Goal: Task Accomplishment & Management: Manage account settings

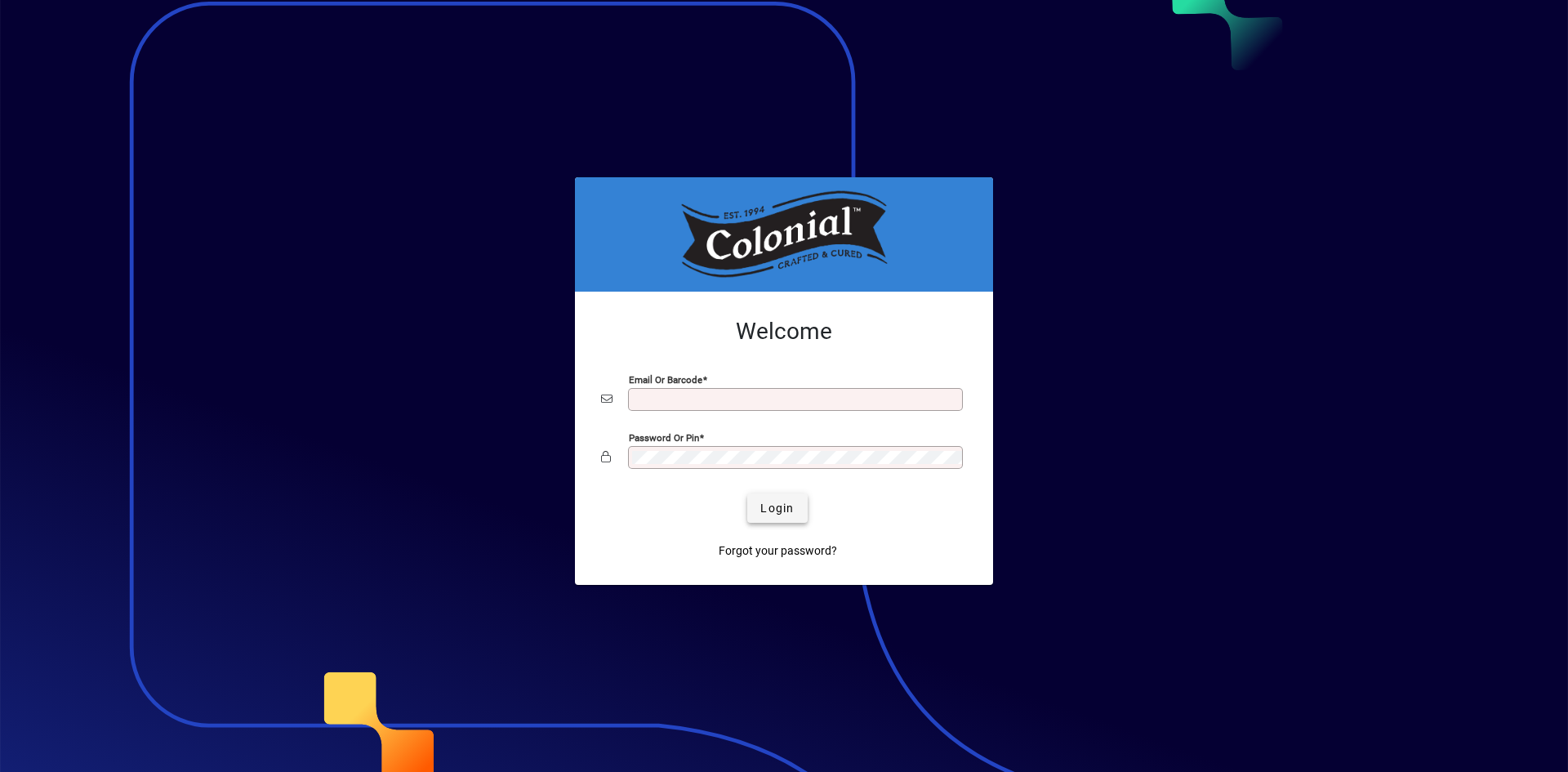
type input "**********"
click at [779, 508] on span "Login" at bounding box center [777, 508] width 34 height 17
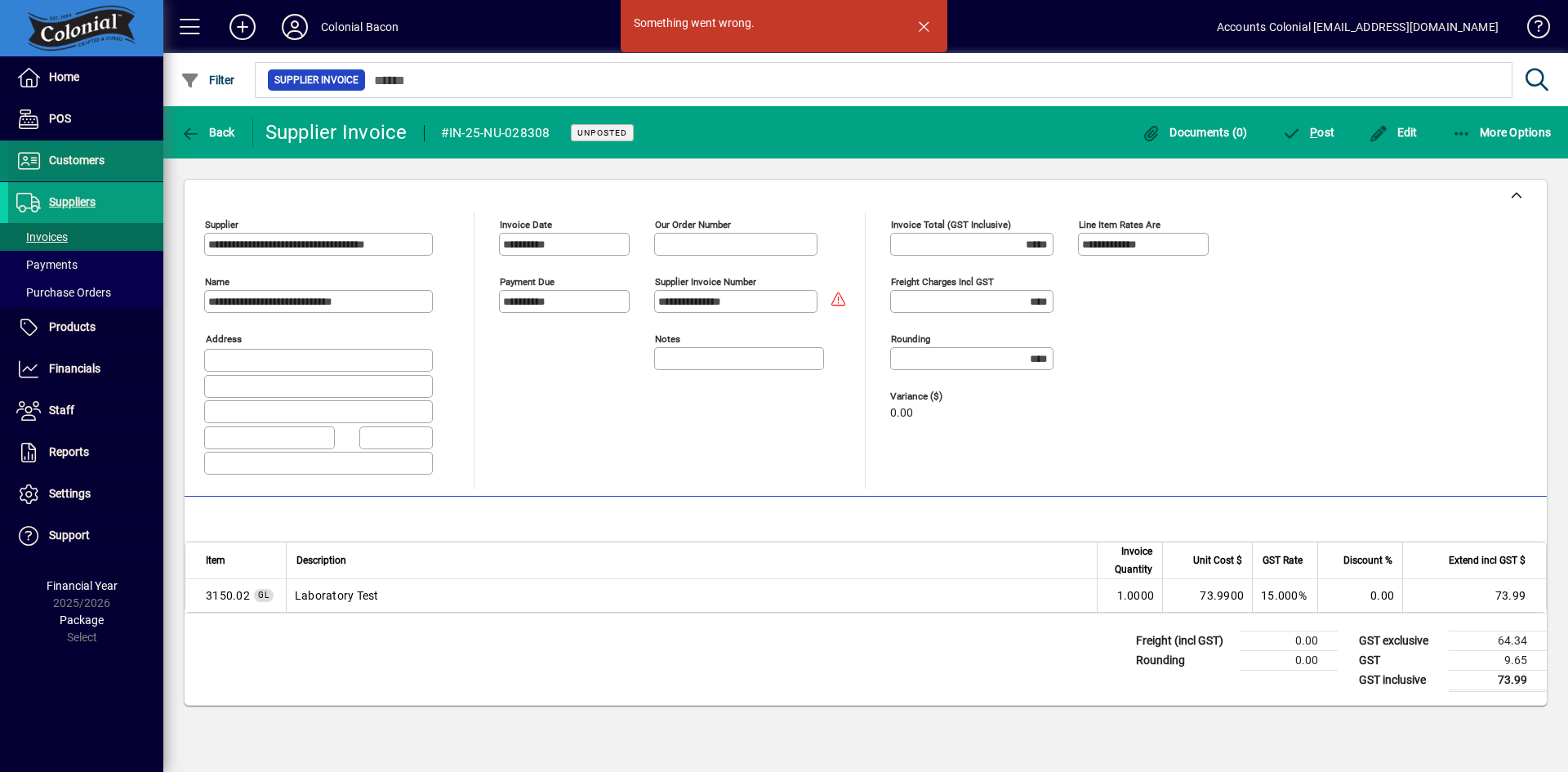
click at [73, 163] on span "Customers" at bounding box center [76, 160] width 56 height 13
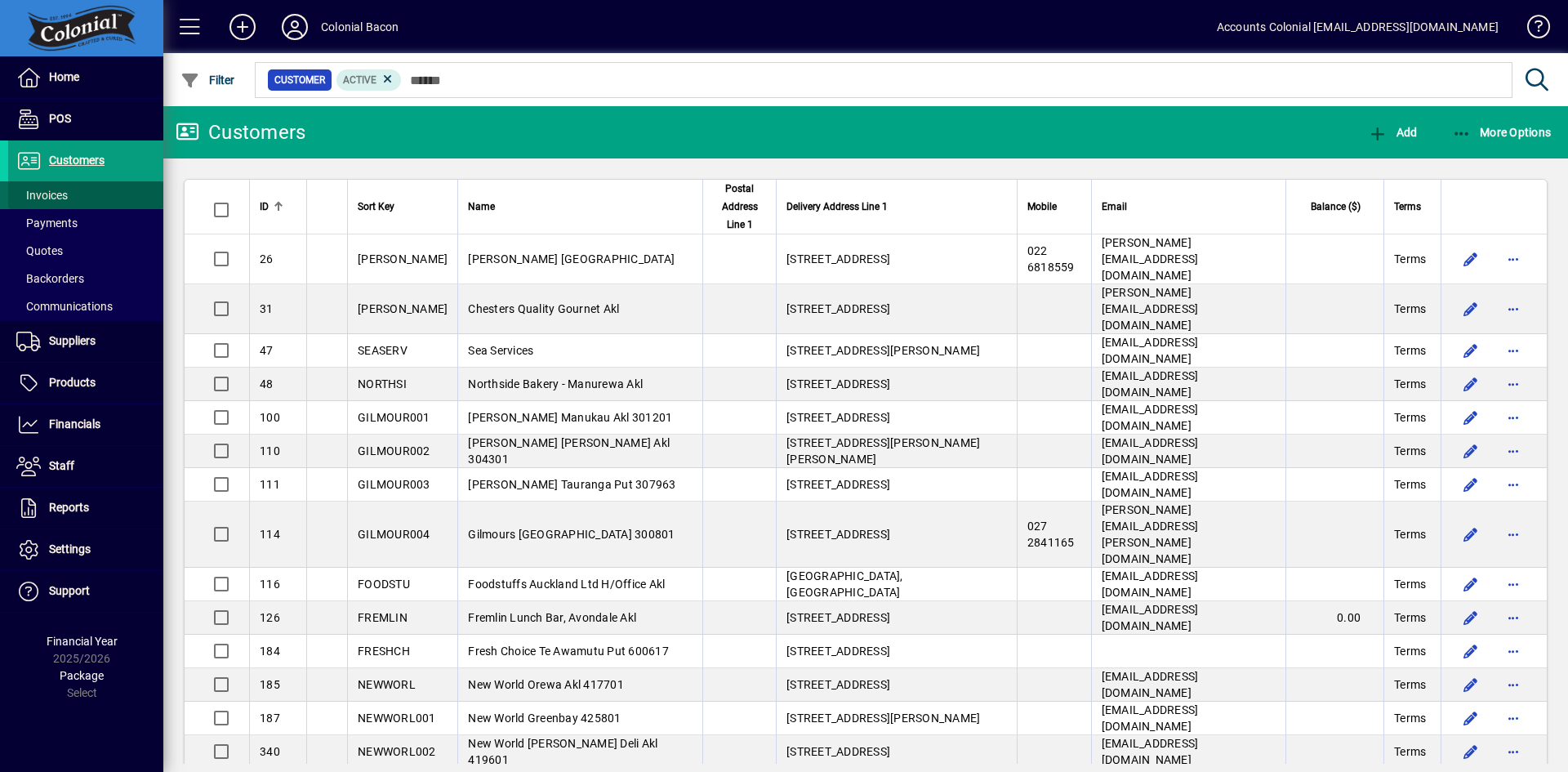
click at [65, 198] on span "Invoices" at bounding box center [42, 195] width 51 height 13
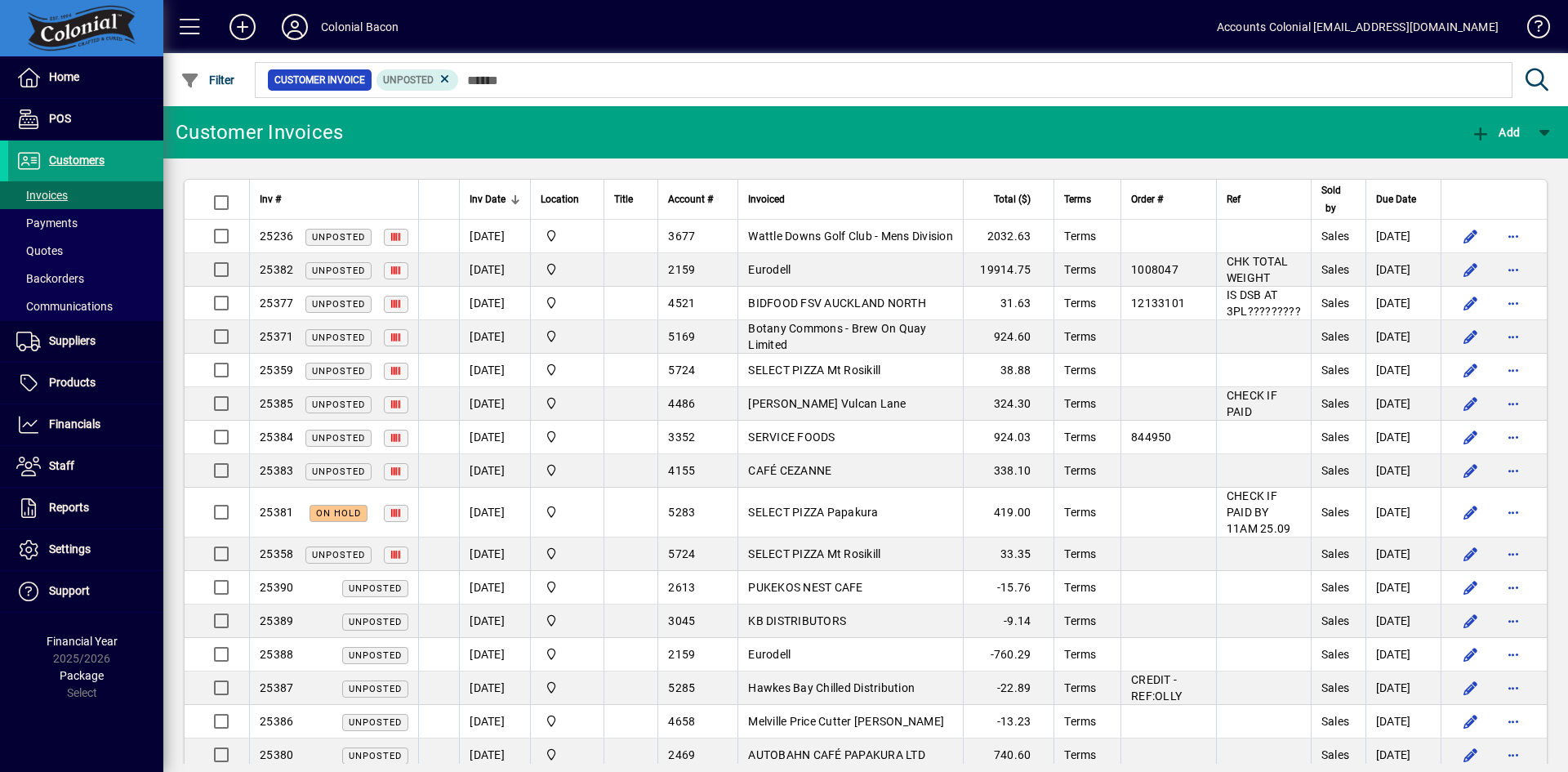
click at [485, 202] on span "Inv Date" at bounding box center [487, 199] width 36 height 18
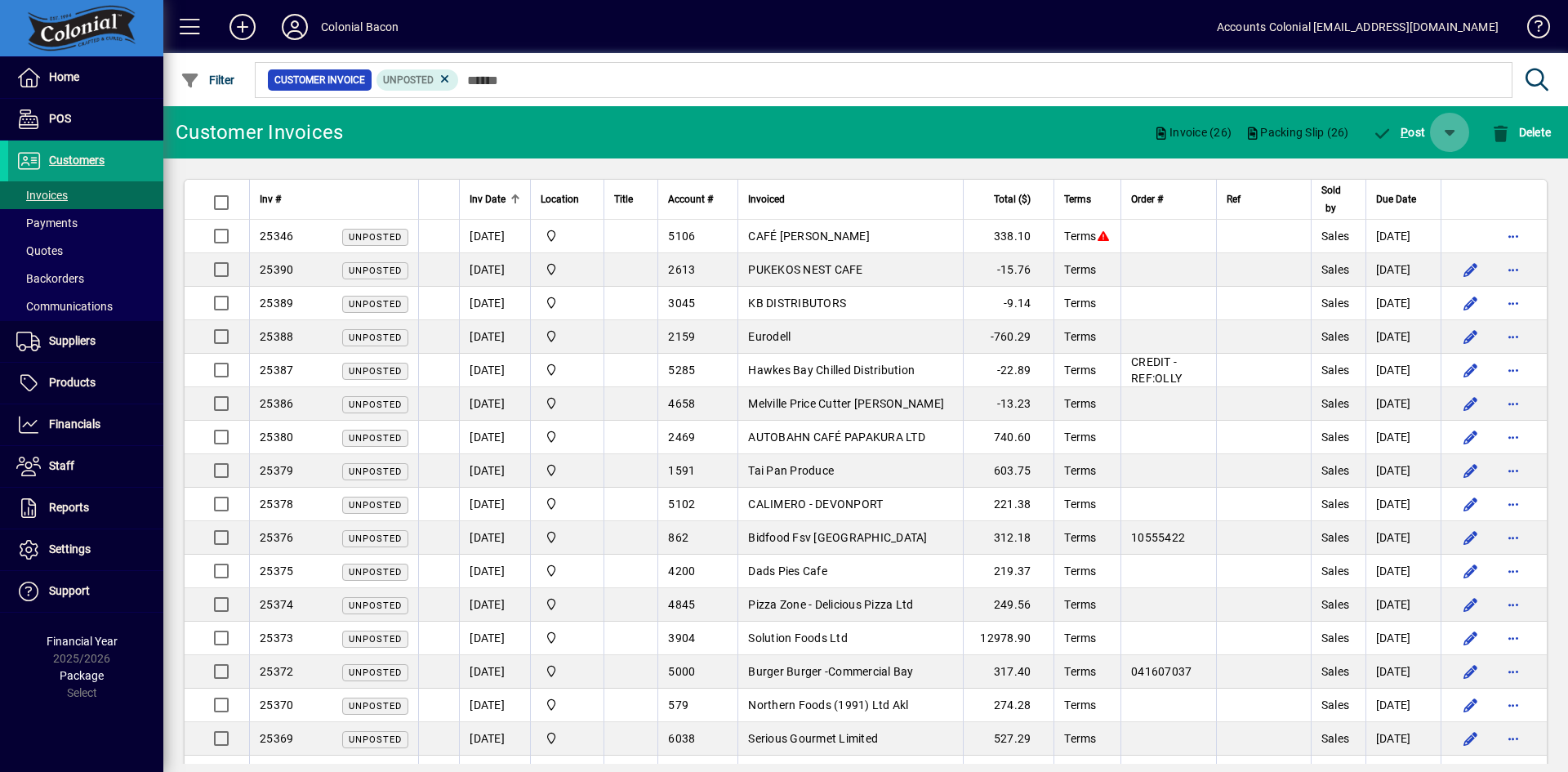
click at [1453, 134] on span "button" at bounding box center [1450, 133] width 39 height 39
click at [1434, 168] on span "P ost & Email" at bounding box center [1403, 174] width 97 height 13
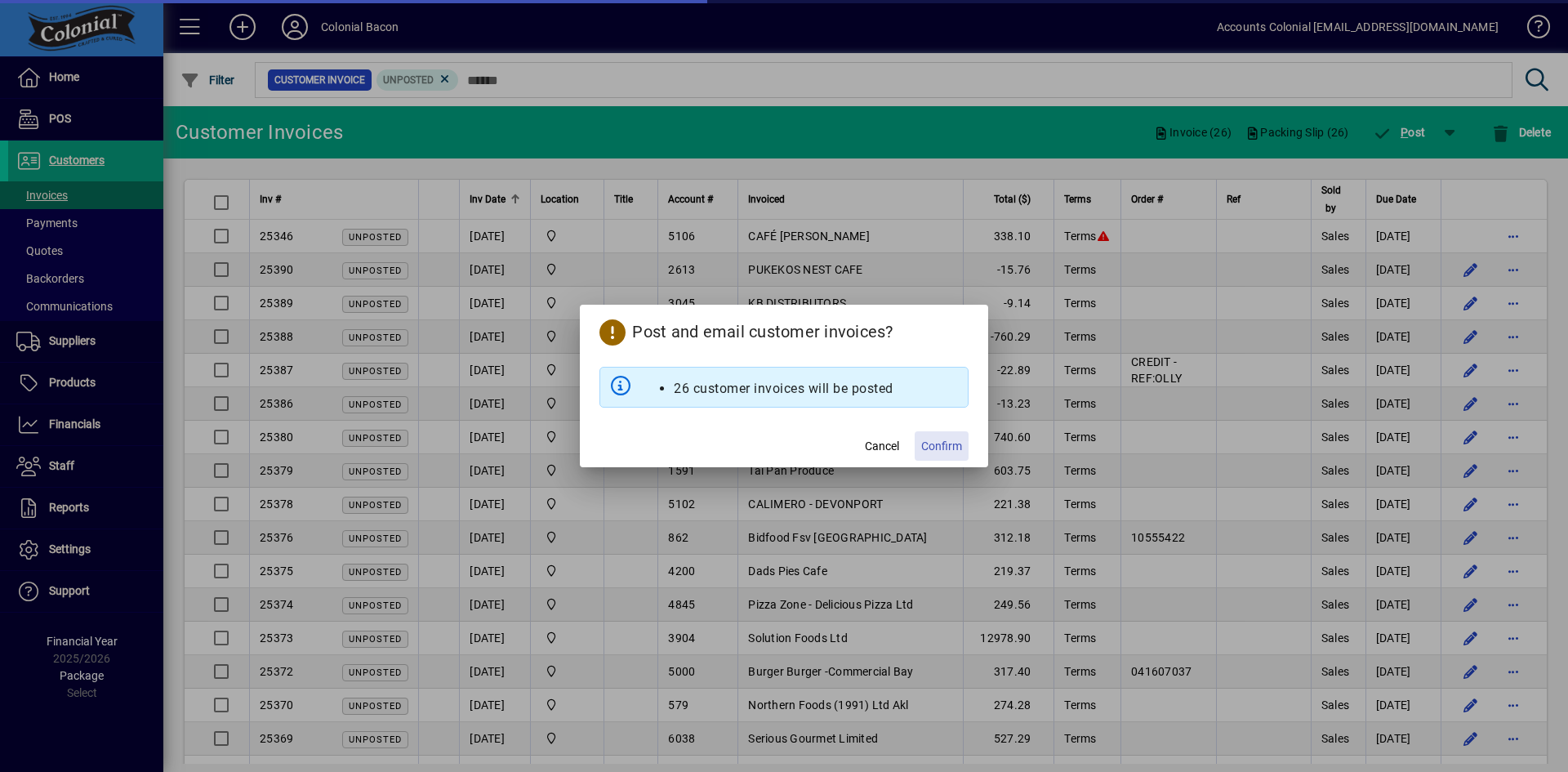
click at [944, 447] on span "Confirm" at bounding box center [941, 446] width 41 height 17
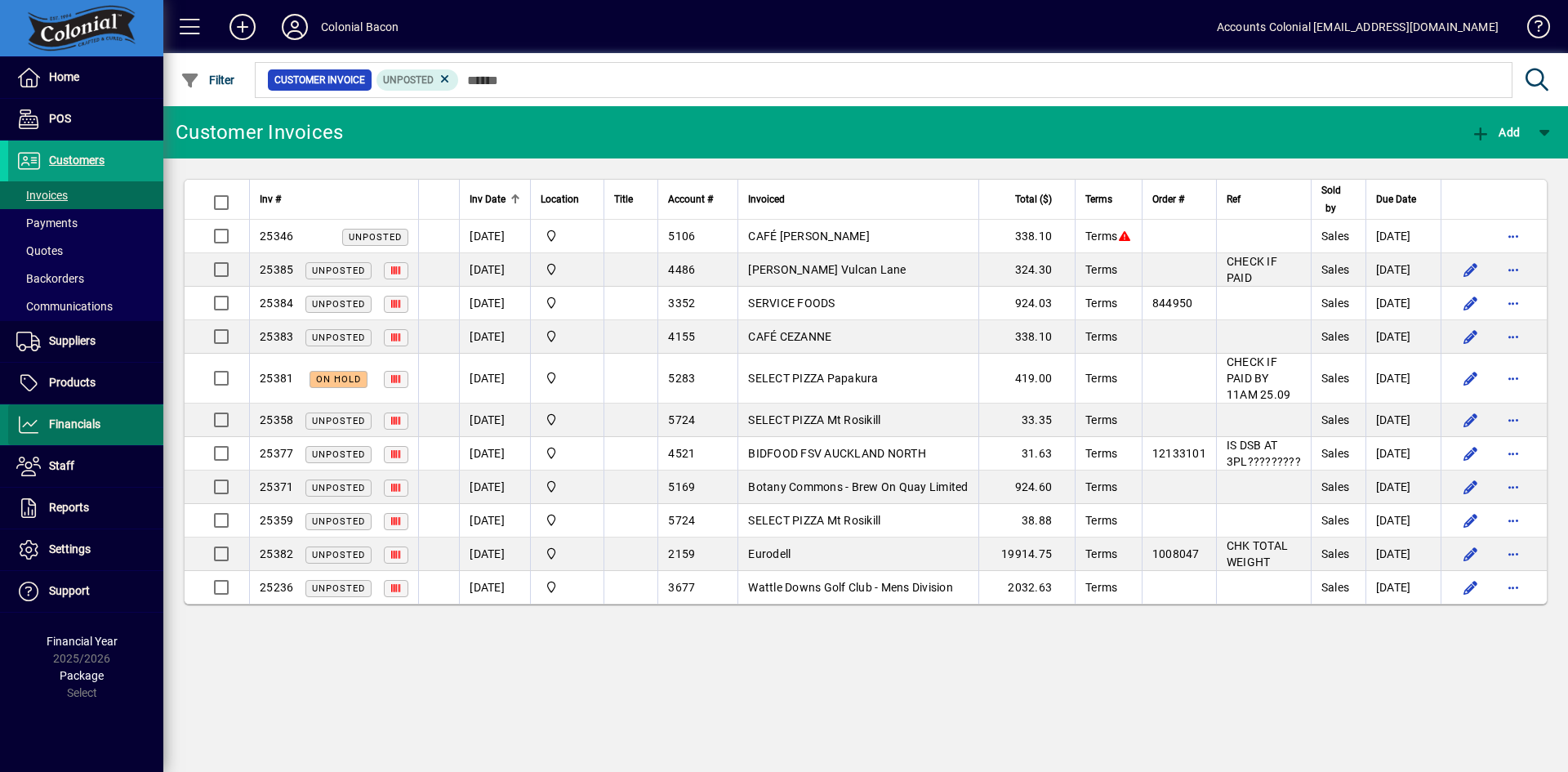
click at [78, 420] on span "Financials" at bounding box center [74, 424] width 51 height 13
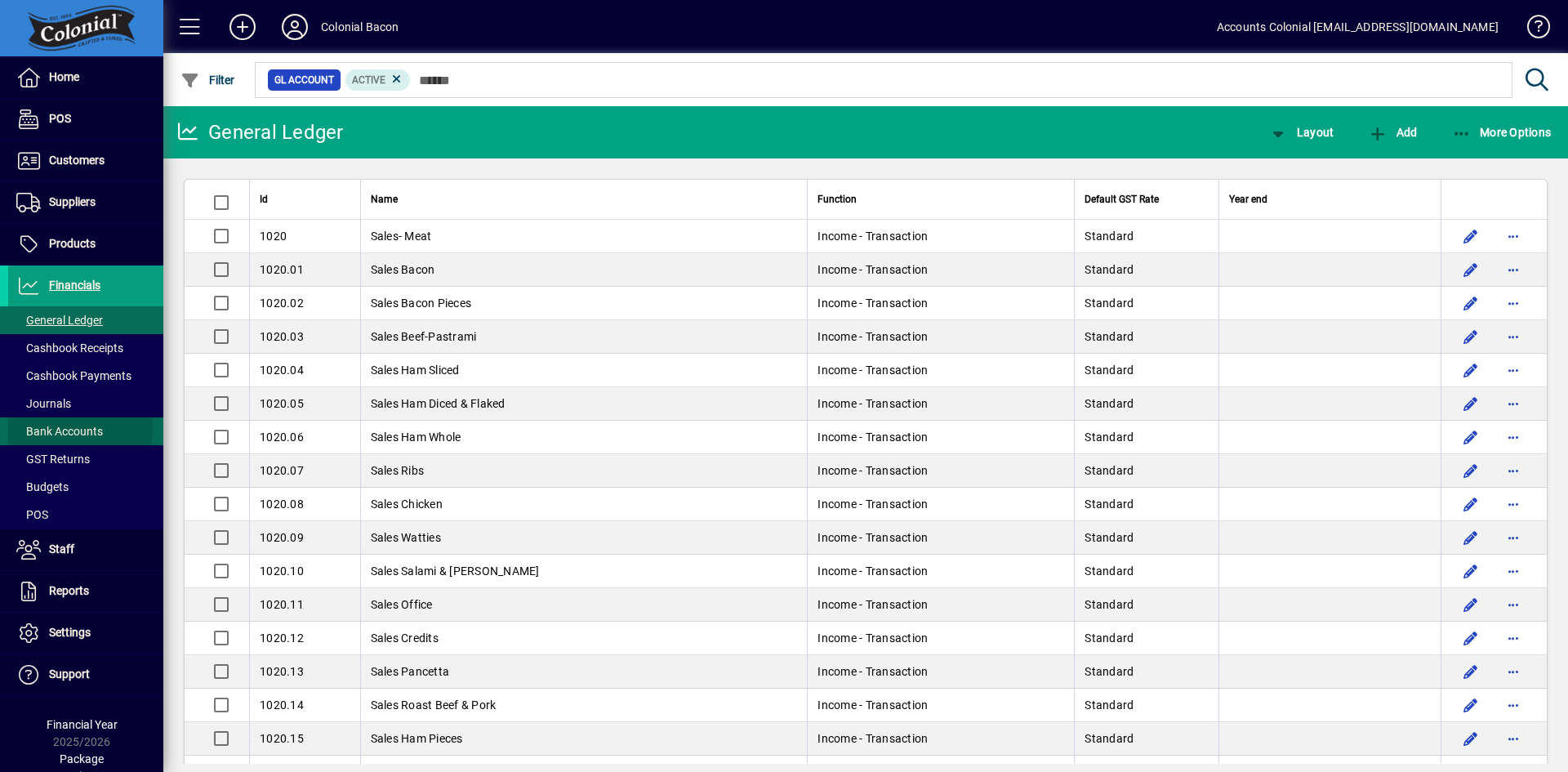
click at [76, 429] on span "Bank Accounts" at bounding box center [59, 431] width 87 height 13
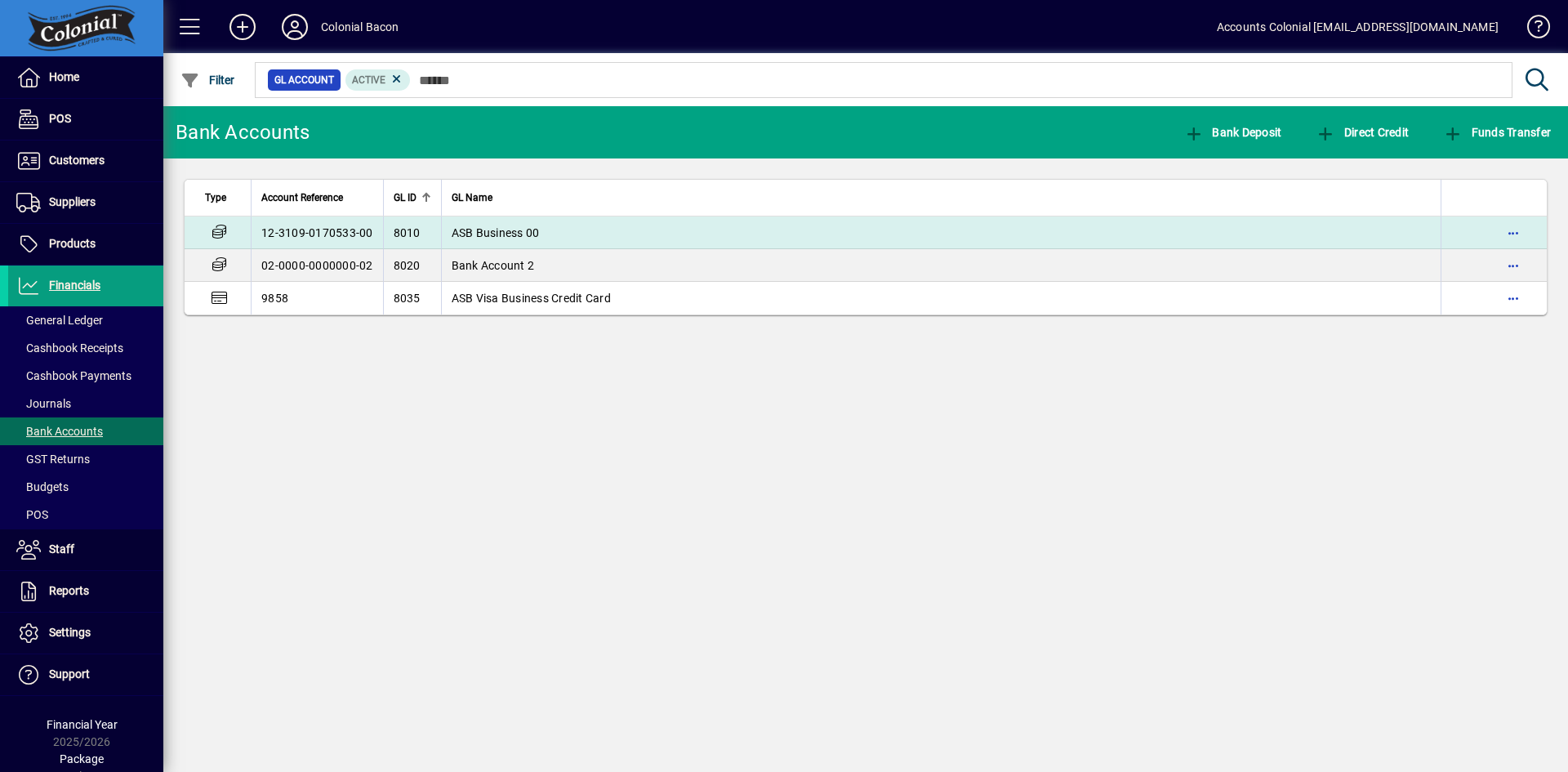
click at [523, 234] on span "ASB Business 00" at bounding box center [496, 233] width 88 height 13
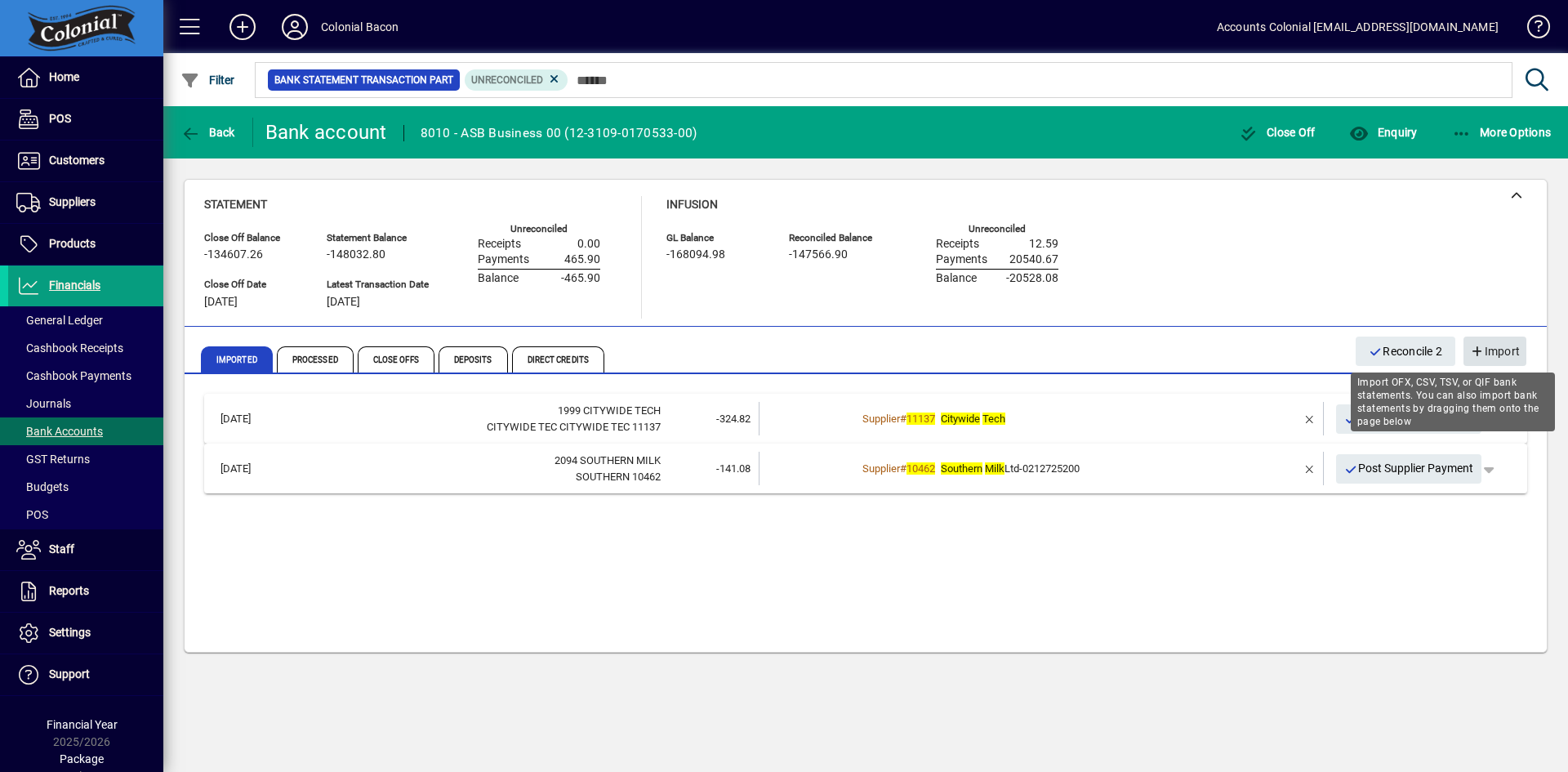
click at [1481, 352] on icon "button" at bounding box center [1477, 352] width 15 height 11
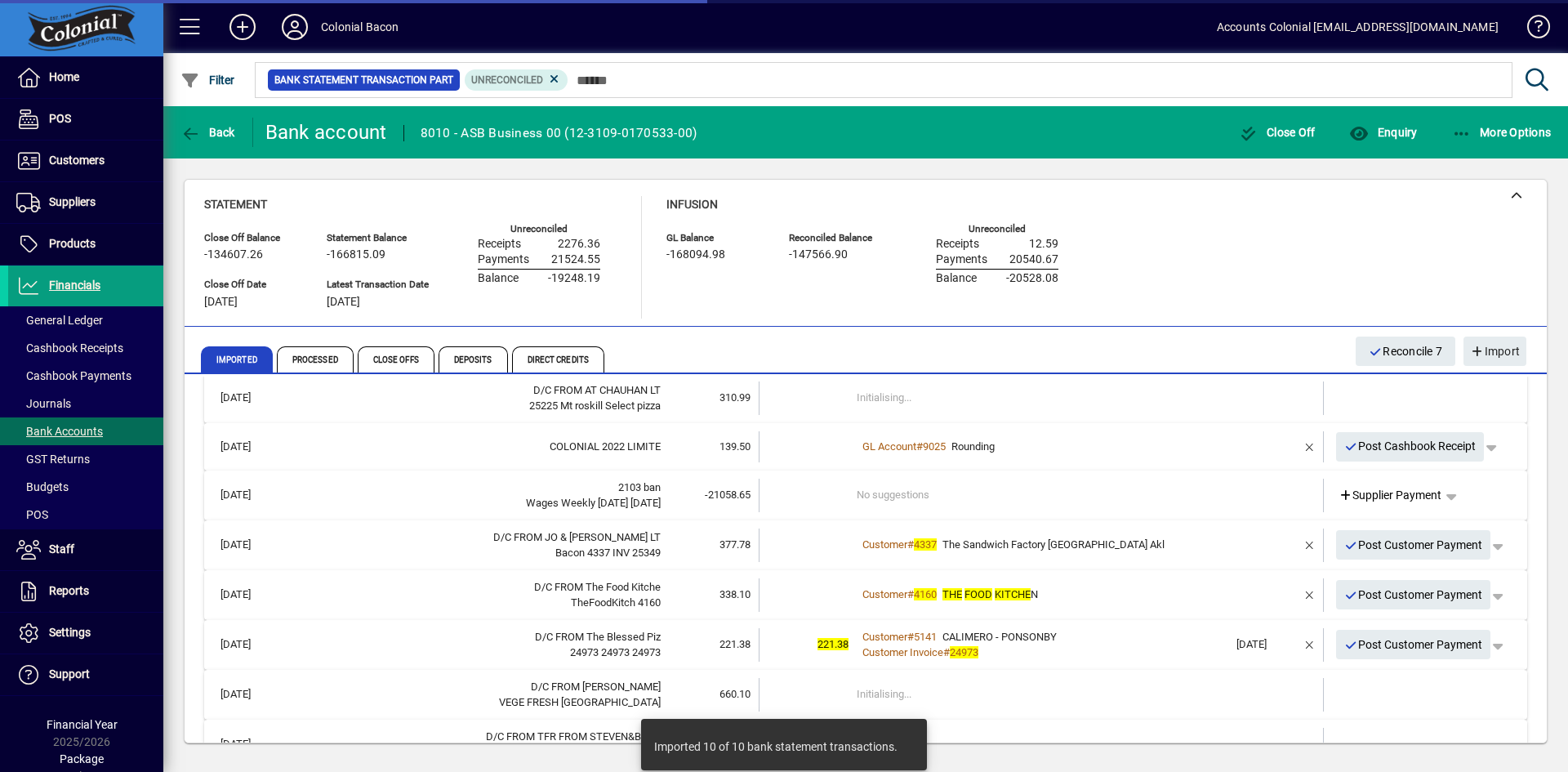
scroll to position [259, 0]
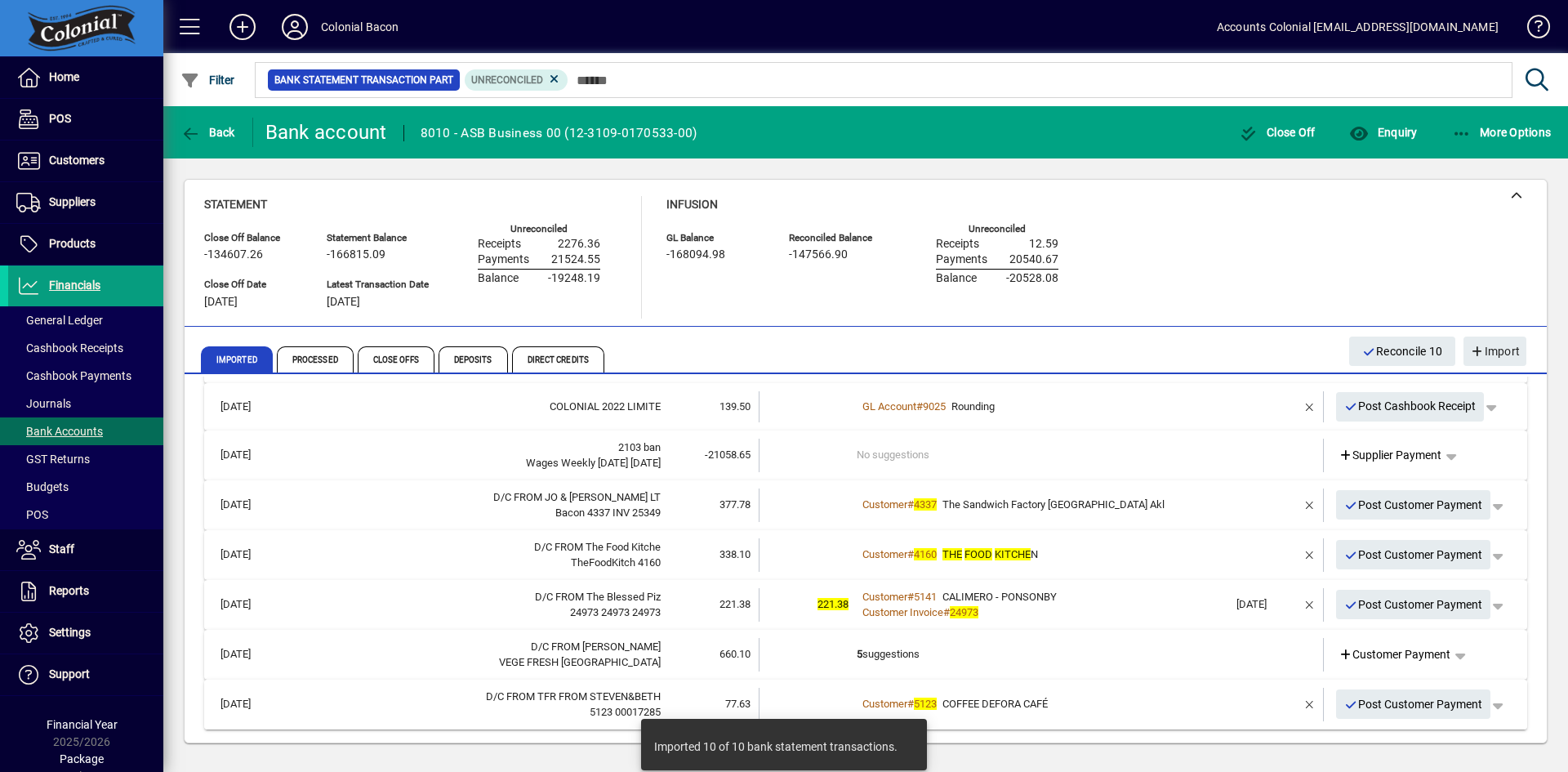
click at [1137, 718] on td "Customer # 5123 COFFEE DEFORA CAFÉ" at bounding box center [1042, 705] width 371 height 34
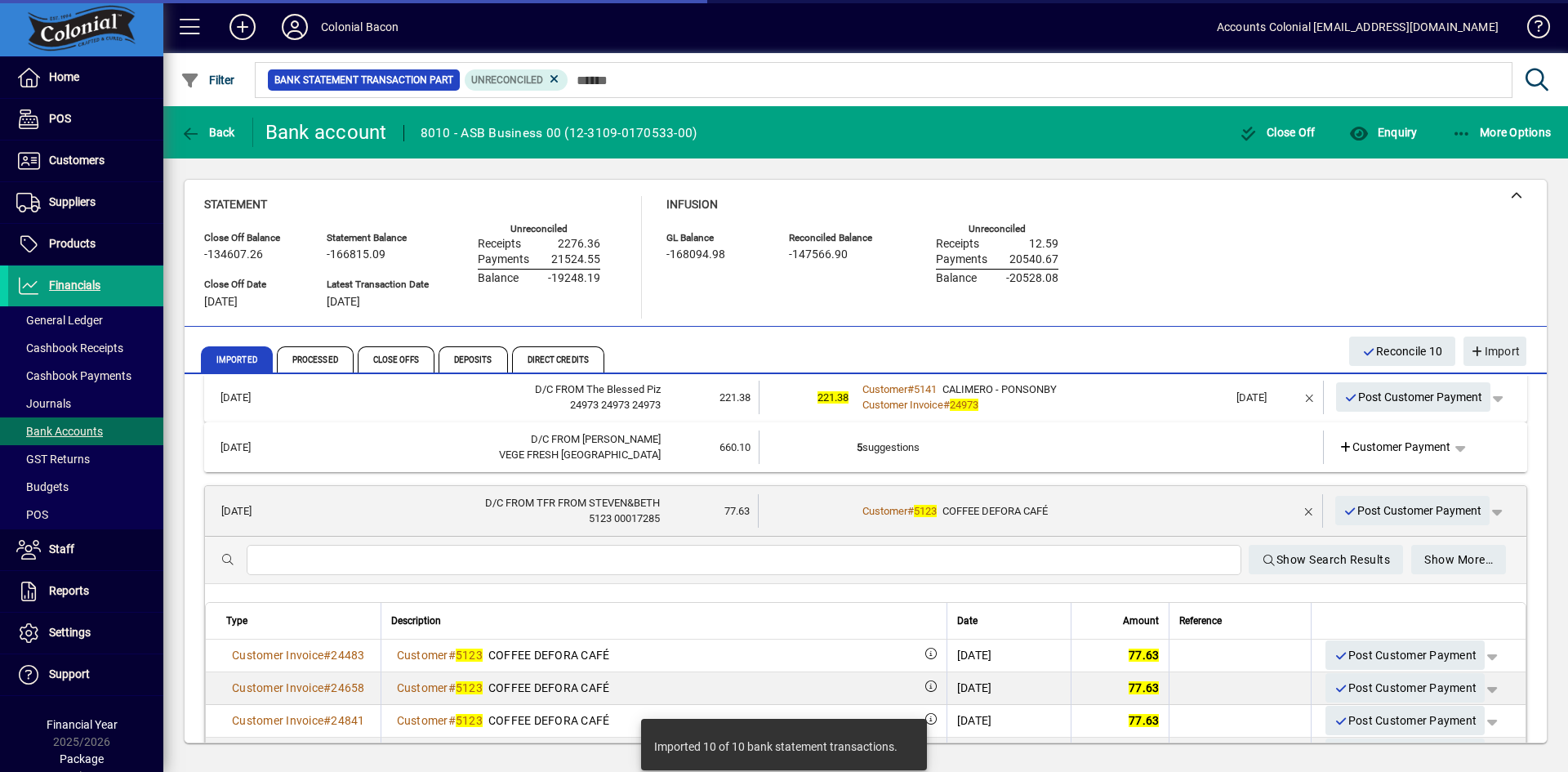
scroll to position [573, 0]
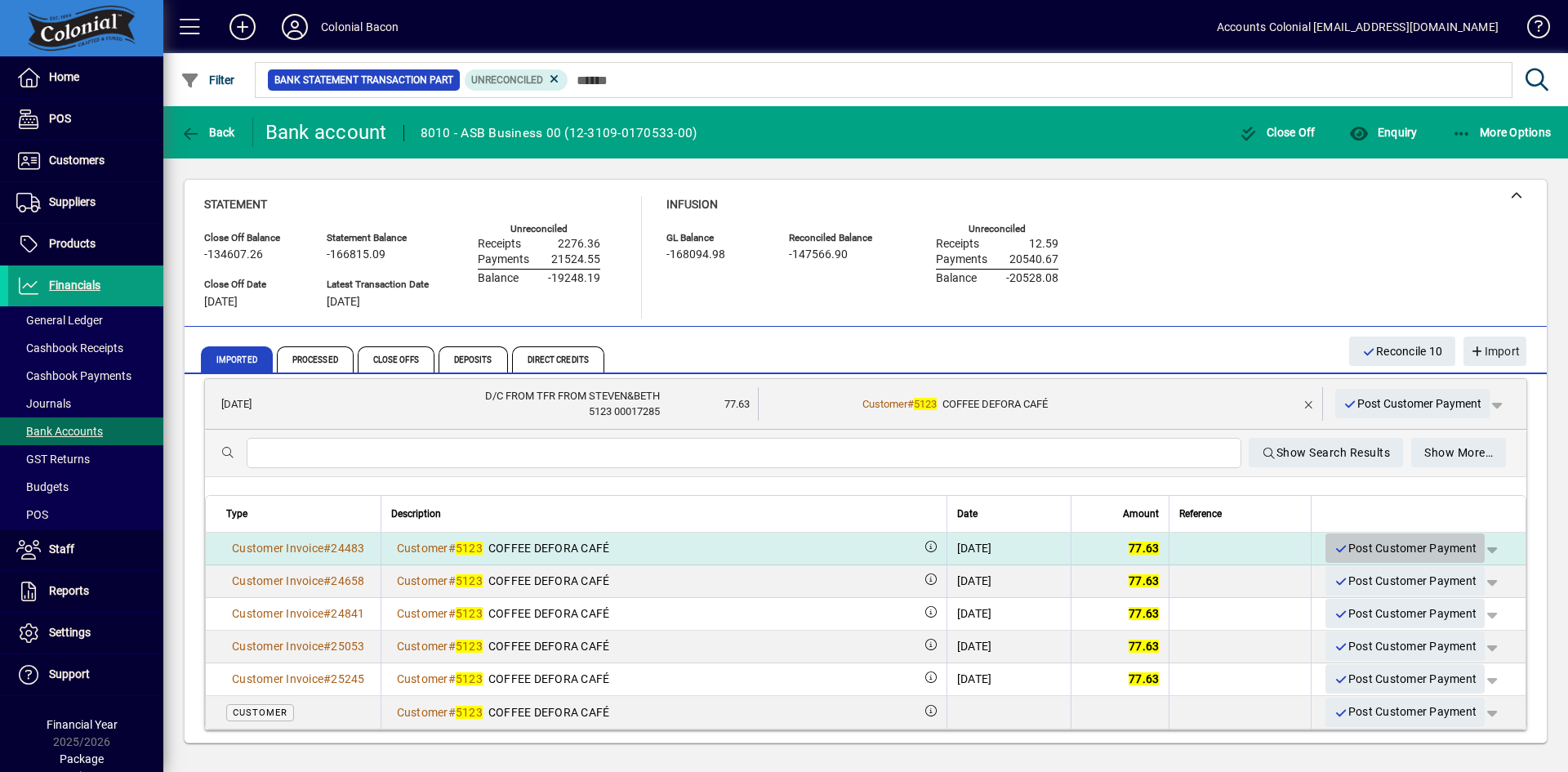
click at [1387, 542] on span "Post Customer Payment" at bounding box center [1405, 548] width 143 height 27
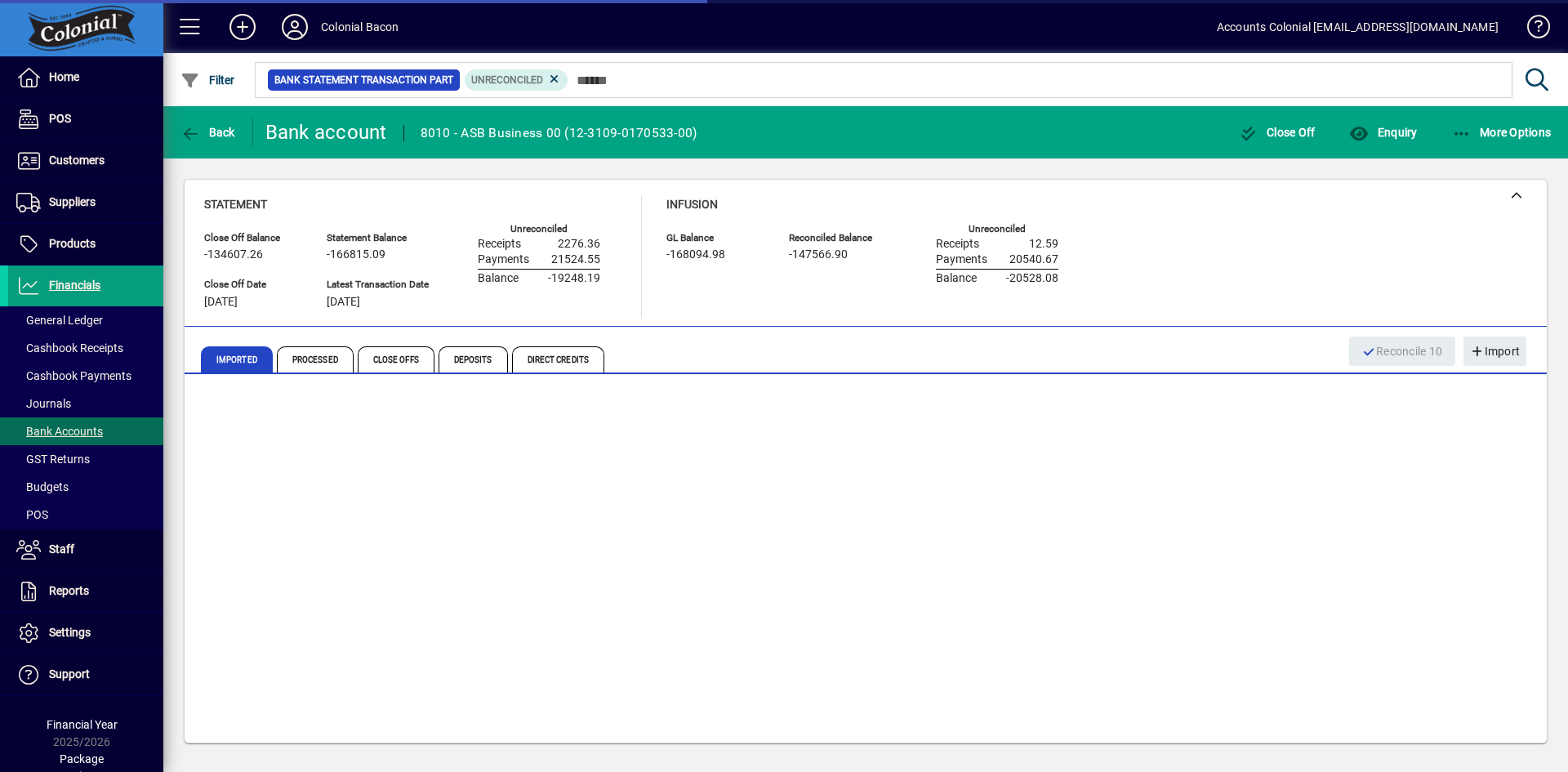
scroll to position [210, 0]
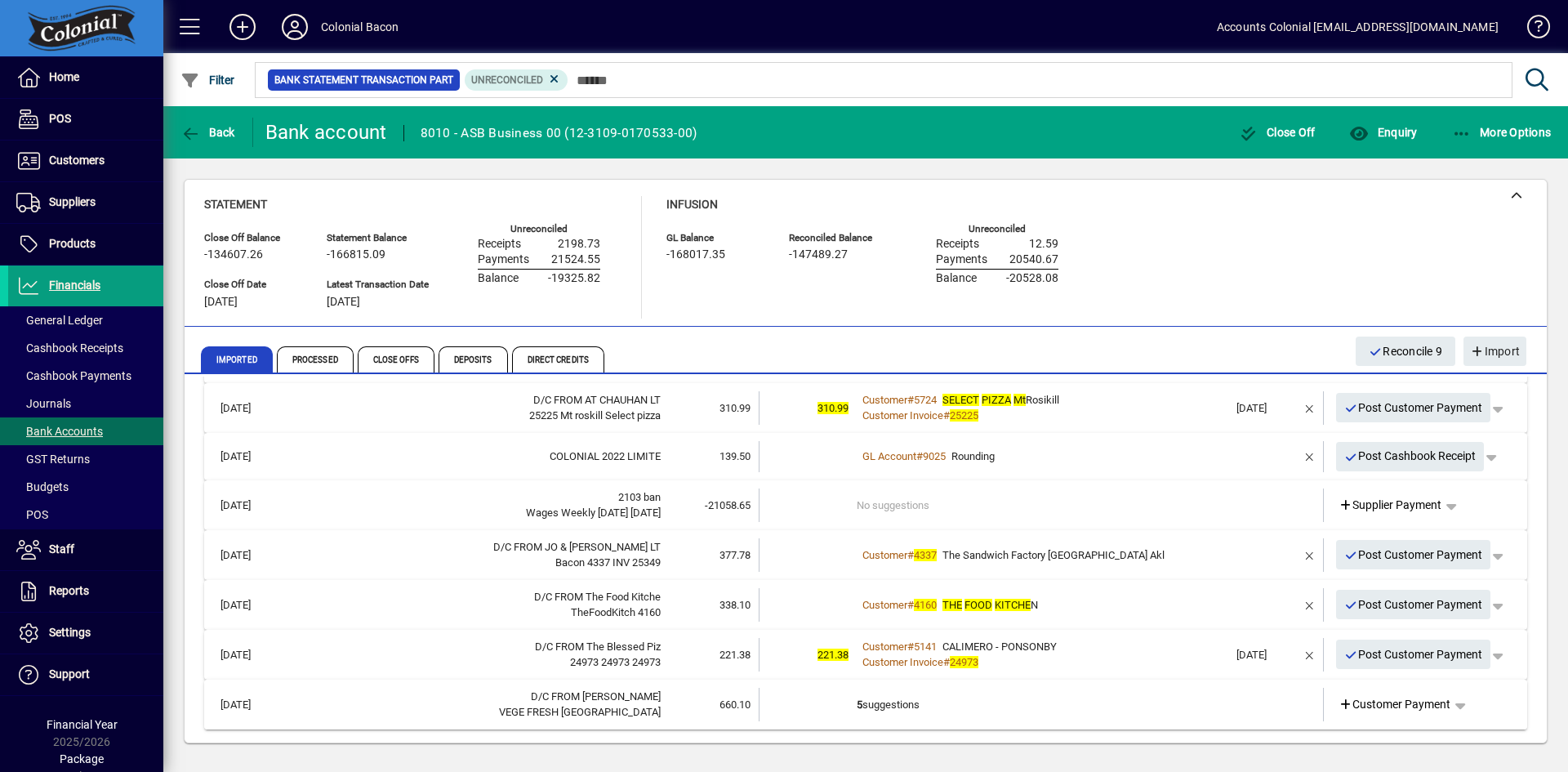
click at [1067, 708] on td "5 suggestions" at bounding box center [1042, 705] width 371 height 34
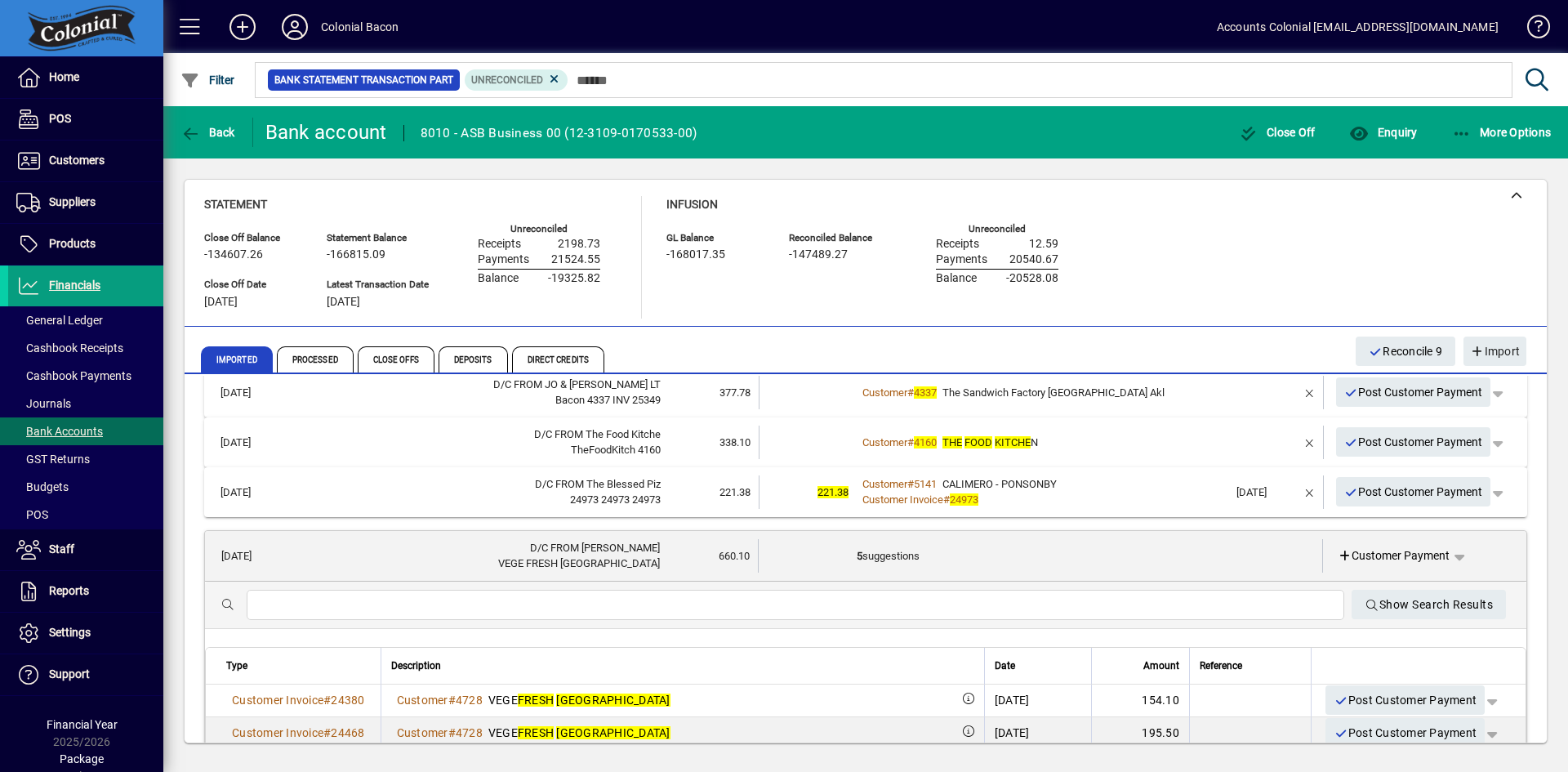
scroll to position [455, 0]
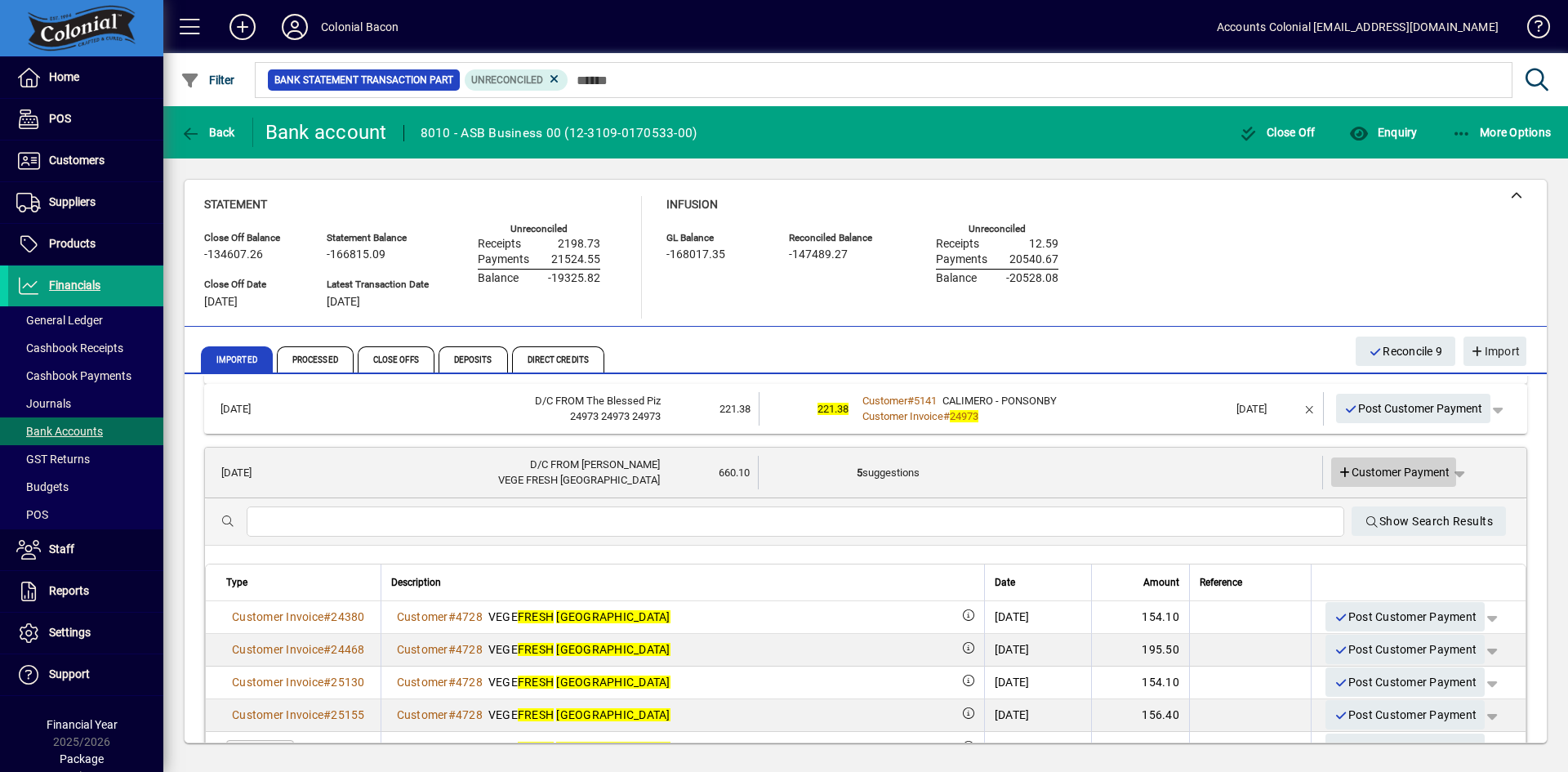
click at [1337, 474] on icon at bounding box center [1344, 473] width 15 height 11
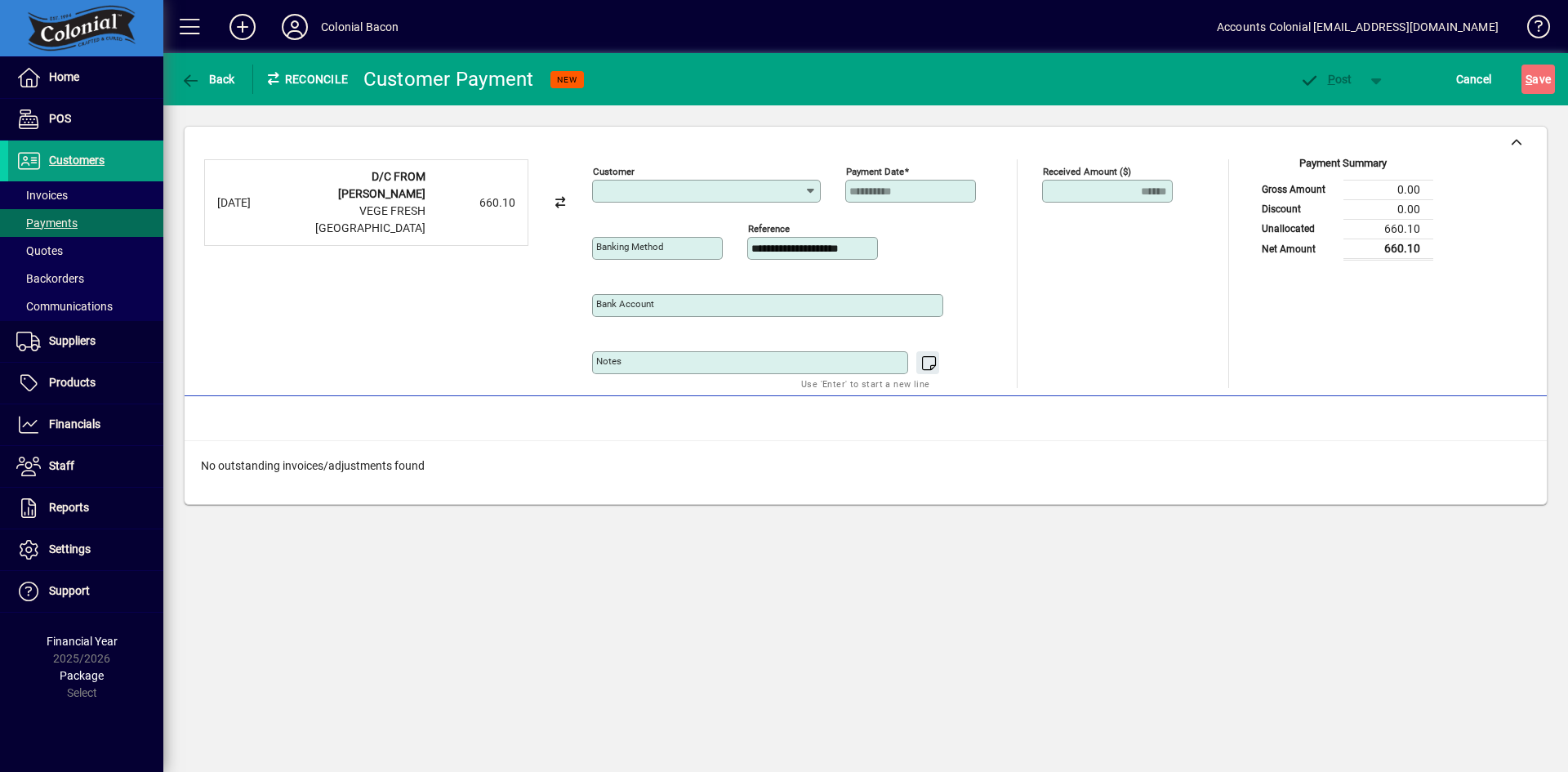
type input "**********"
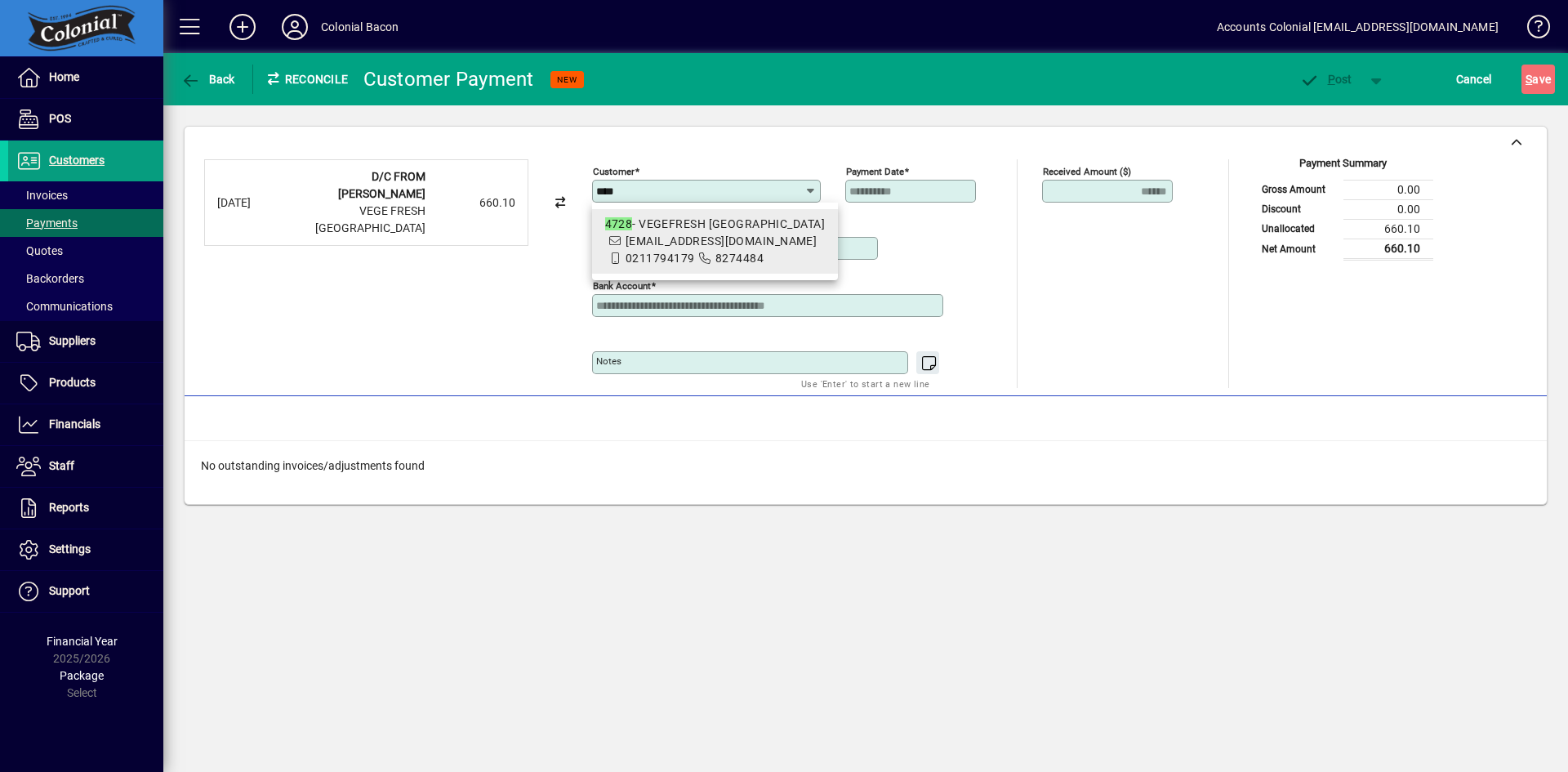
click at [715, 265] on span "4728 - VEGEFRESH CAMBRIDGE vegefreshcambridge@yahoo.co.nz 0211794179 8274484" at bounding box center [715, 241] width 220 height 51
type input "**********"
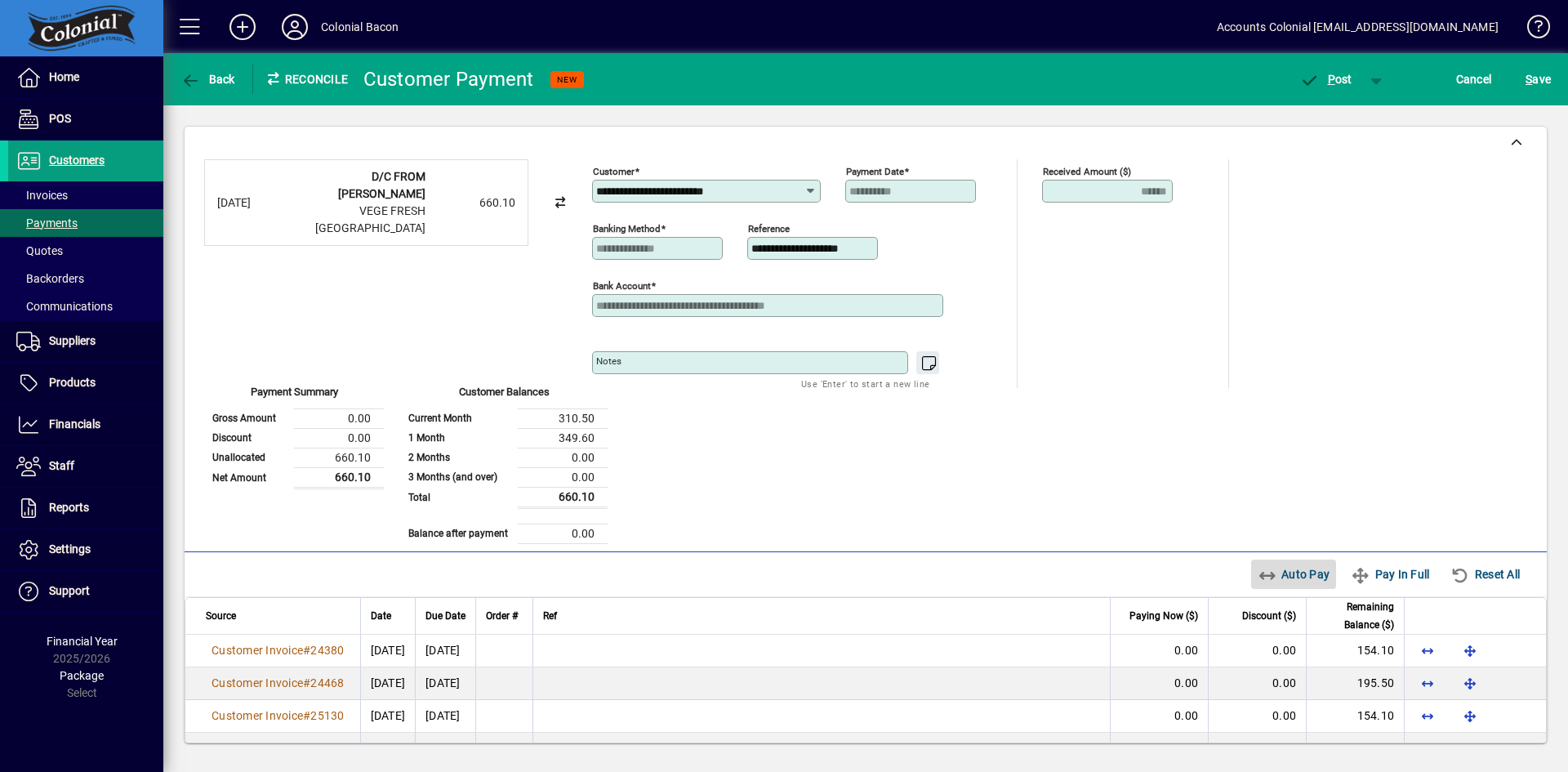
click at [1291, 569] on span "Auto Pay" at bounding box center [1294, 575] width 72 height 27
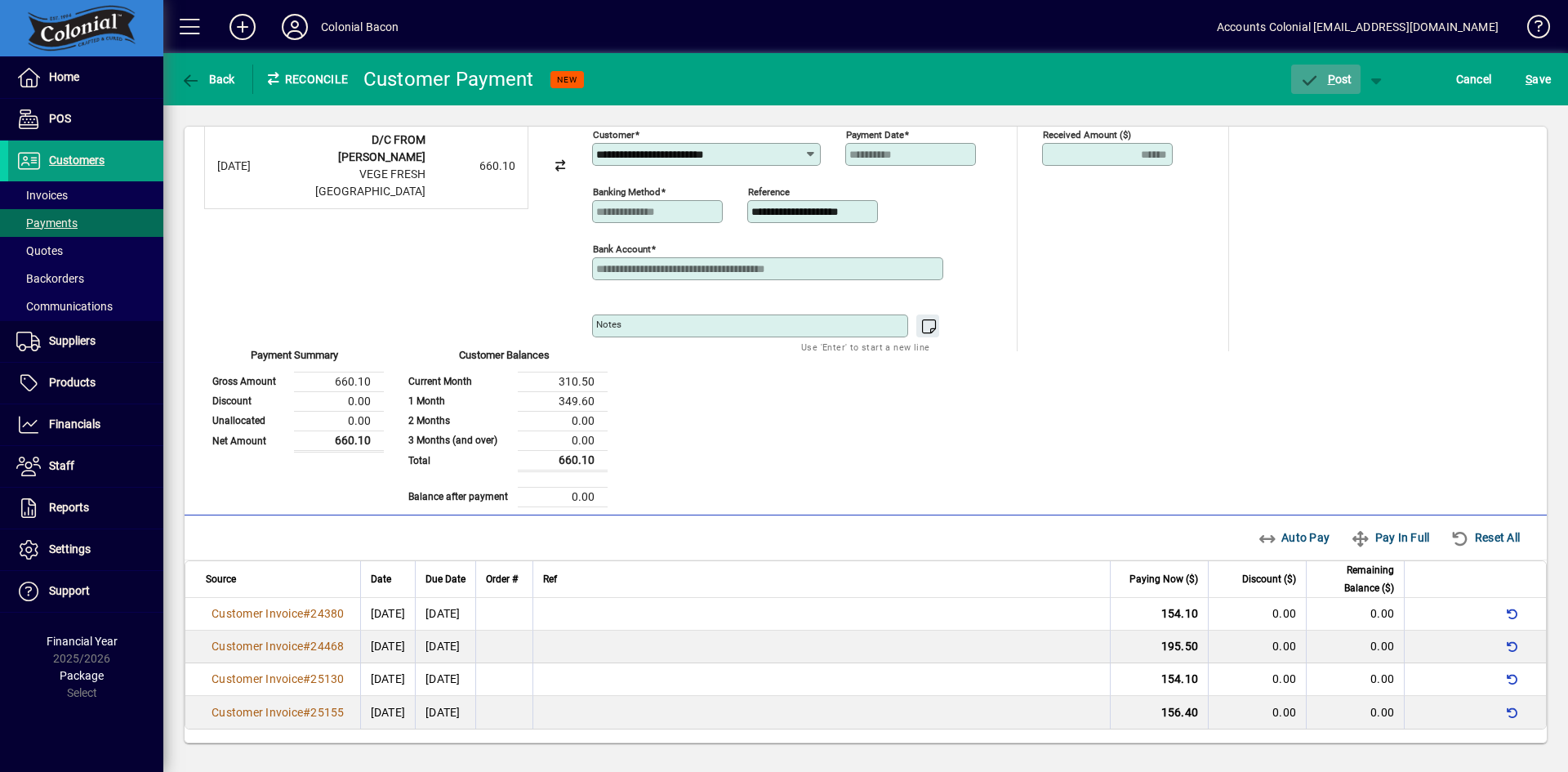
click at [1333, 84] on span "P" at bounding box center [1331, 79] width 7 height 13
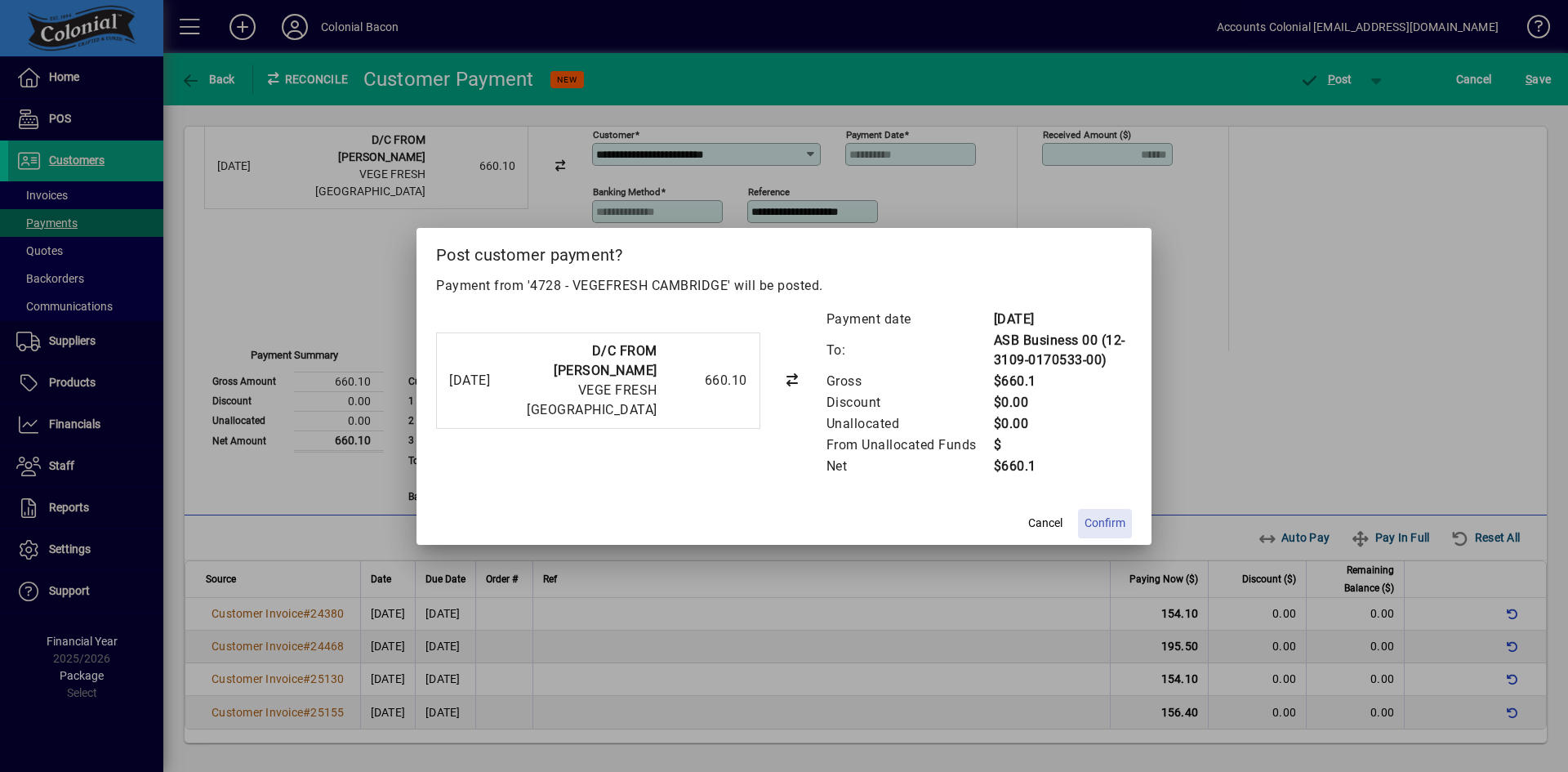
click at [1102, 517] on span "Confirm" at bounding box center [1105, 523] width 41 height 17
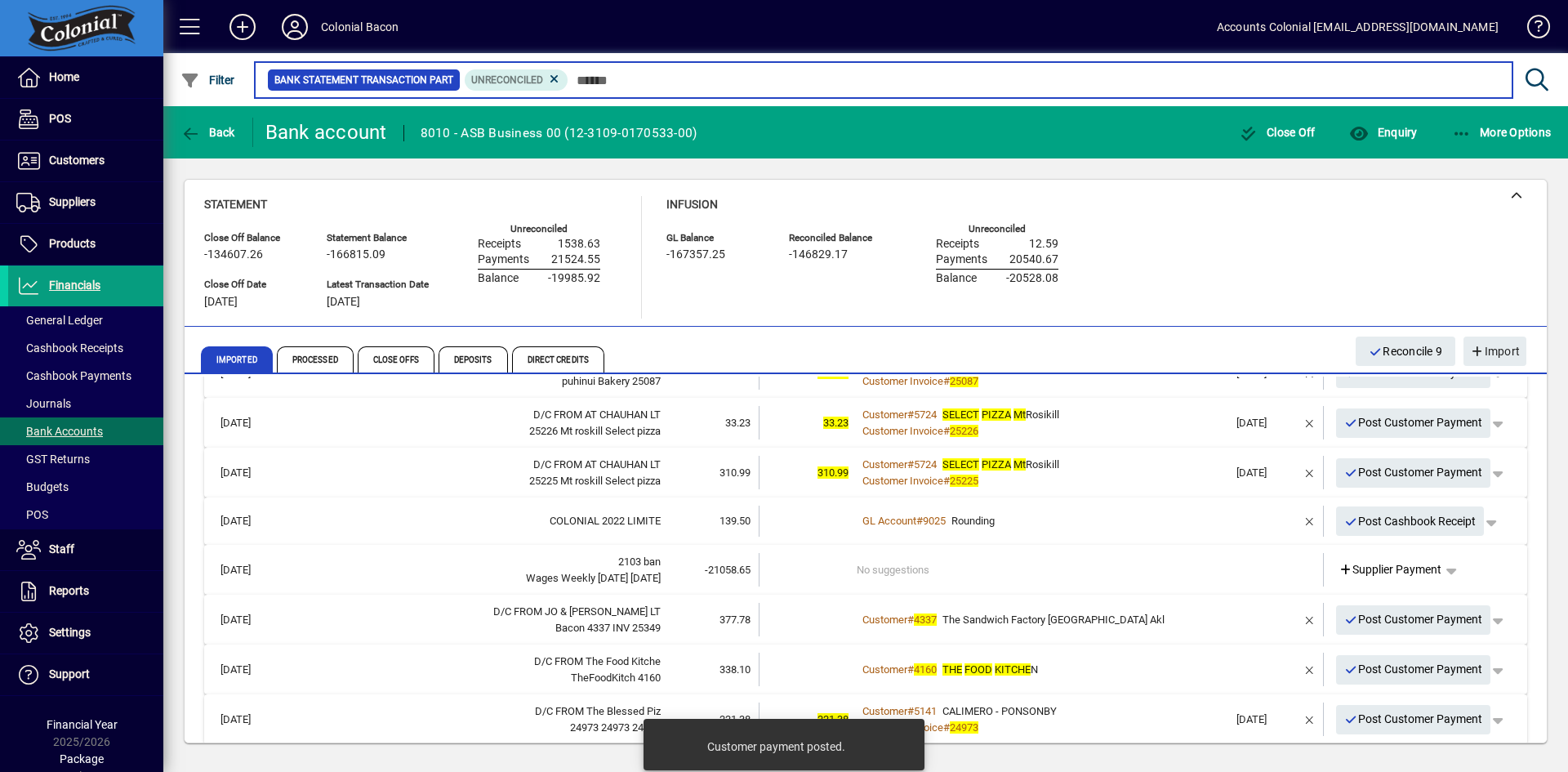
scroll to position [159, 0]
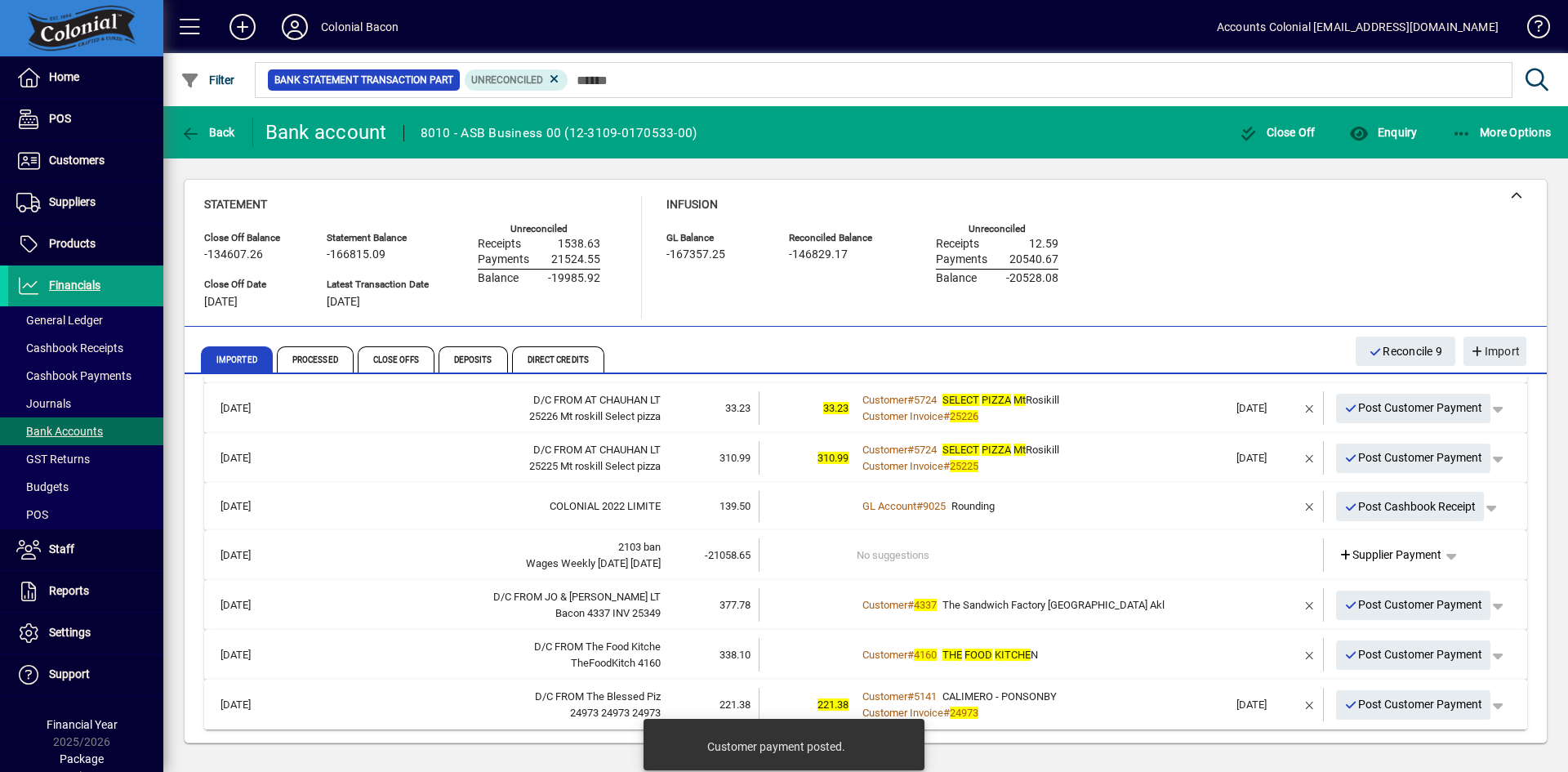
click at [1077, 709] on div "Customer Invoice # 24973" at bounding box center [1042, 713] width 371 height 16
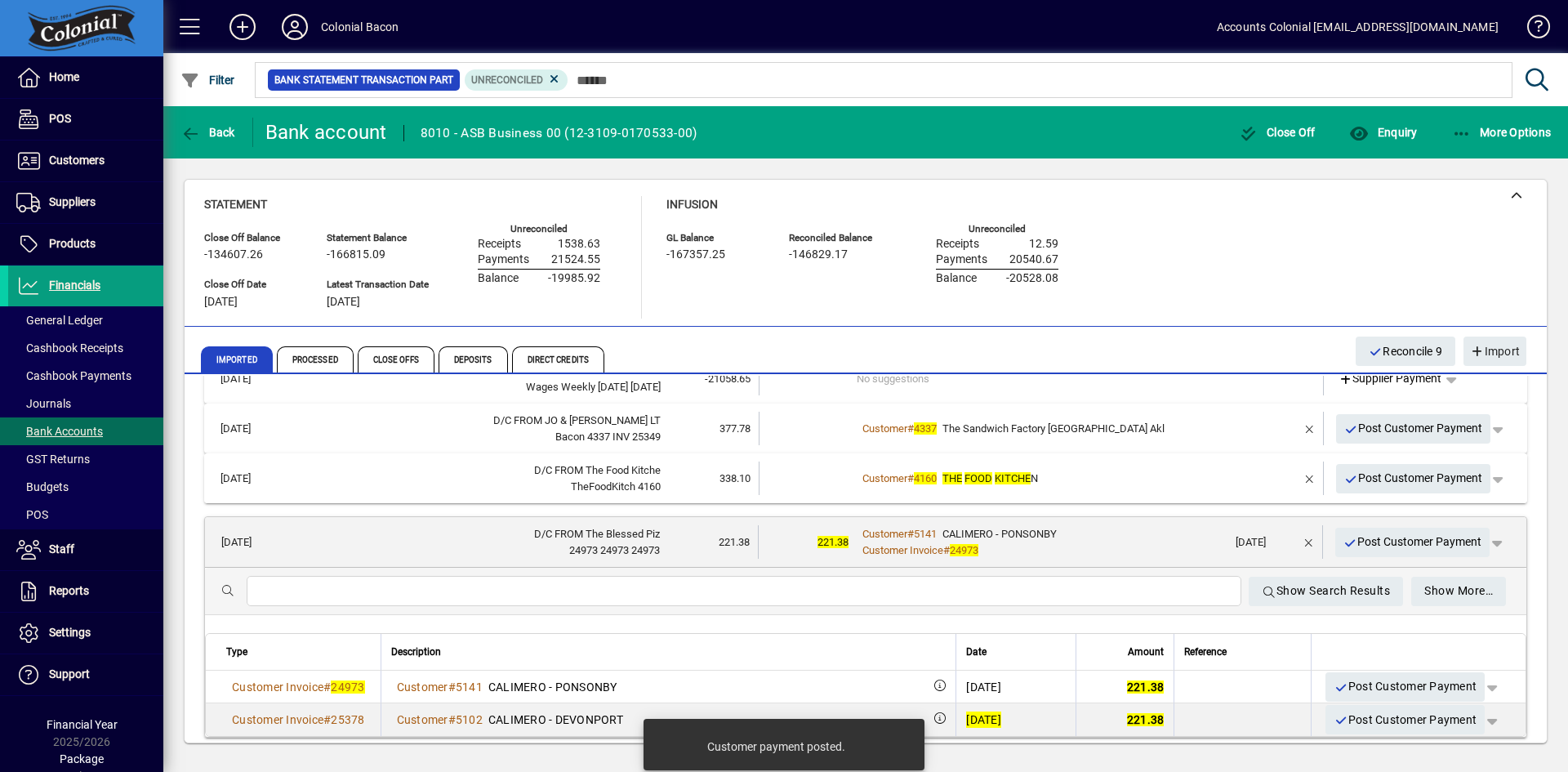
scroll to position [342, 0]
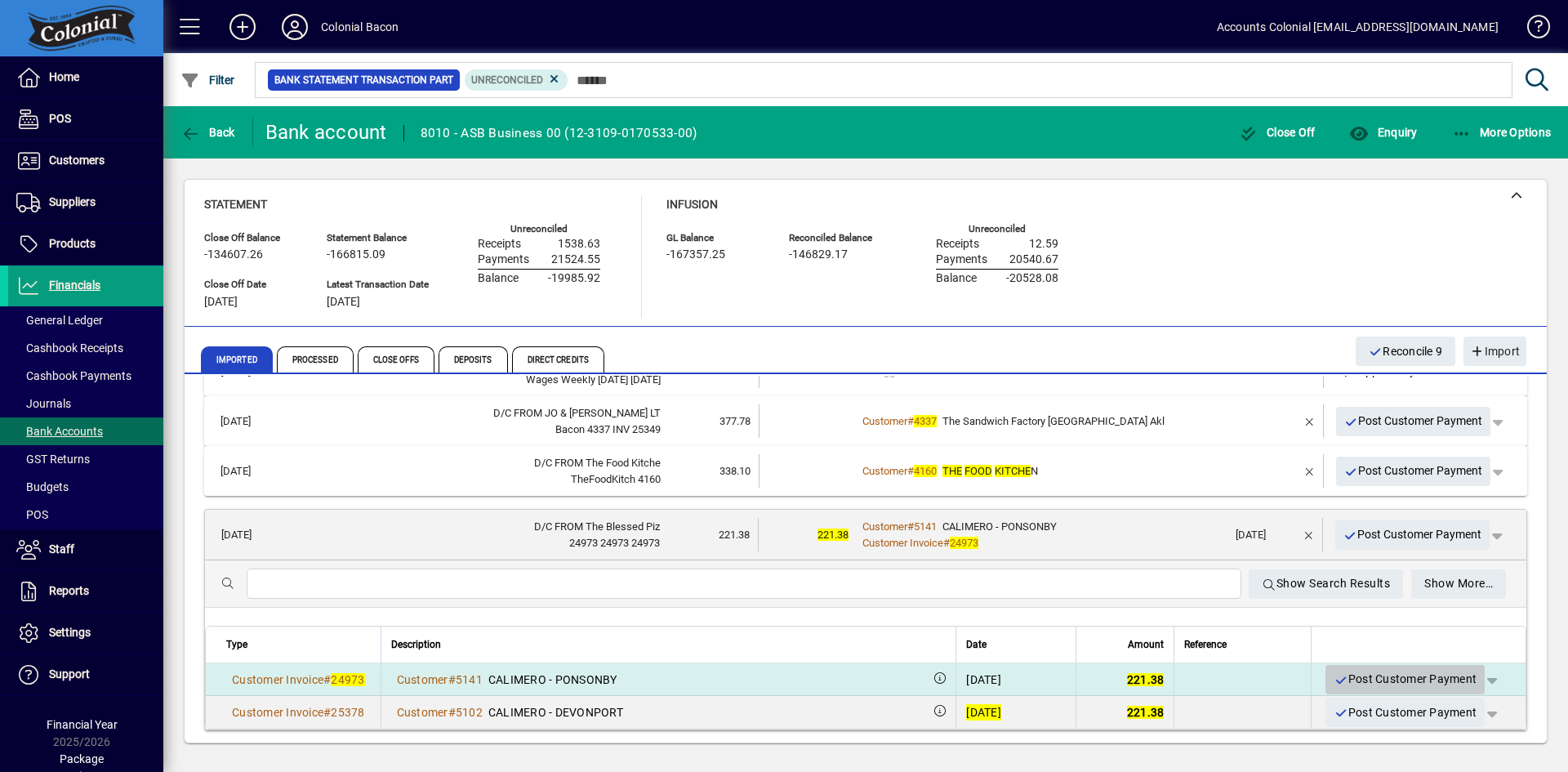
click at [1396, 678] on span "Post Customer Payment" at bounding box center [1405, 679] width 143 height 27
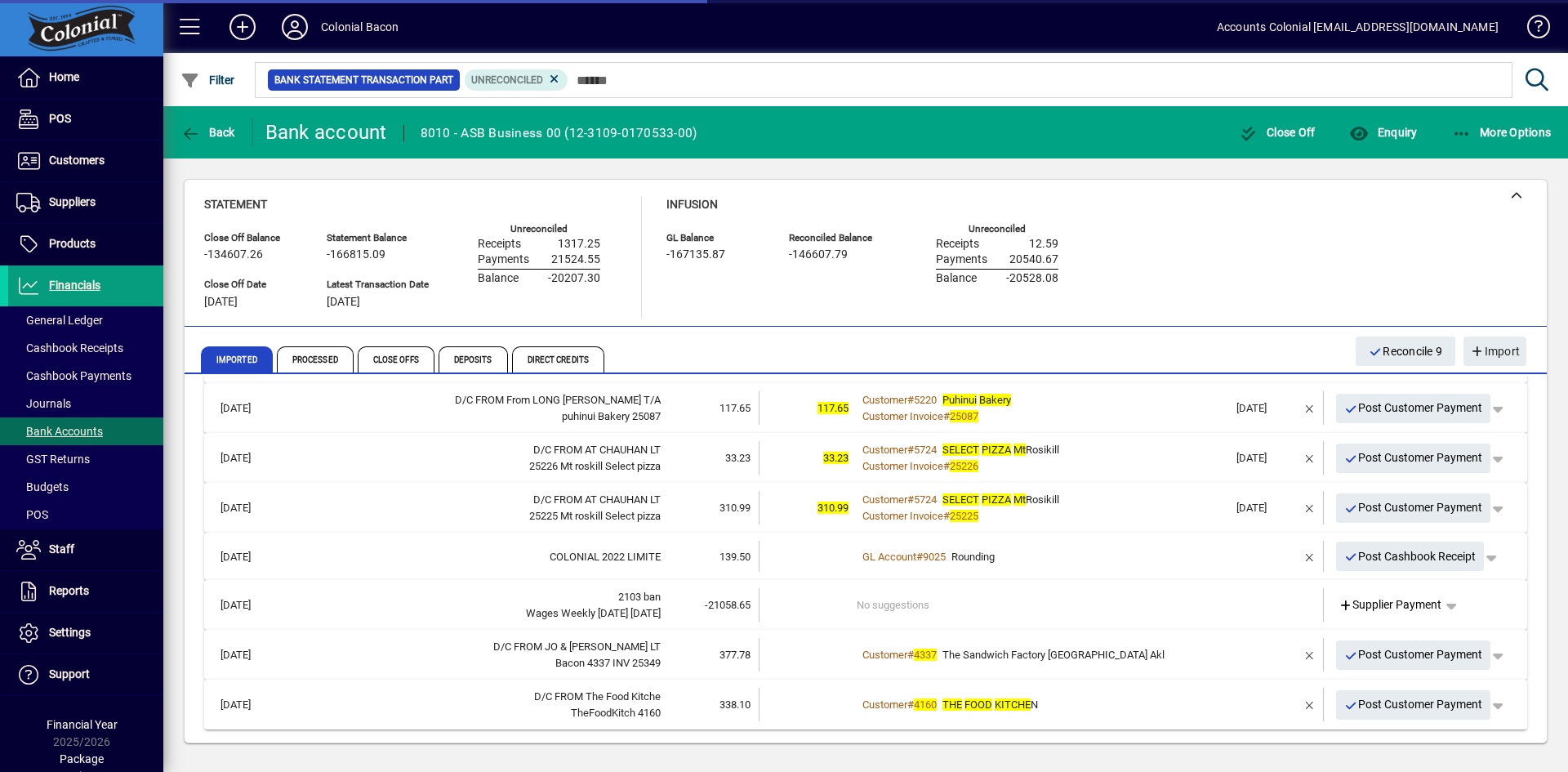
scroll to position [110, 0]
click at [1122, 708] on div "Customer # 4160 THE FOOD KITCHE N" at bounding box center [1042, 705] width 371 height 16
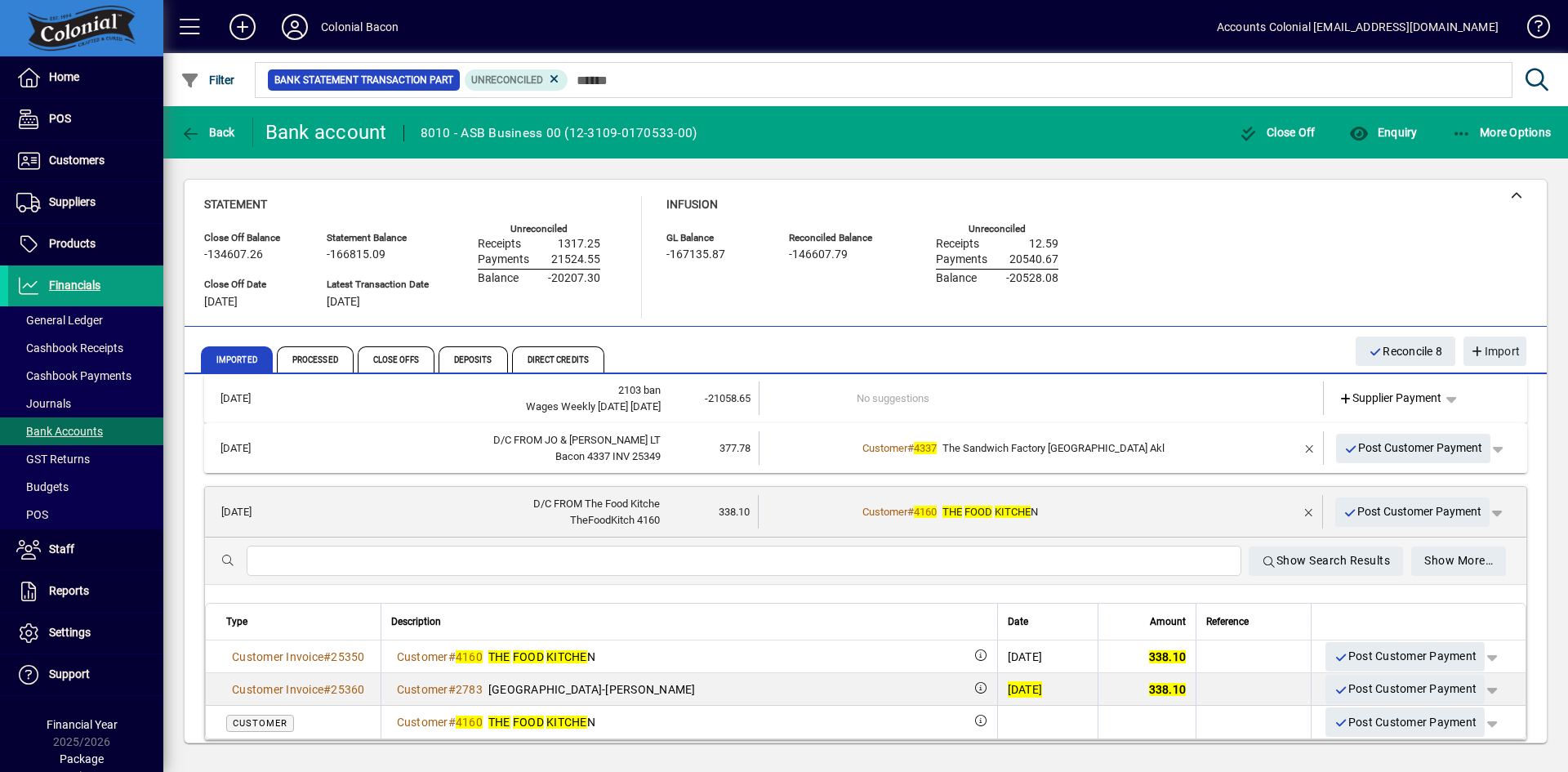
scroll to position [339, 0]
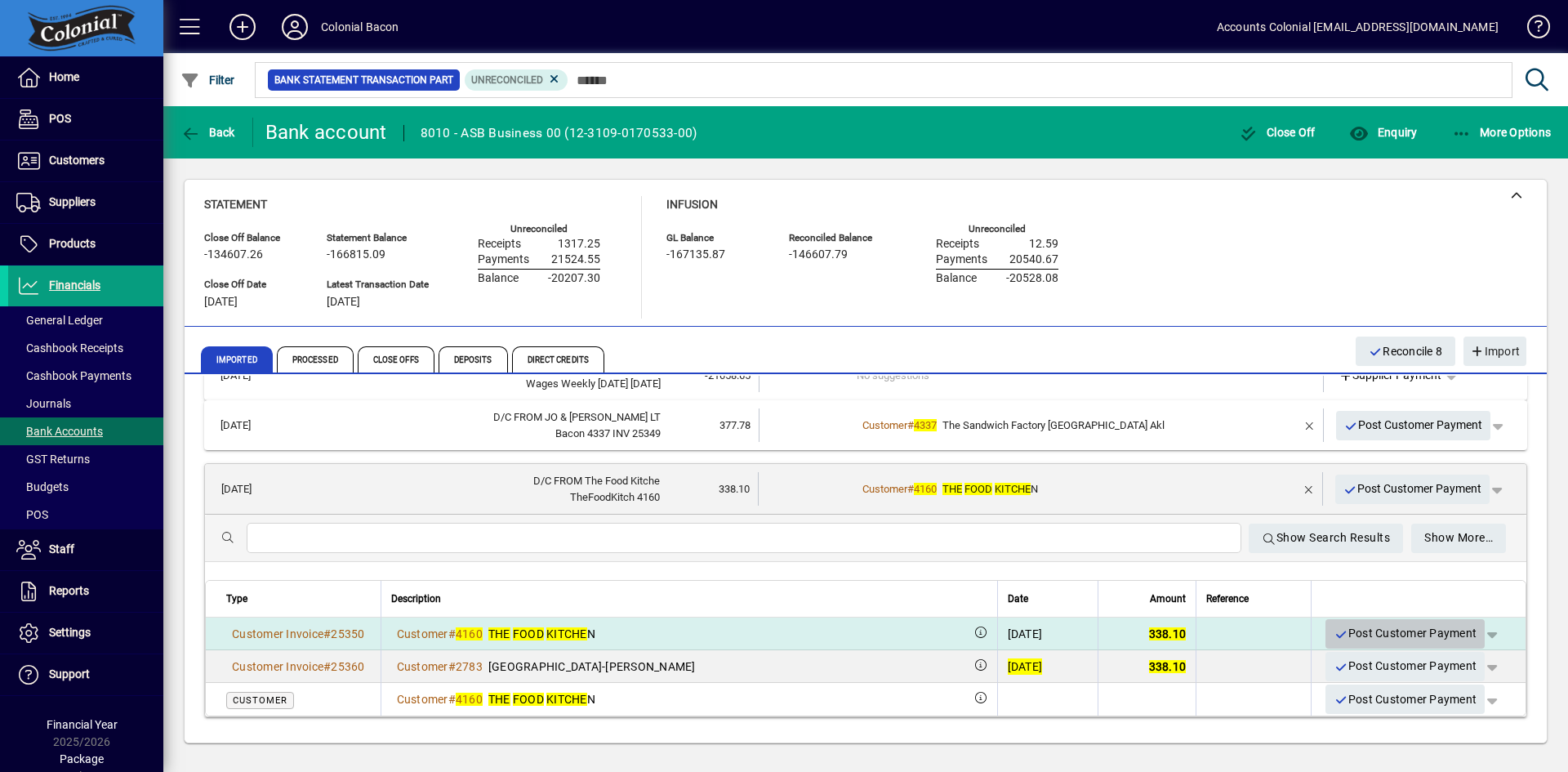
click at [1355, 629] on span "Post Customer Payment" at bounding box center [1405, 633] width 143 height 27
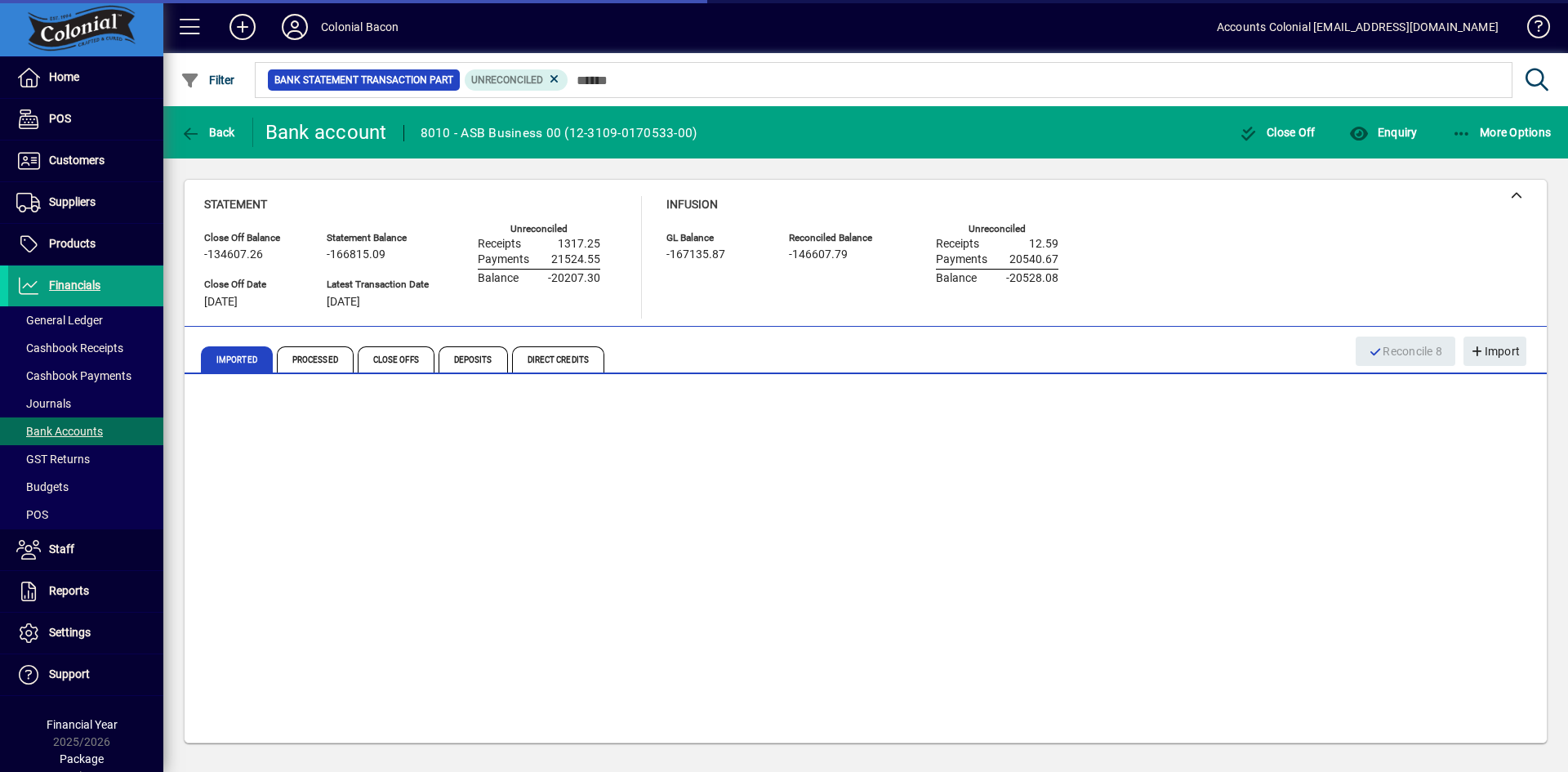
scroll to position [60, 0]
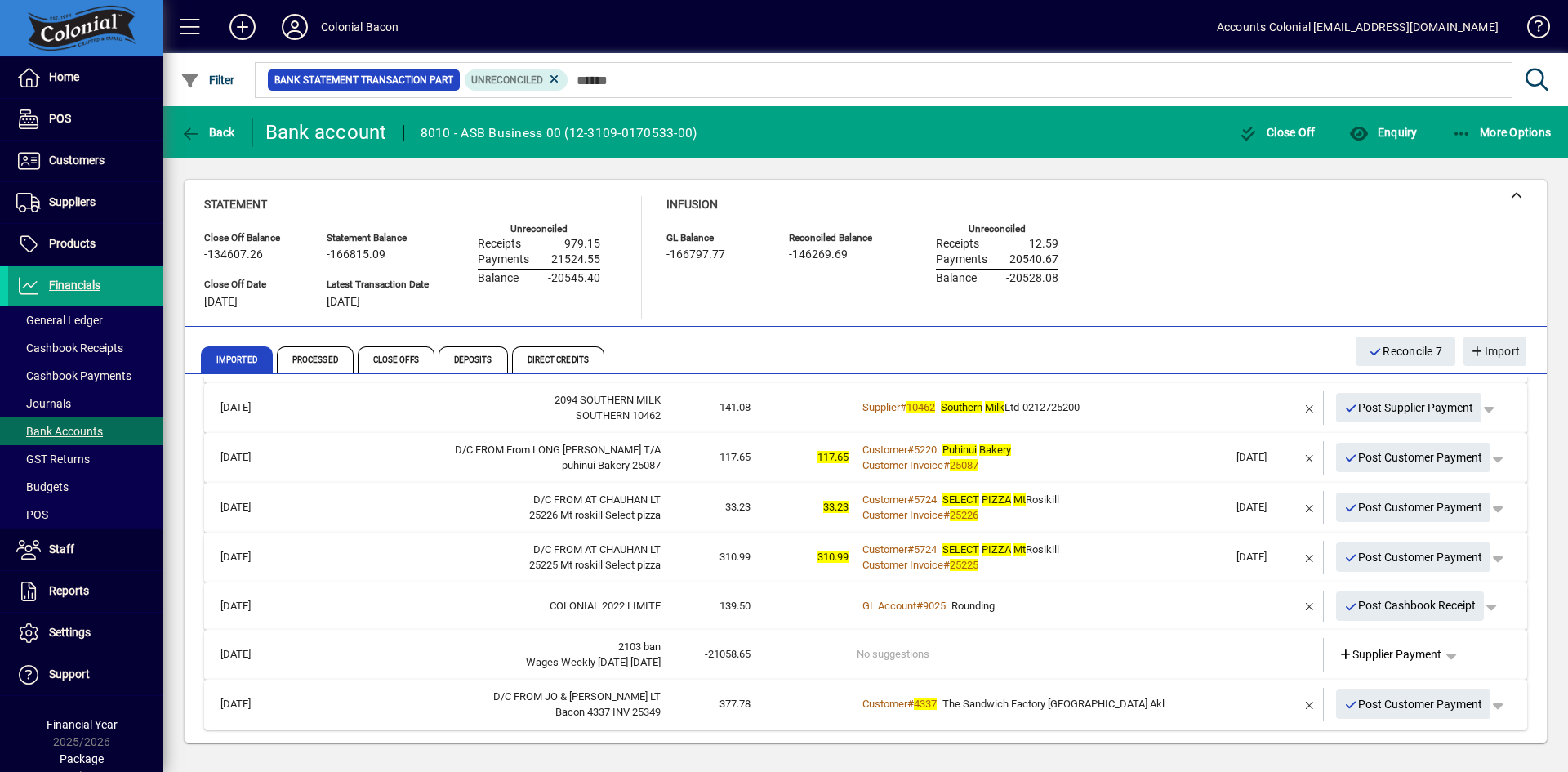
click at [1134, 702] on div "Customer # 4337 The Sandwich Factory Albany Akl" at bounding box center [1042, 704] width 371 height 16
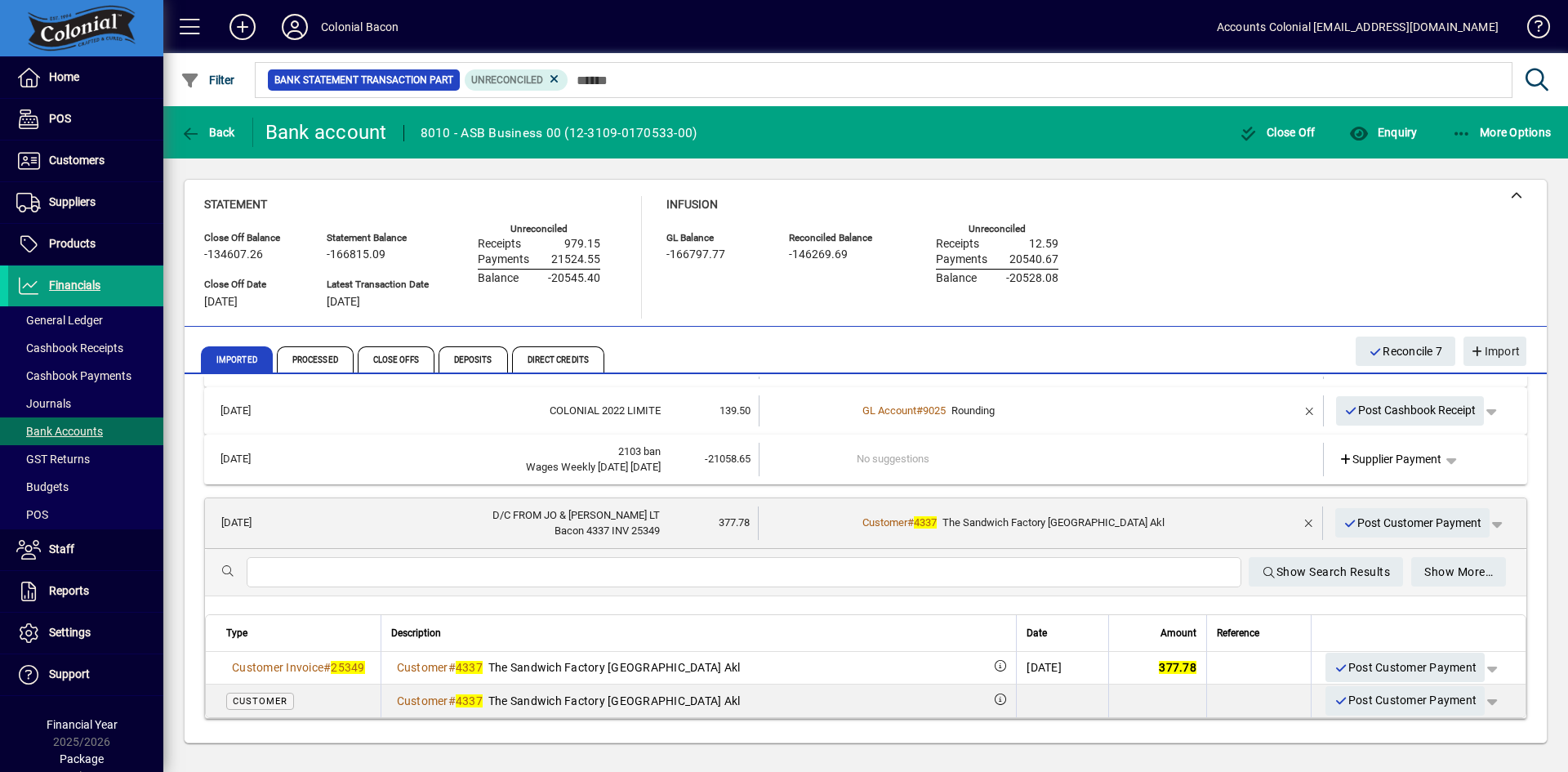
scroll to position [256, 0]
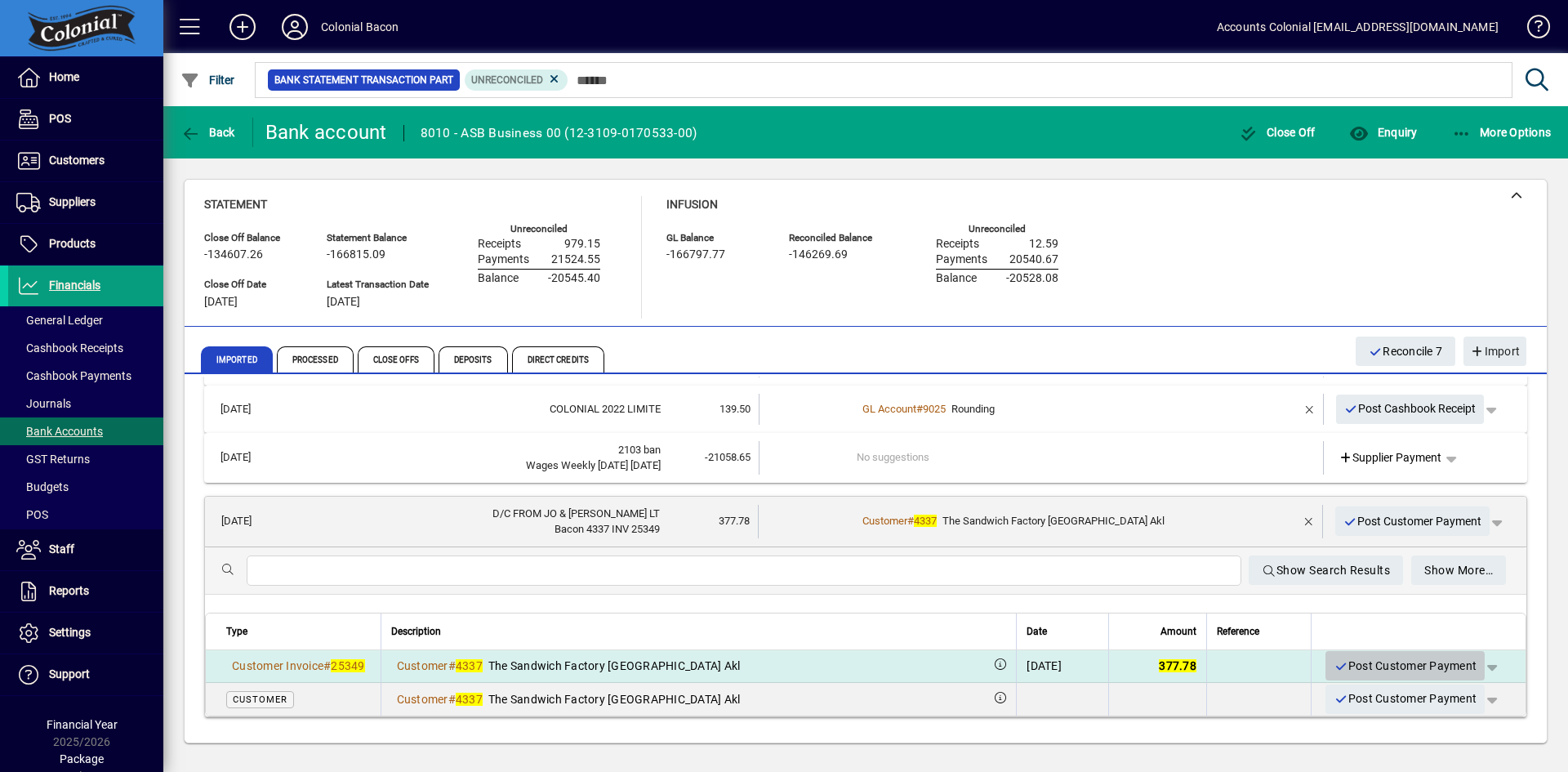
click at [1390, 656] on span "Post Customer Payment" at bounding box center [1405, 666] width 143 height 27
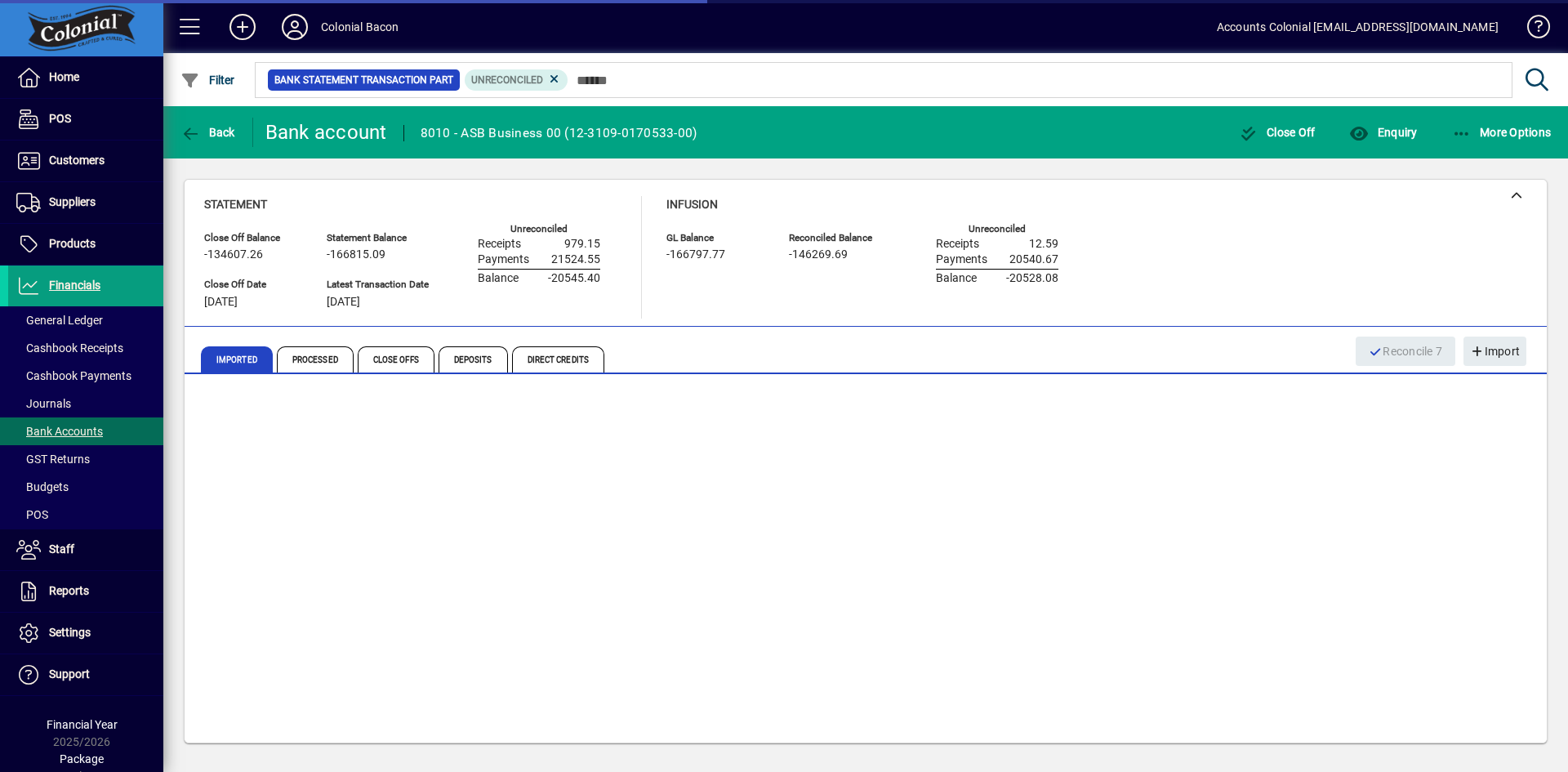
scroll to position [11, 0]
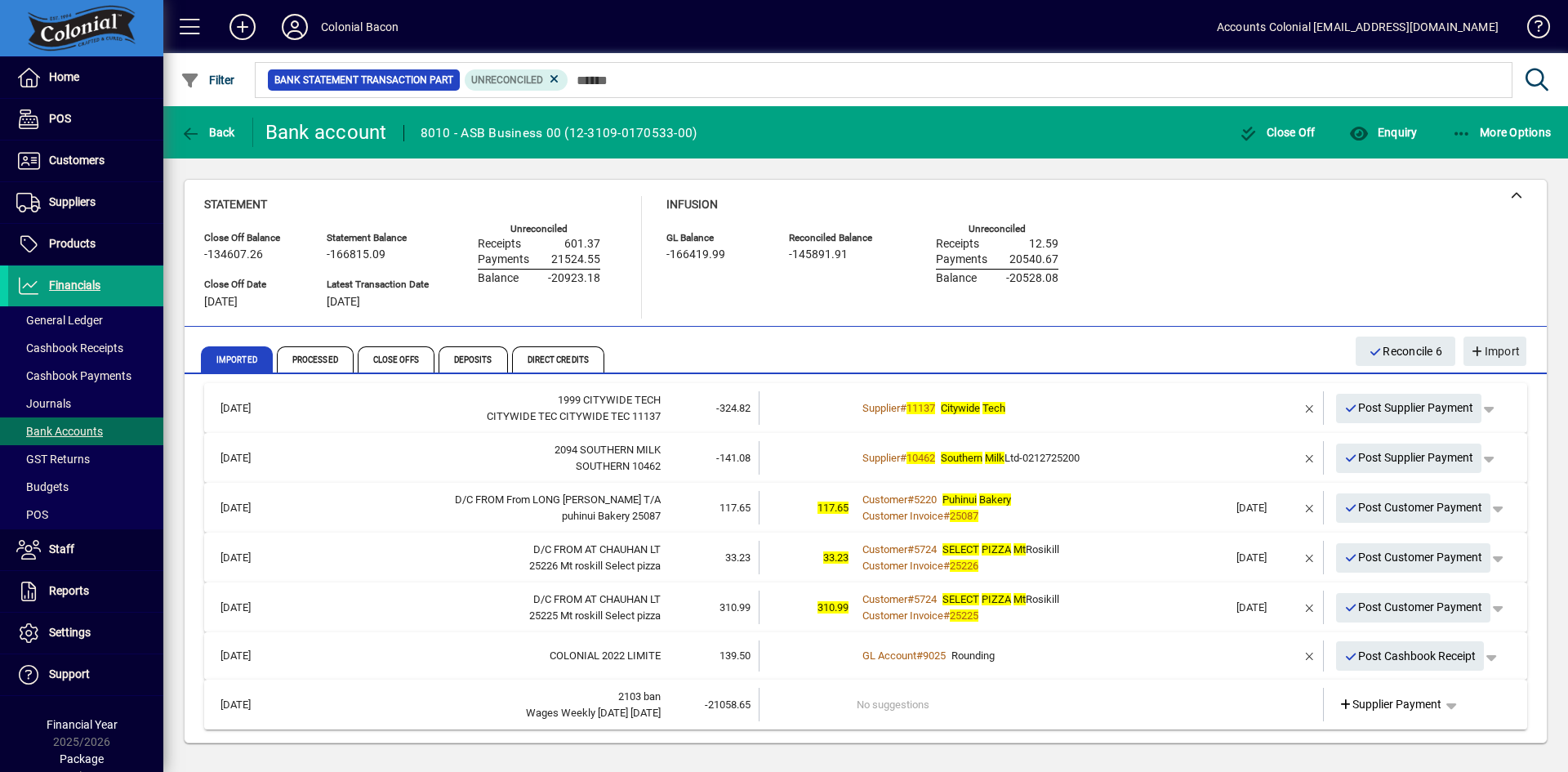
click at [1109, 657] on div "GL Account # 9025 Rounding" at bounding box center [1042, 656] width 371 height 16
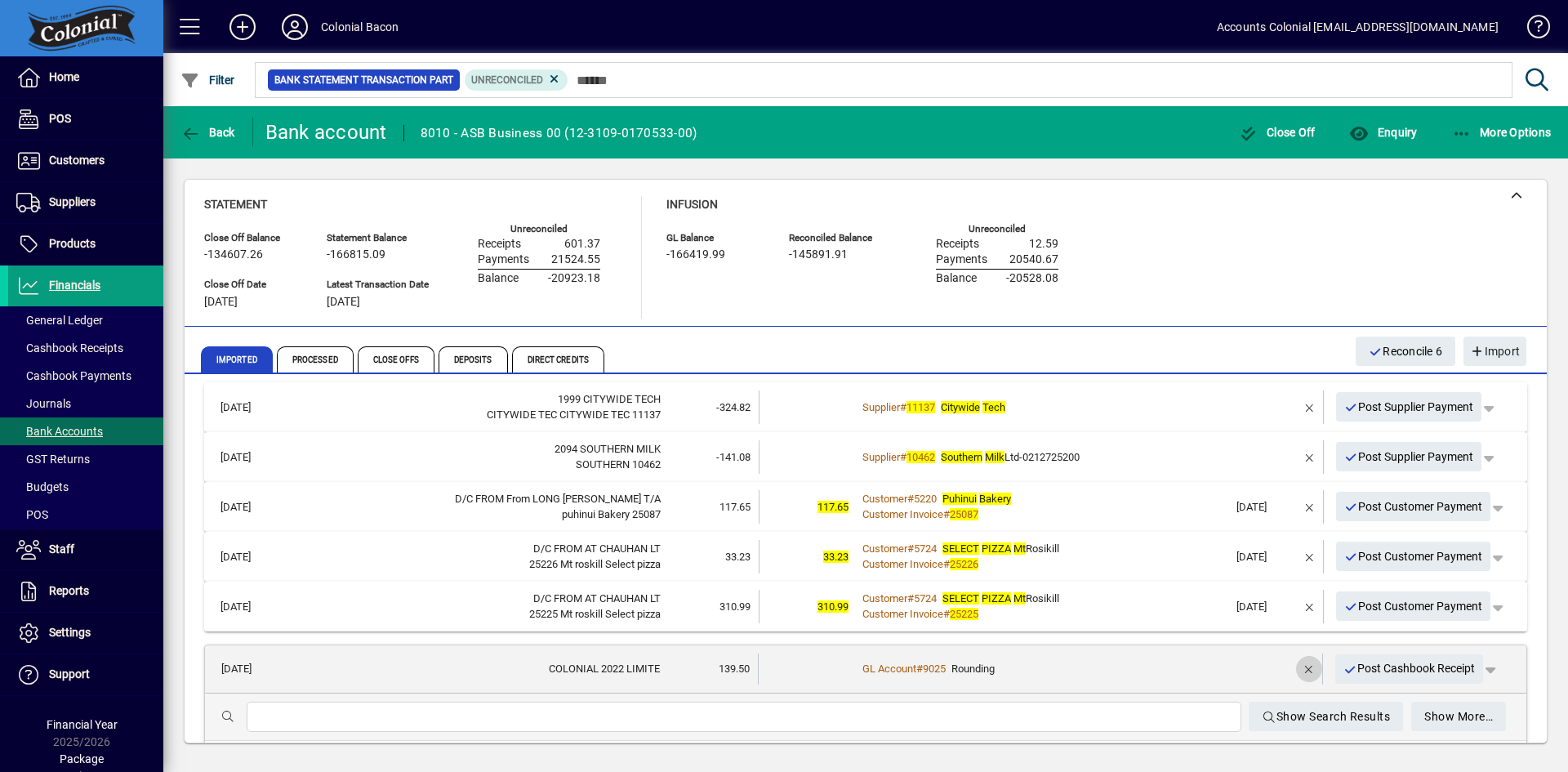
click at [1297, 671] on span "button" at bounding box center [1309, 669] width 39 height 39
click at [1337, 671] on icon at bounding box center [1344, 669] width 15 height 11
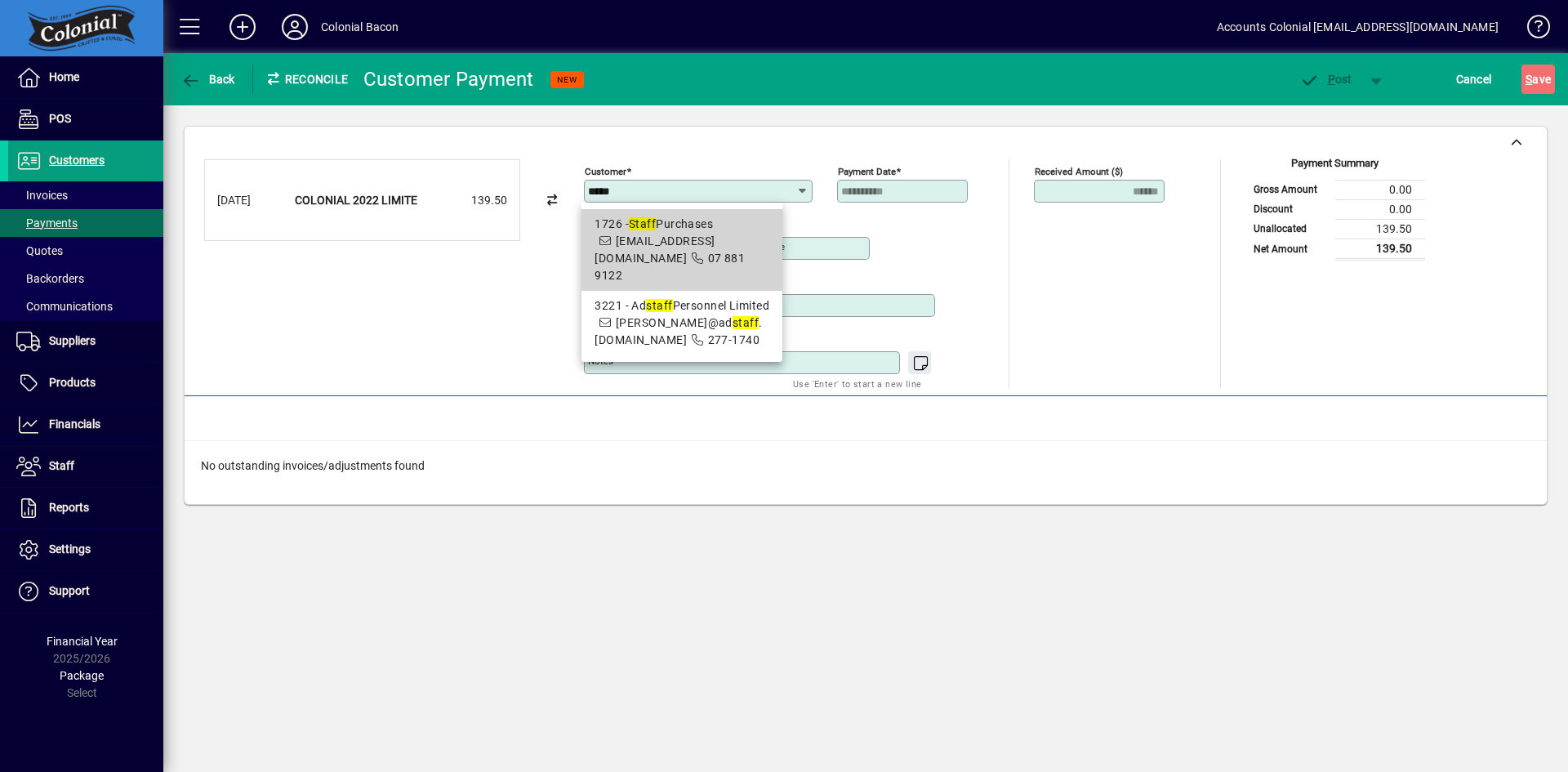
click at [689, 248] on span "1726 - Staff Purchases account@colonialbacon.co.nz 07 881 9122" at bounding box center [682, 250] width 175 height 69
type input "**********"
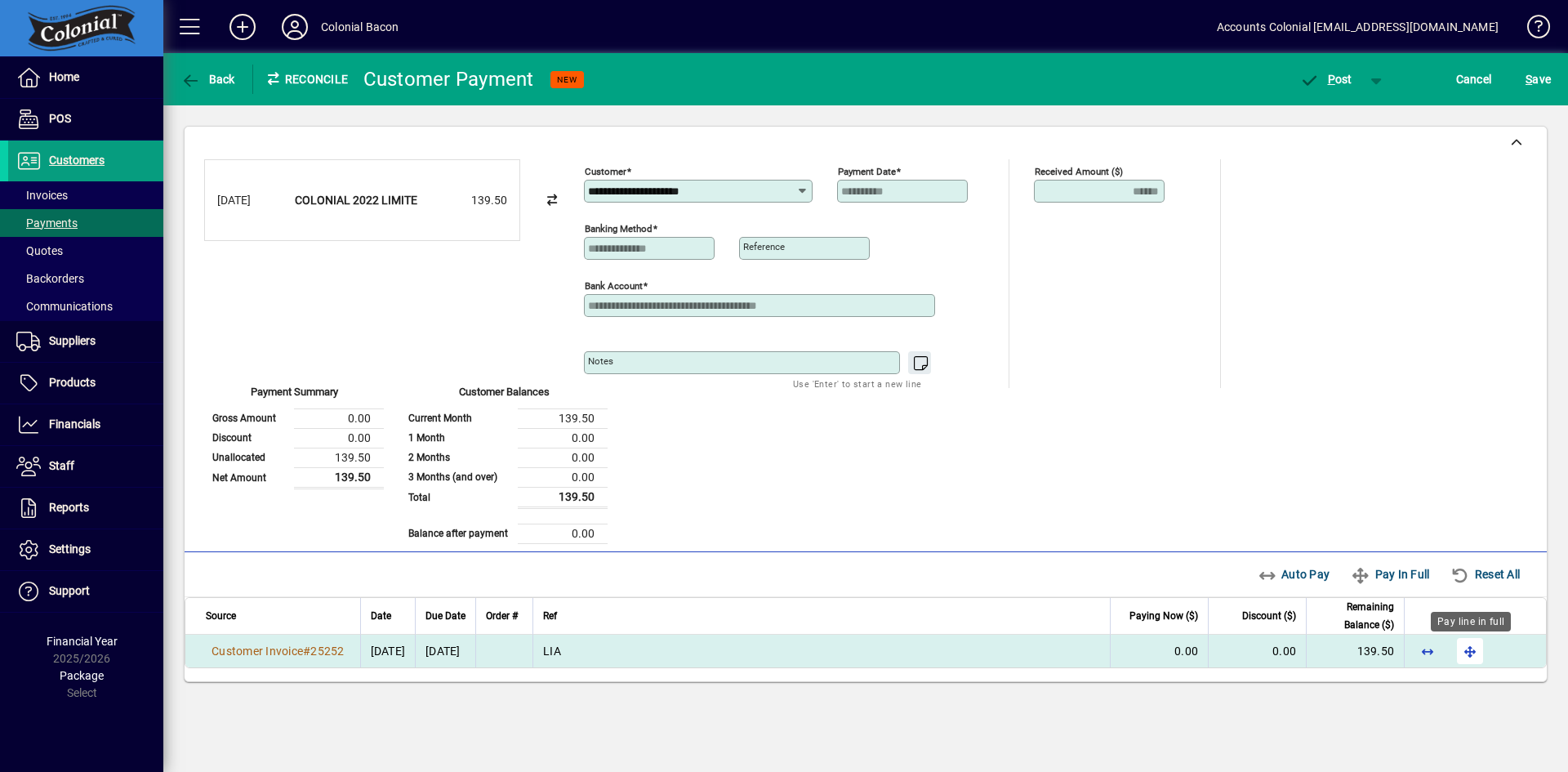
click at [1472, 654] on span "button" at bounding box center [1470, 651] width 39 height 39
click at [1335, 80] on span "P ost" at bounding box center [1326, 79] width 53 height 13
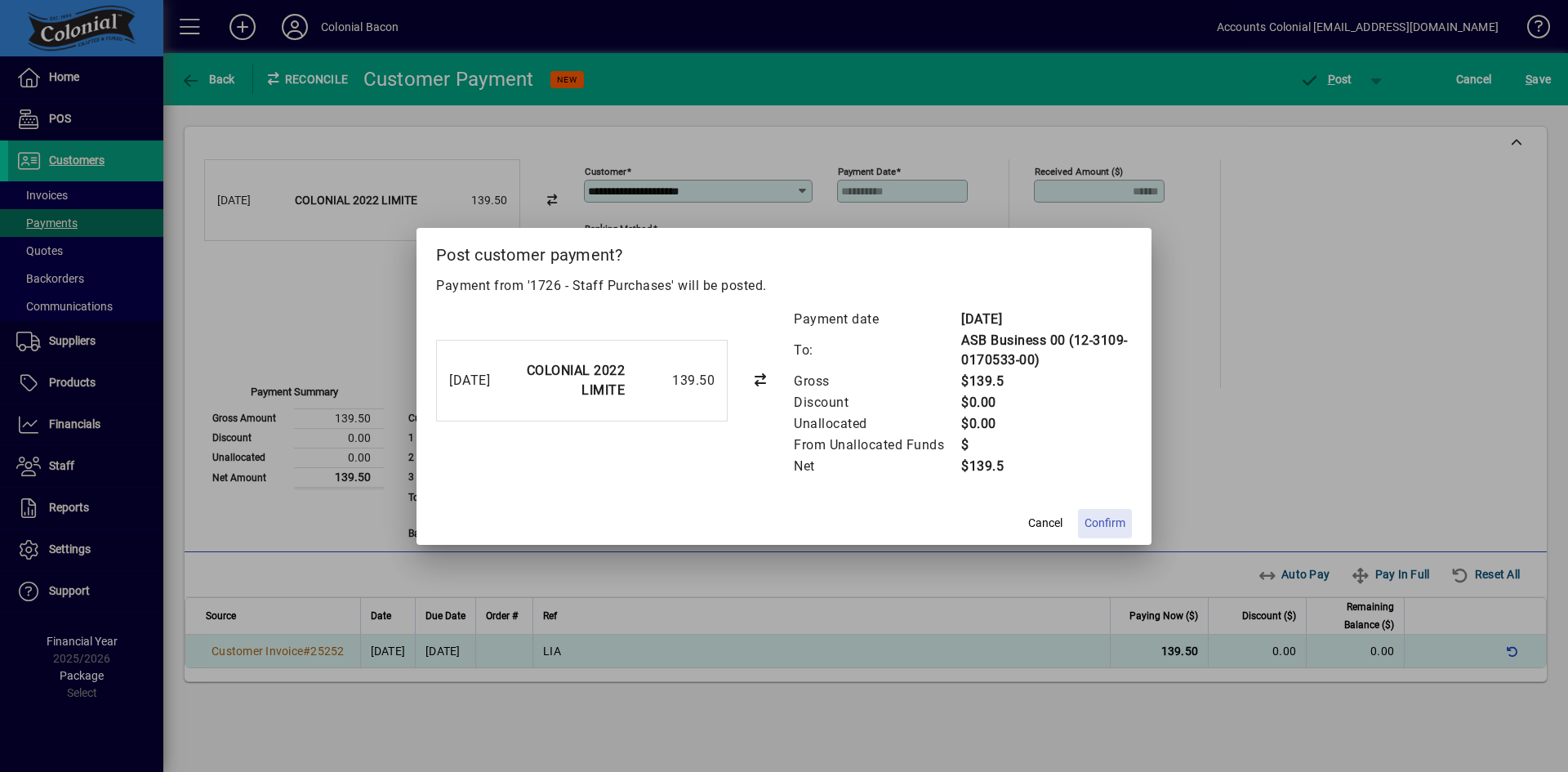
click at [1111, 520] on span "Confirm" at bounding box center [1105, 523] width 41 height 17
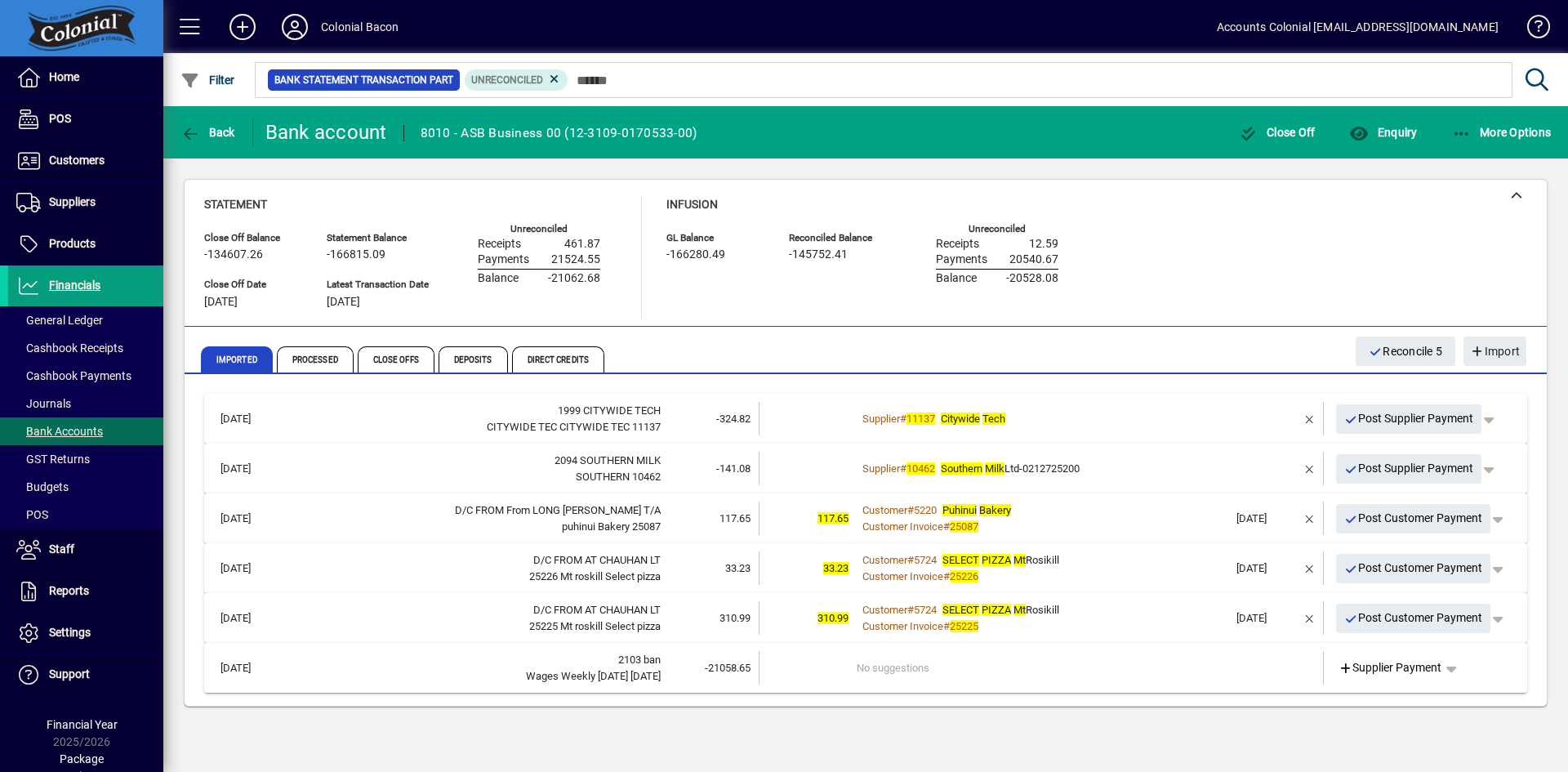
click at [1123, 622] on div "Customer Invoice # 25225" at bounding box center [1042, 626] width 371 height 16
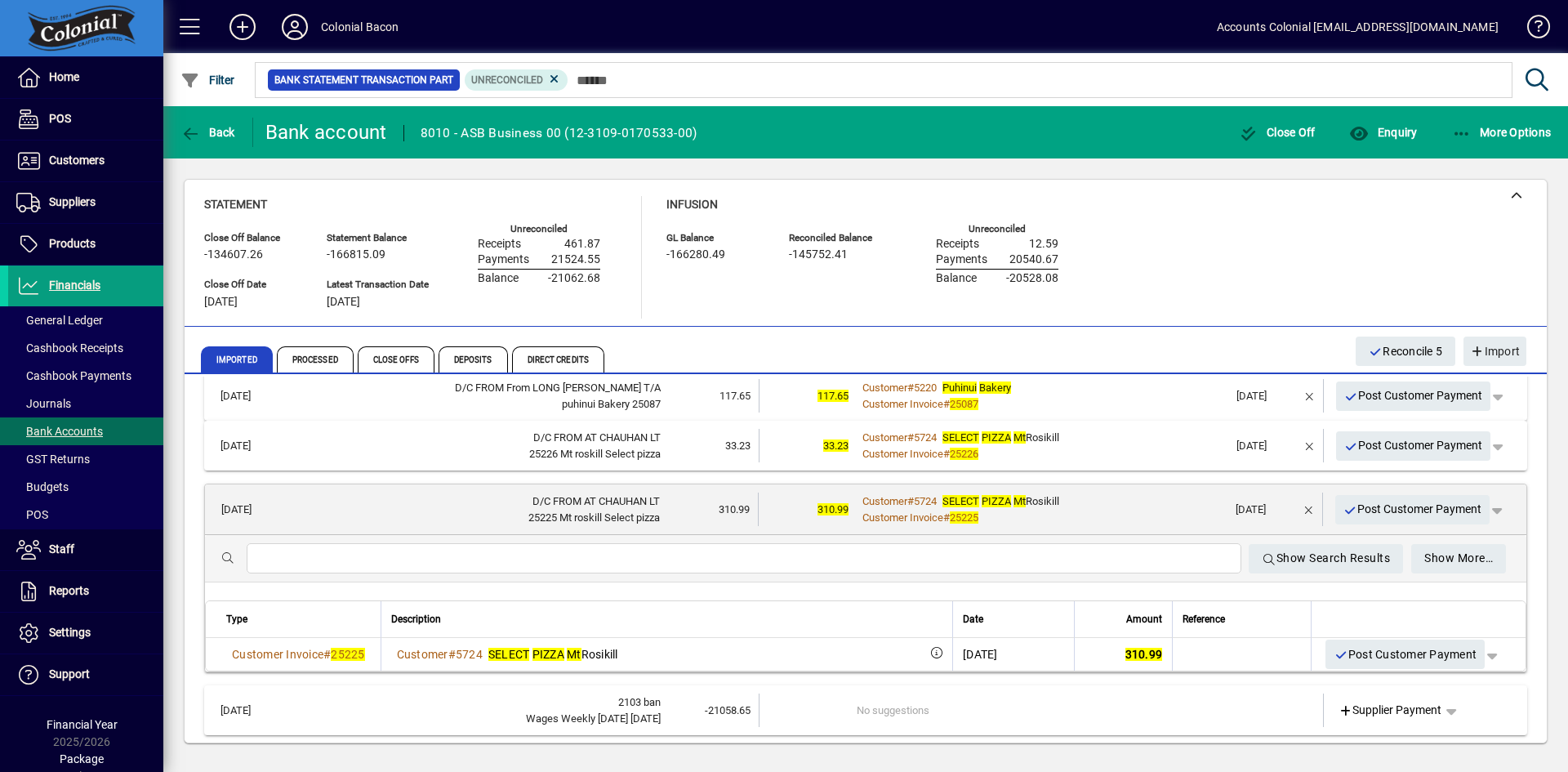
scroll to position [126, 0]
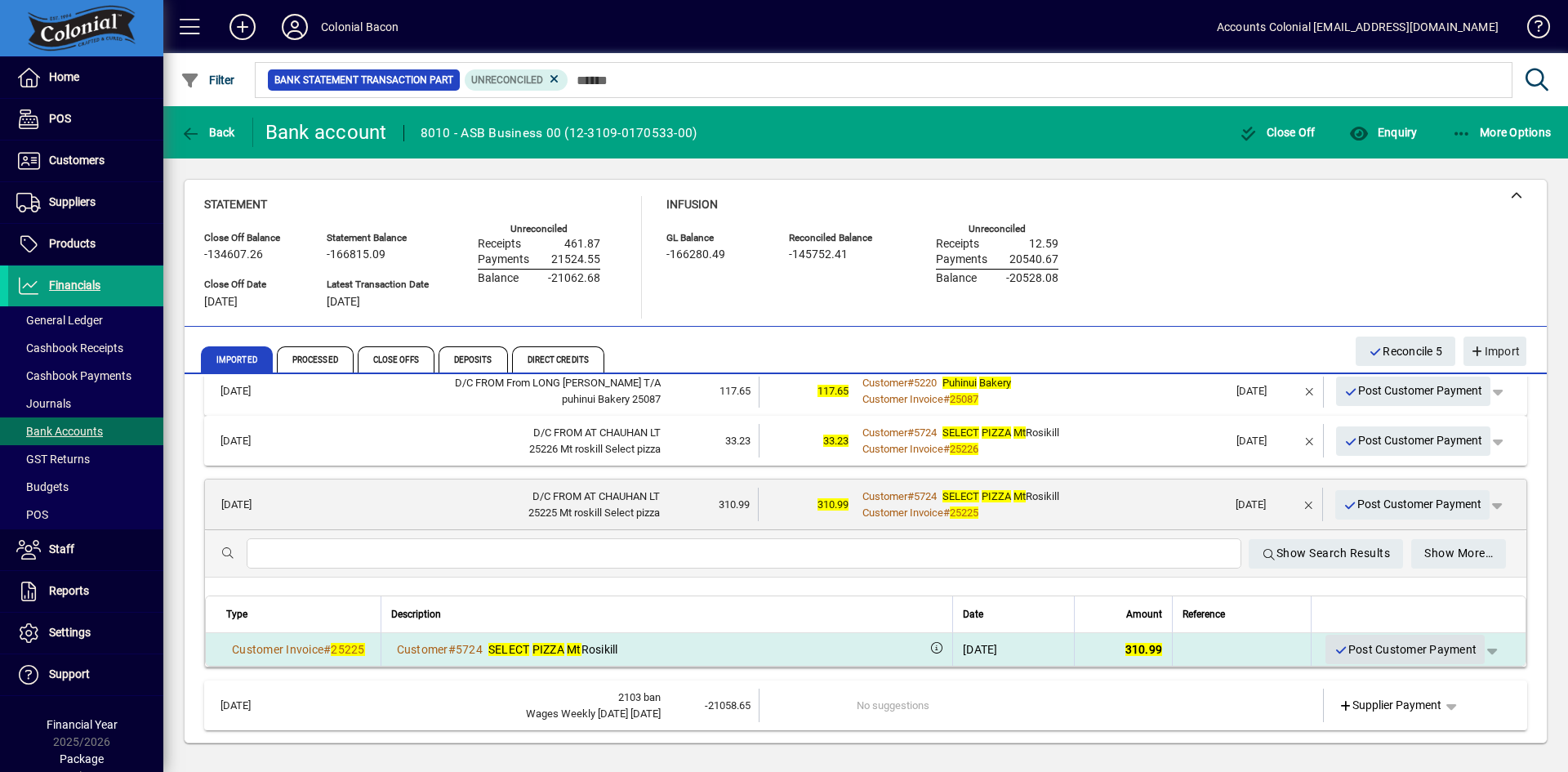
click at [1382, 646] on span "Post Customer Payment" at bounding box center [1405, 650] width 143 height 27
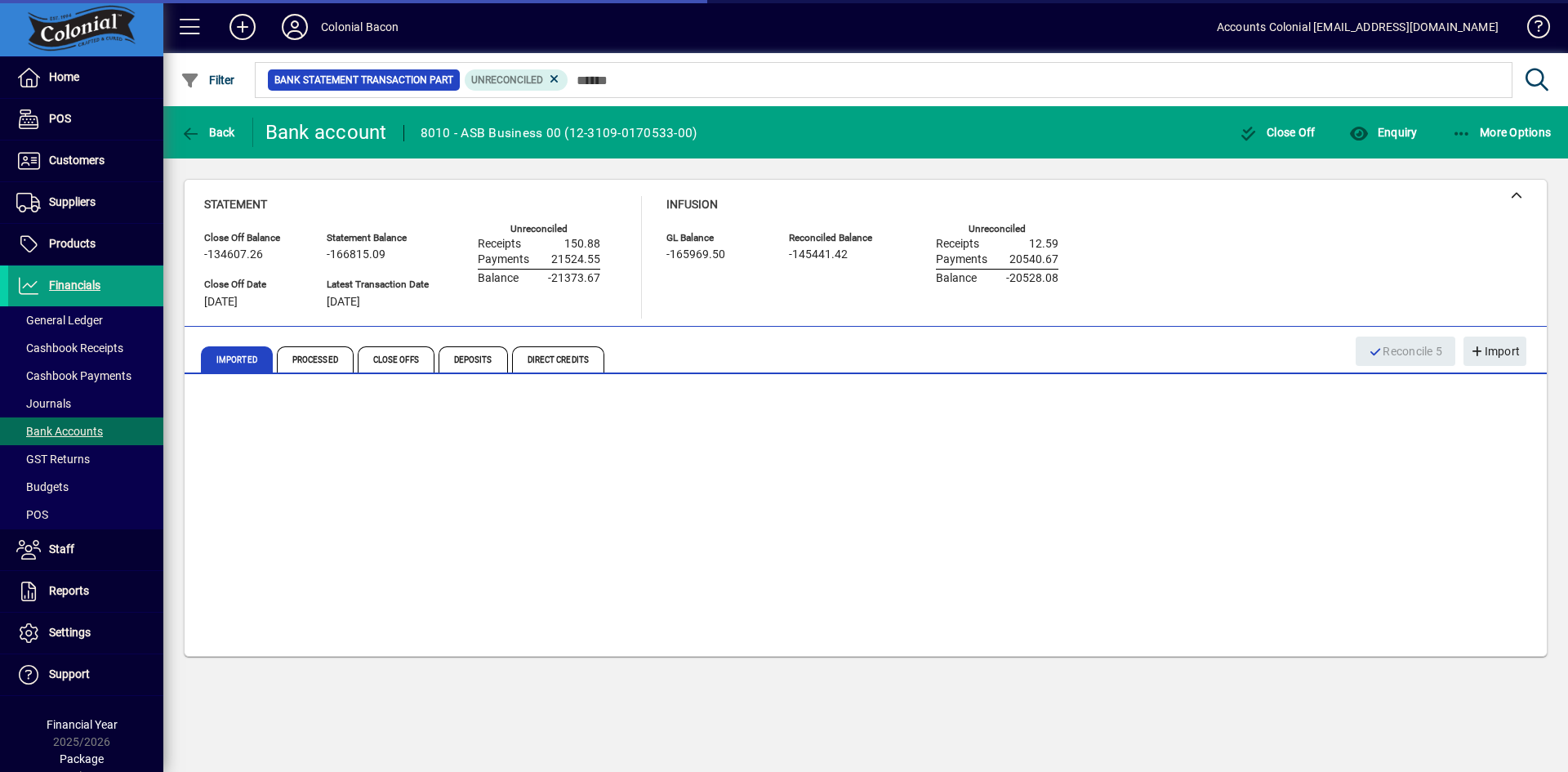
scroll to position [0, 0]
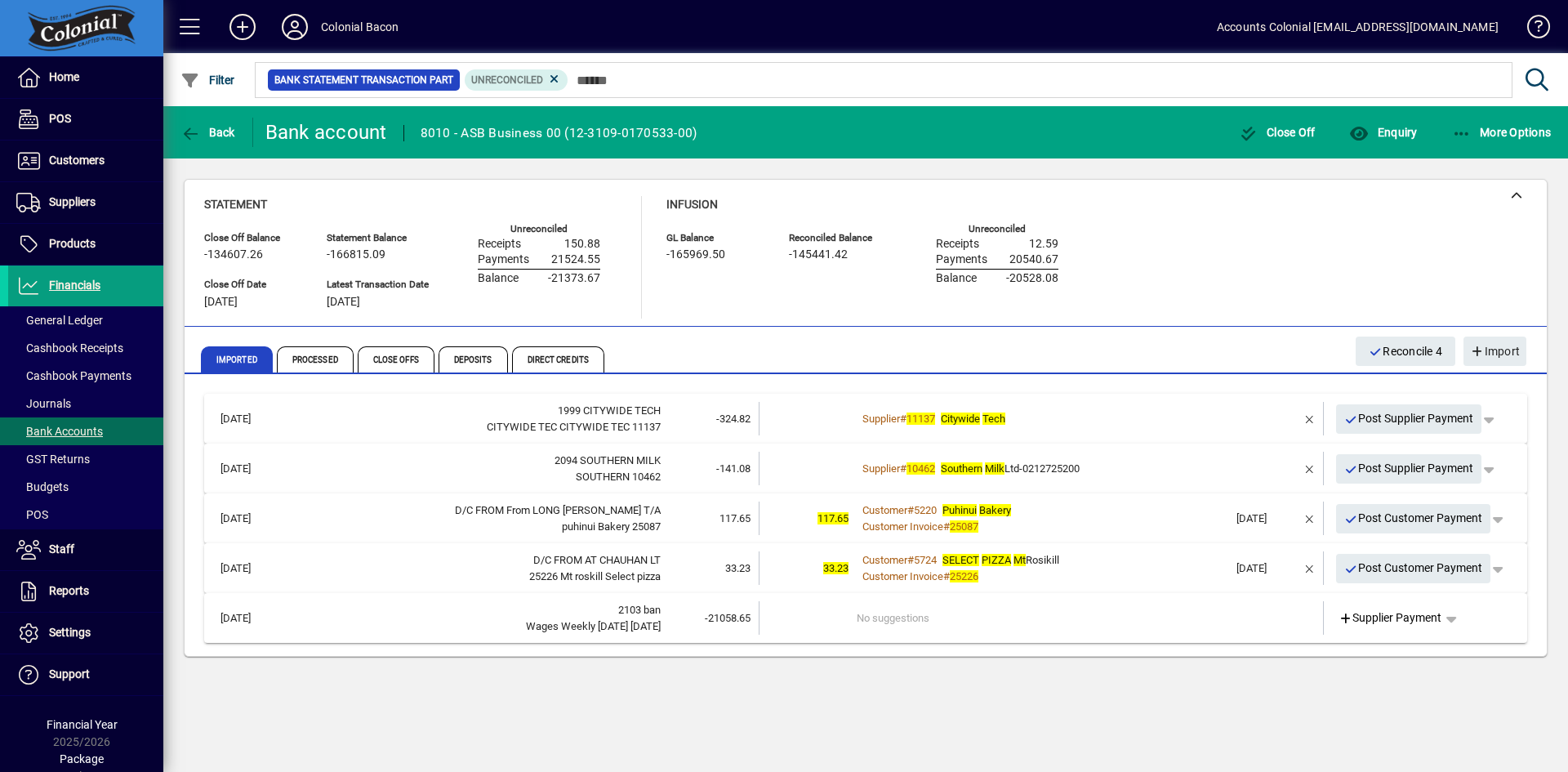
click at [1194, 575] on div "Customer Invoice # 25226" at bounding box center [1042, 577] width 371 height 16
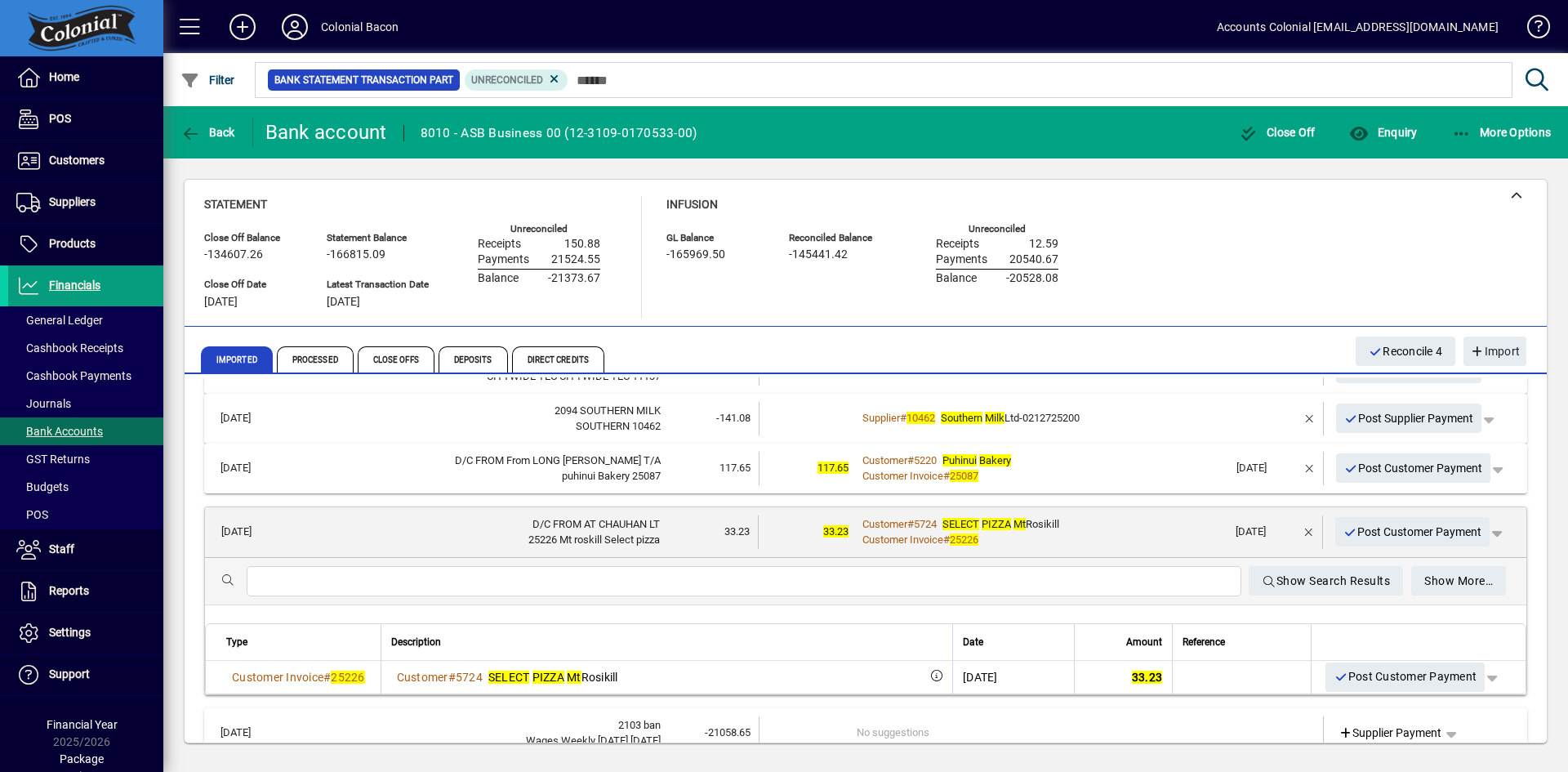
scroll to position [78, 0]
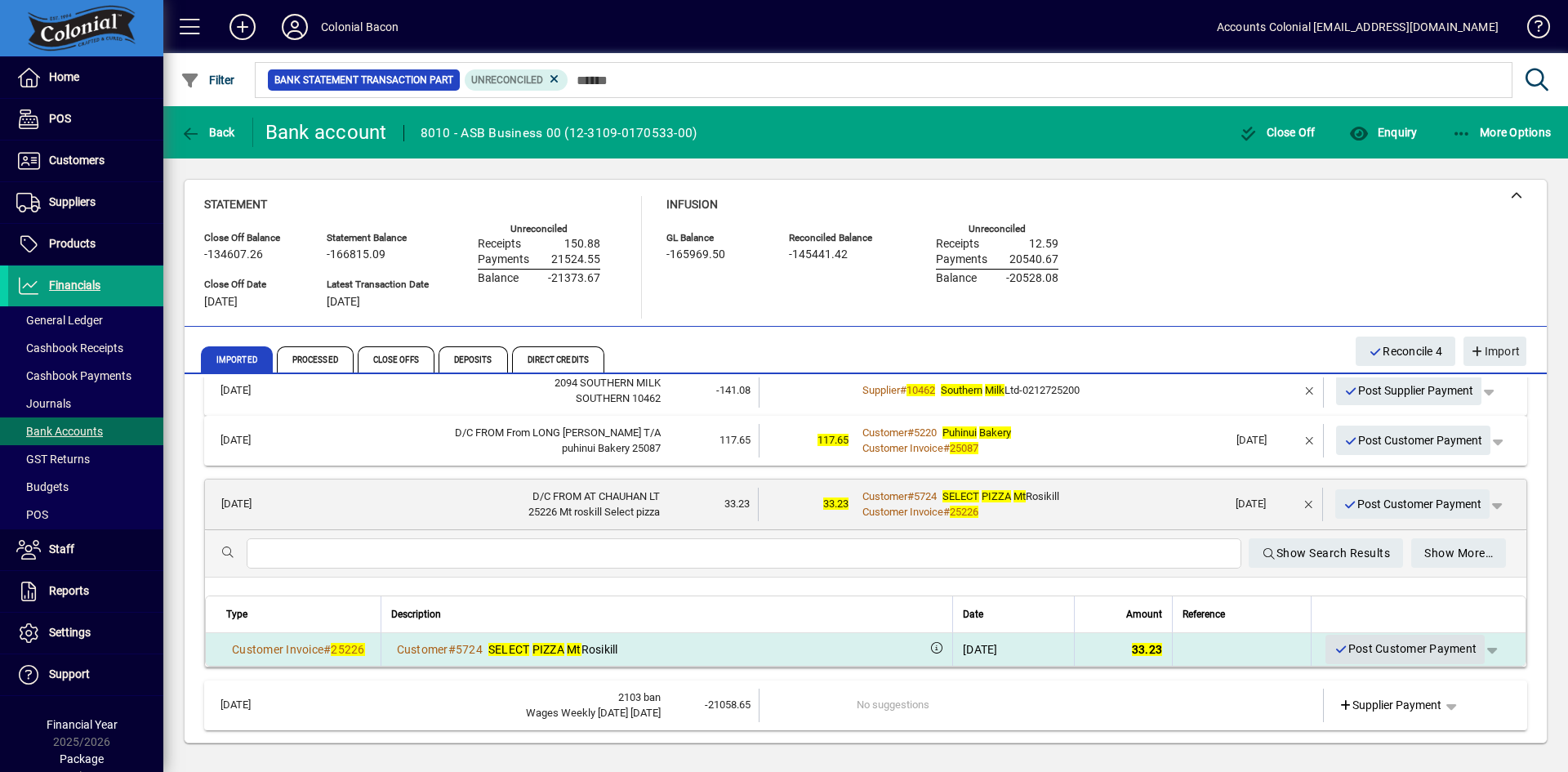
click at [1409, 643] on span "Post Customer Payment" at bounding box center [1405, 649] width 143 height 27
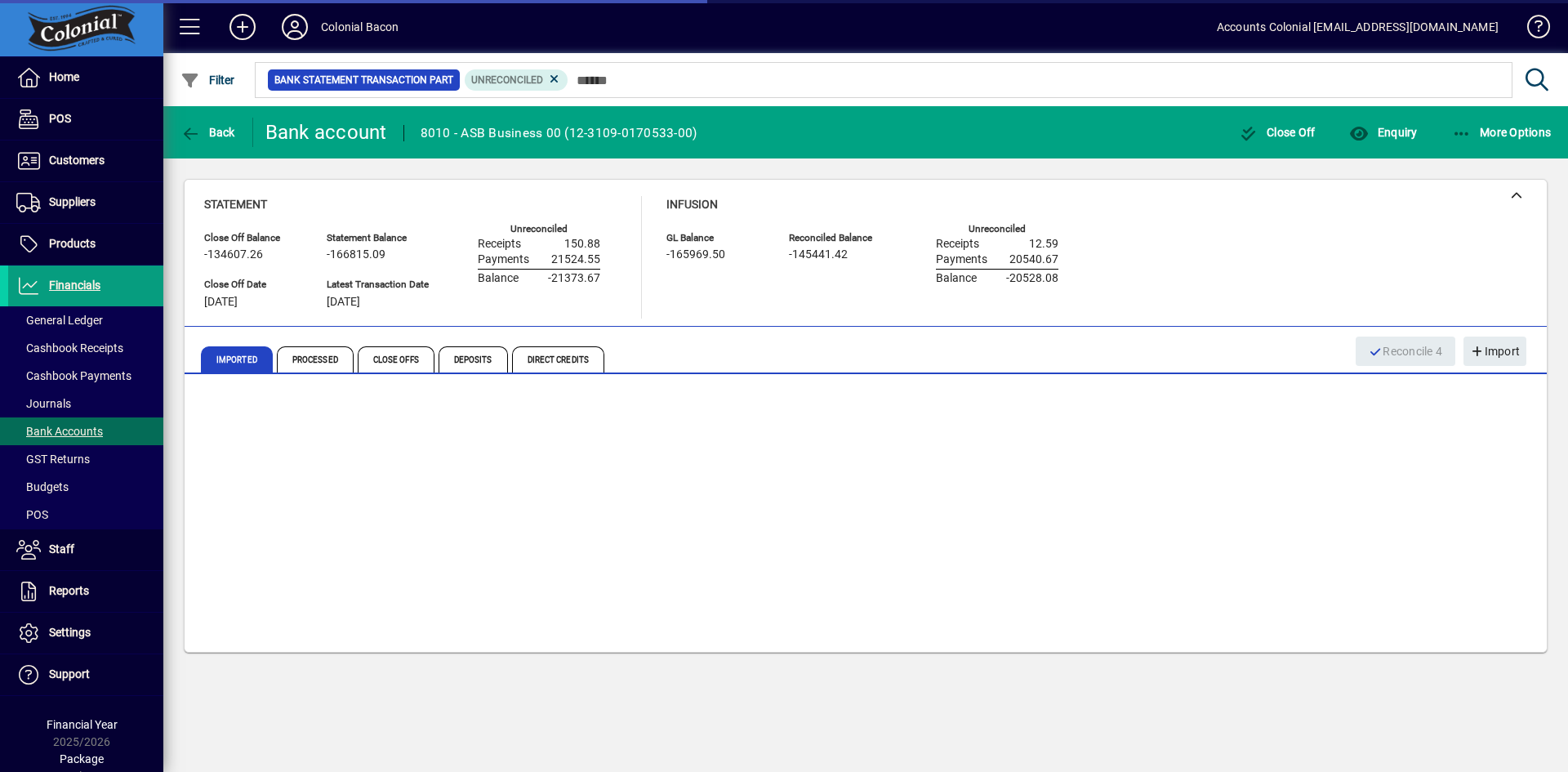
scroll to position [0, 0]
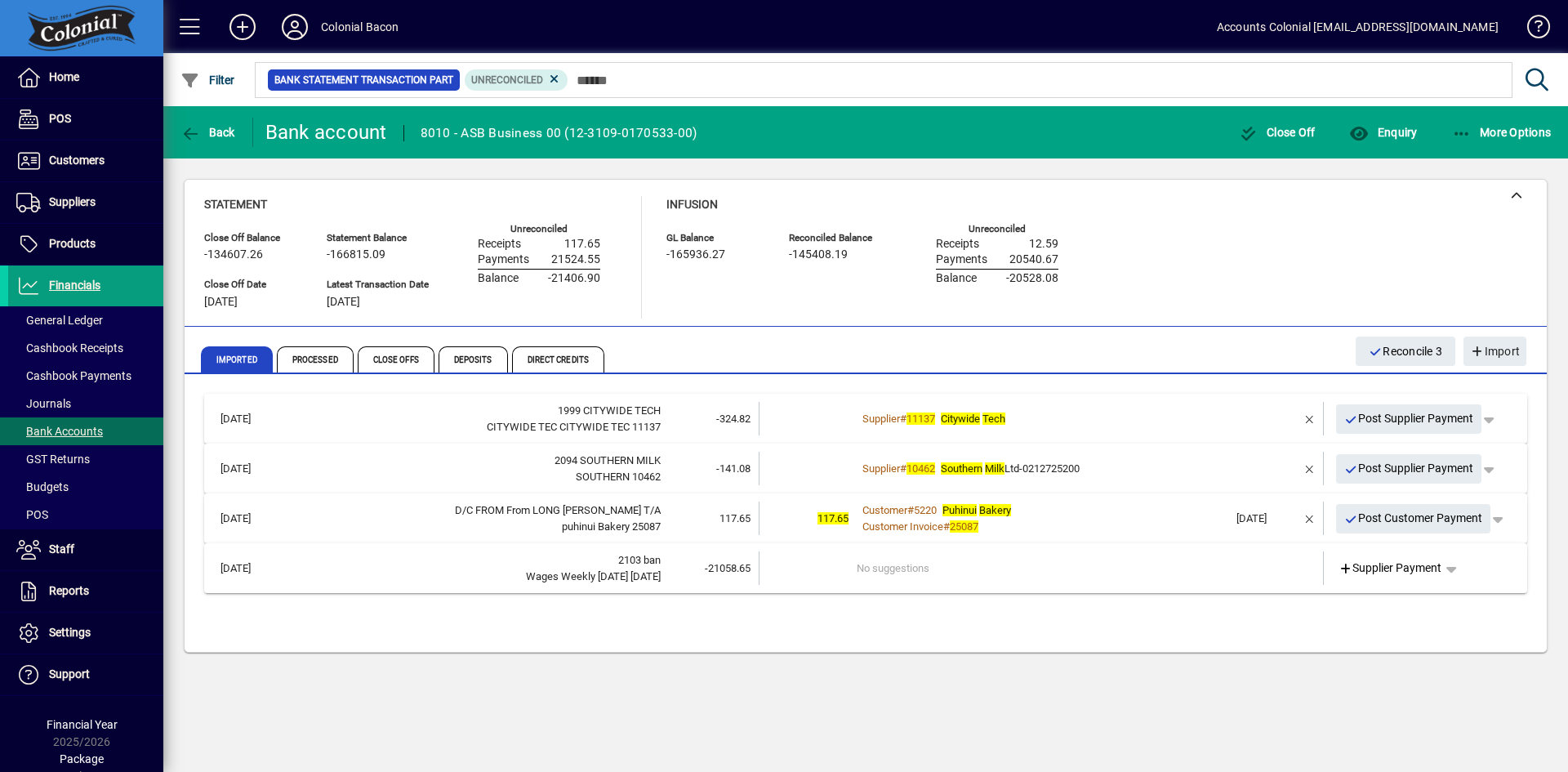
click at [1136, 531] on div "Customer Invoice # 25087" at bounding box center [1042, 527] width 371 height 16
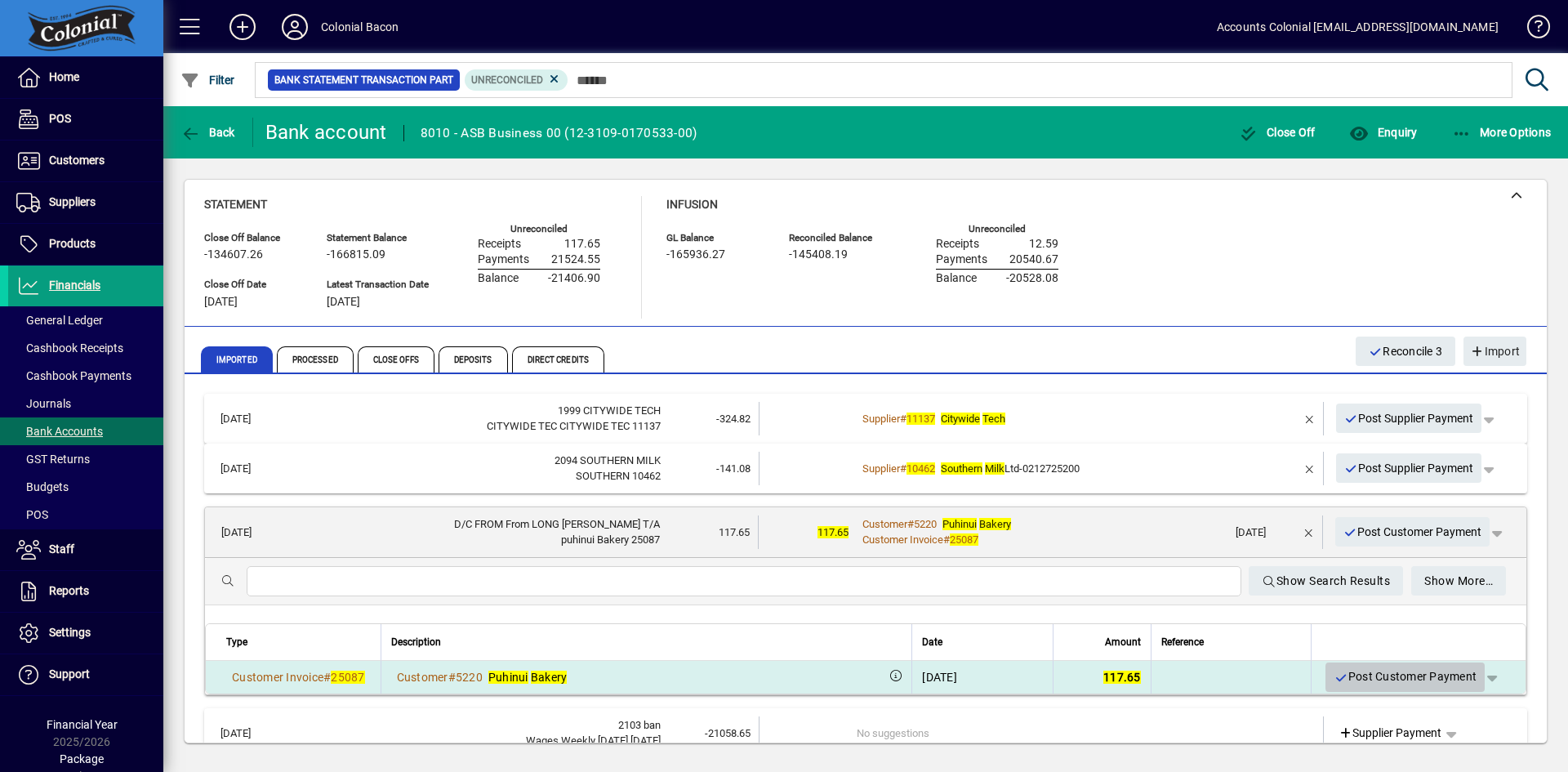
click at [1405, 676] on span "Post Customer Payment" at bounding box center [1405, 676] width 143 height 27
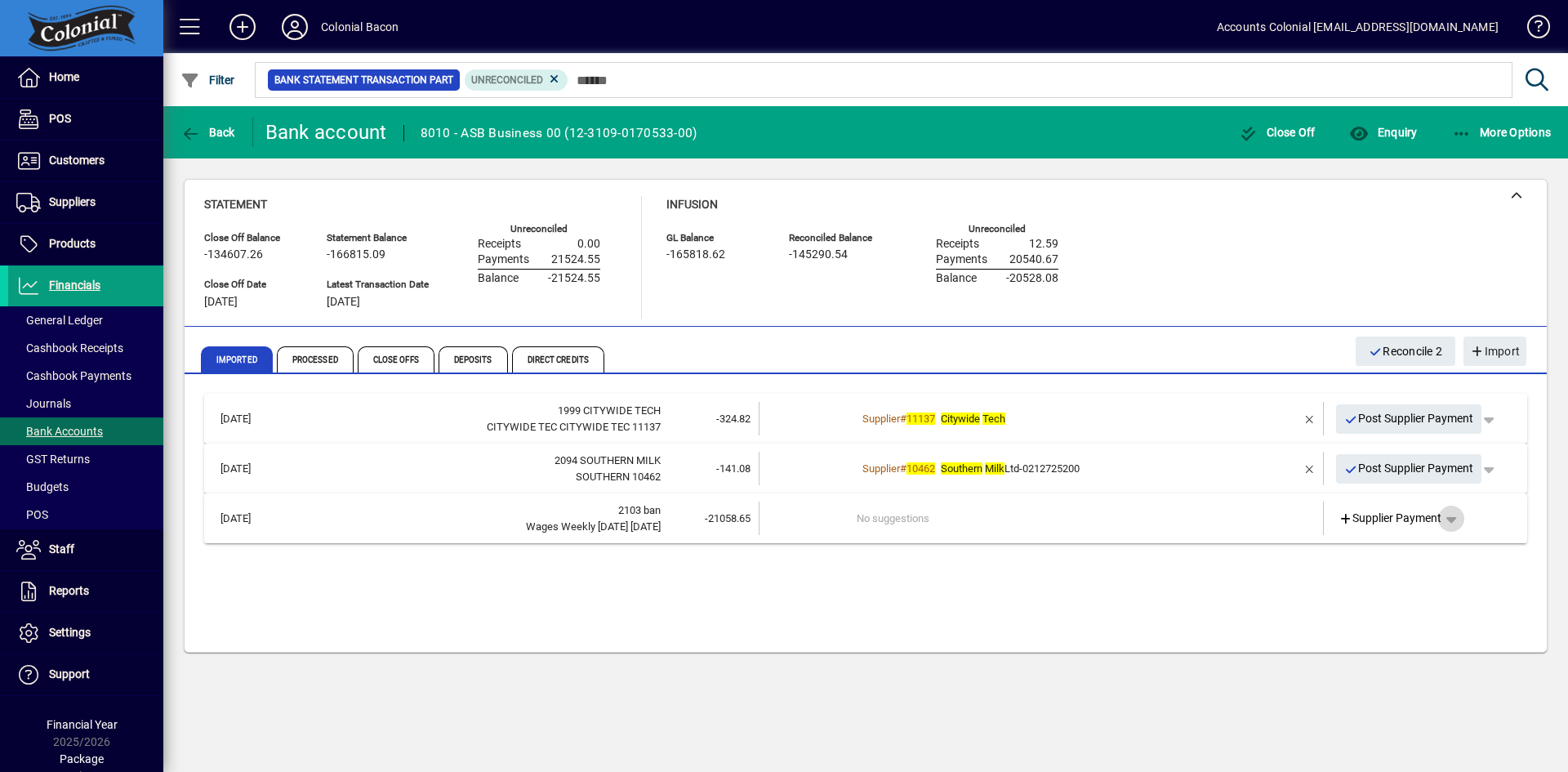
click at [1455, 521] on span "button" at bounding box center [1451, 519] width 39 height 39
click at [1434, 585] on span "Cashbook Payment" at bounding box center [1400, 583] width 121 height 19
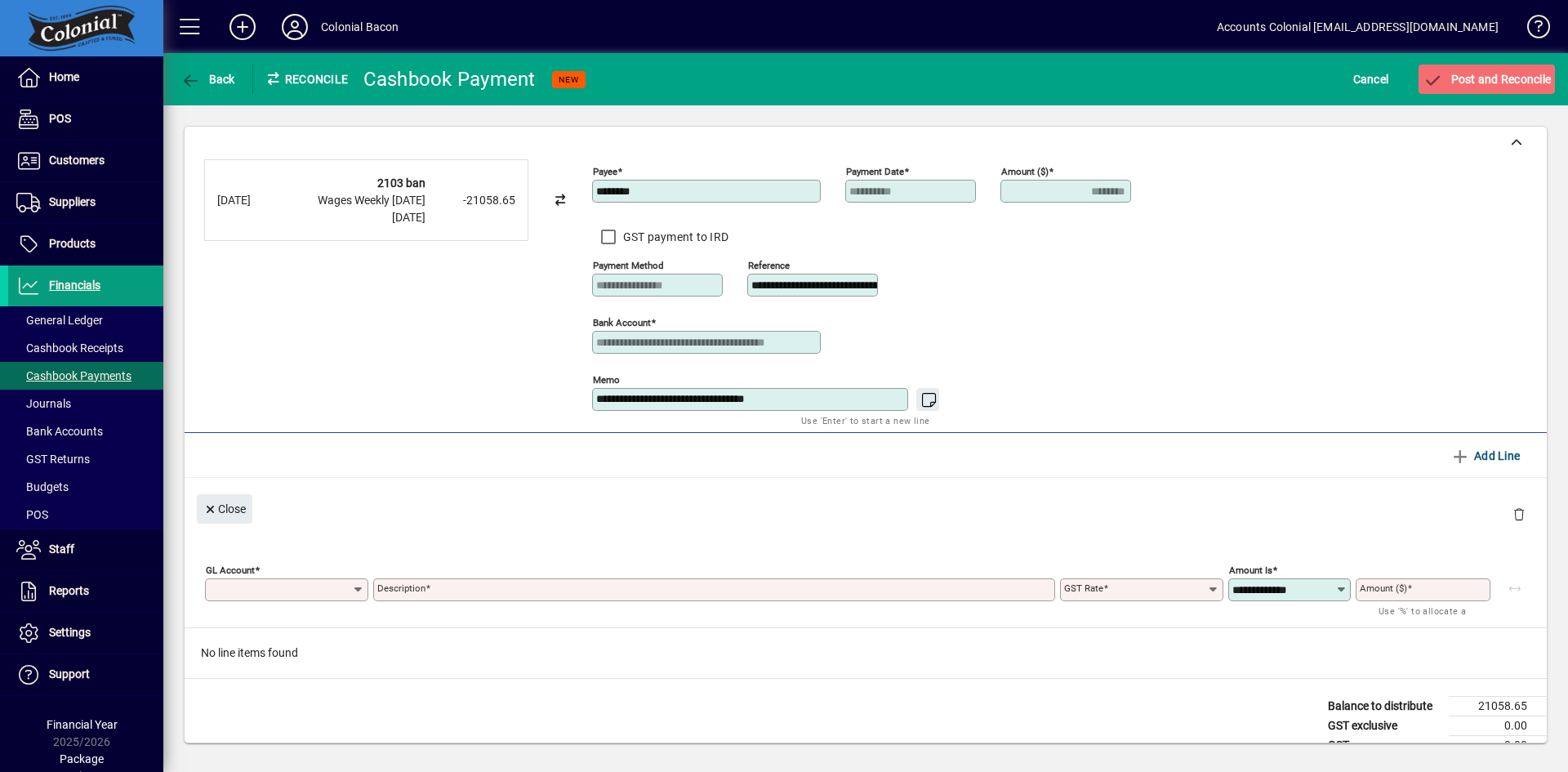
type input "********"
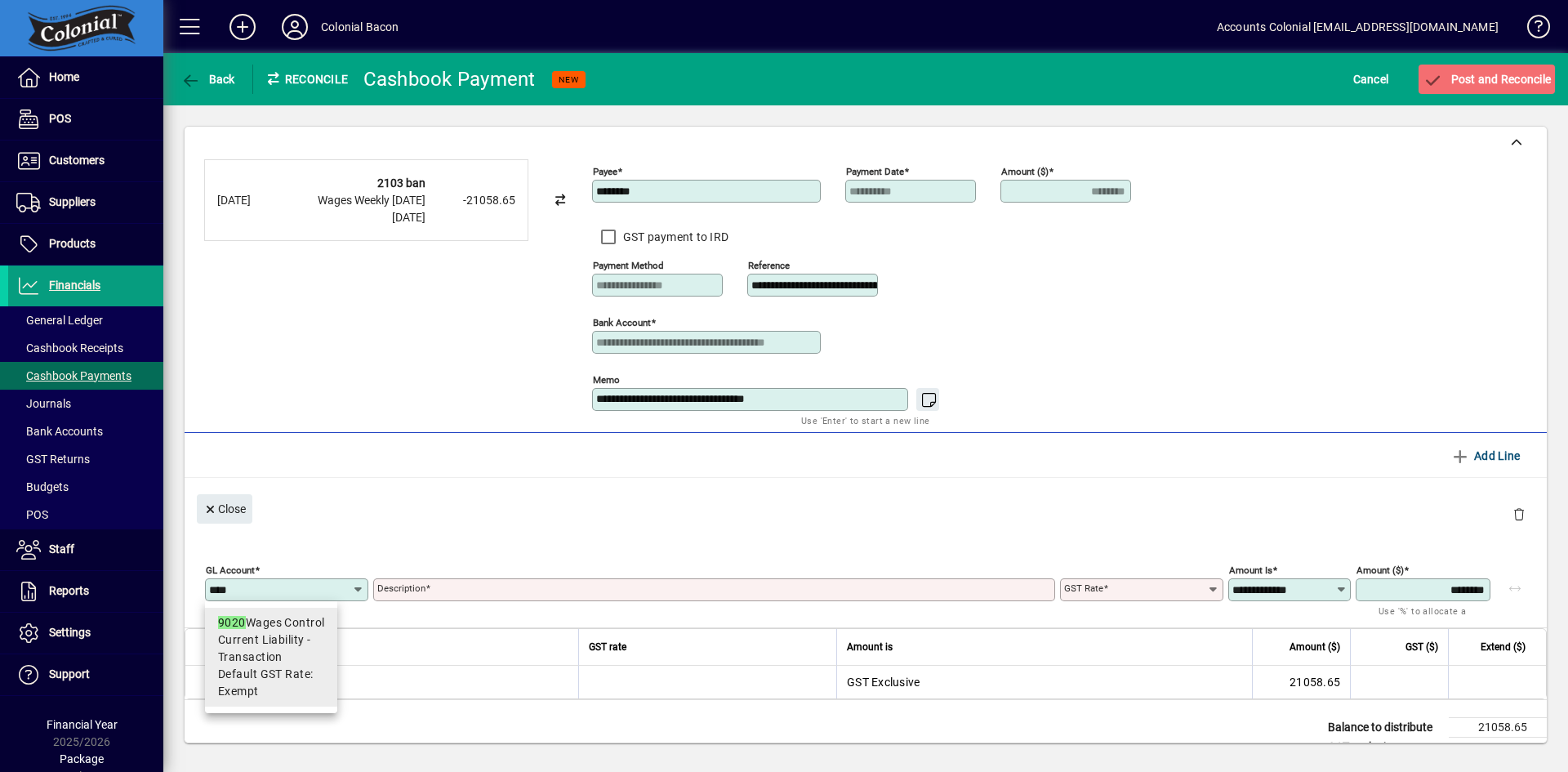
type input "****"
click at [293, 642] on span "Current Liability - Transaction" at bounding box center [271, 648] width 106 height 34
type input "**********"
type input "******"
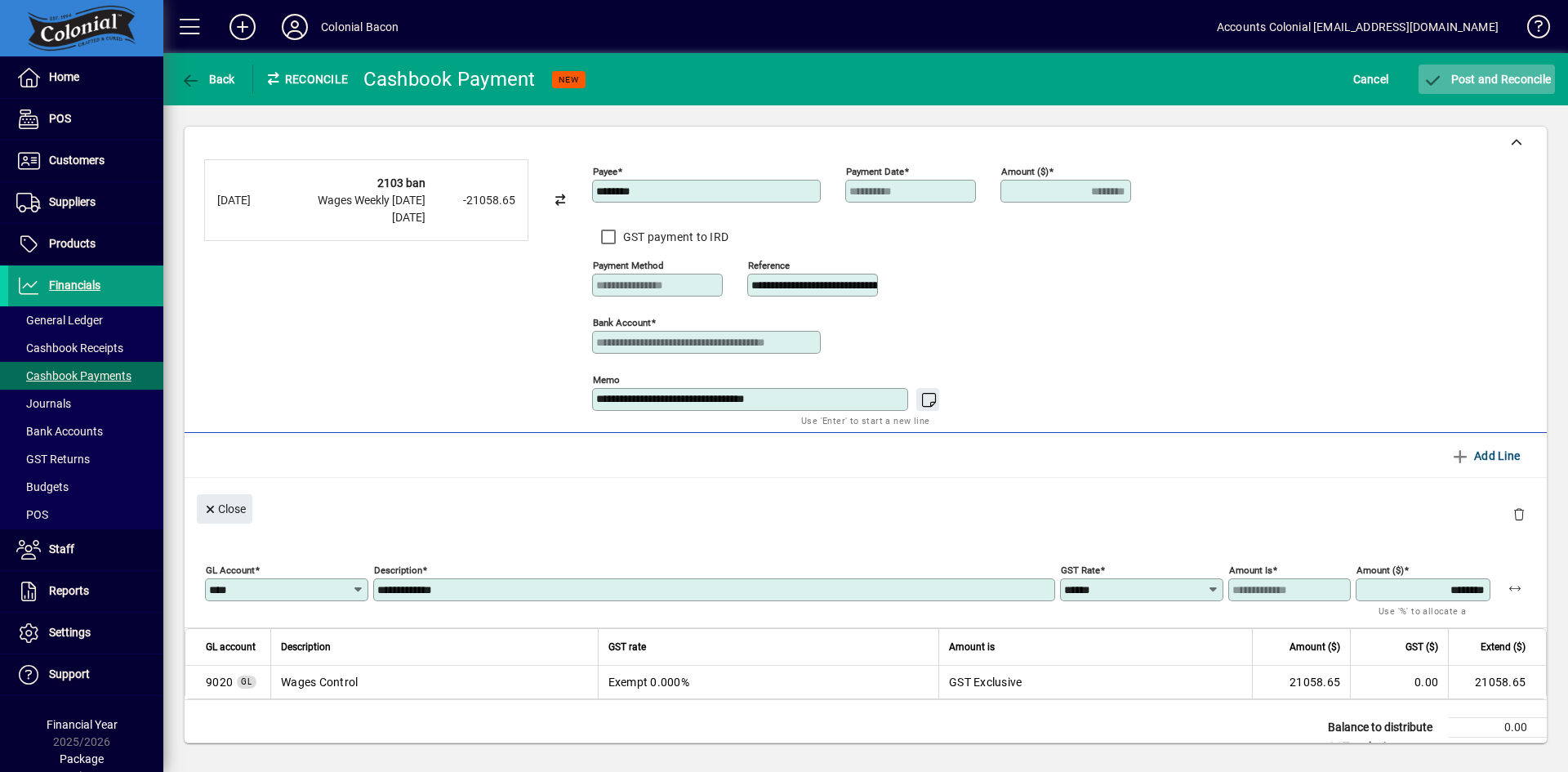
click at [1488, 74] on span "Post and Reconcile" at bounding box center [1487, 79] width 128 height 13
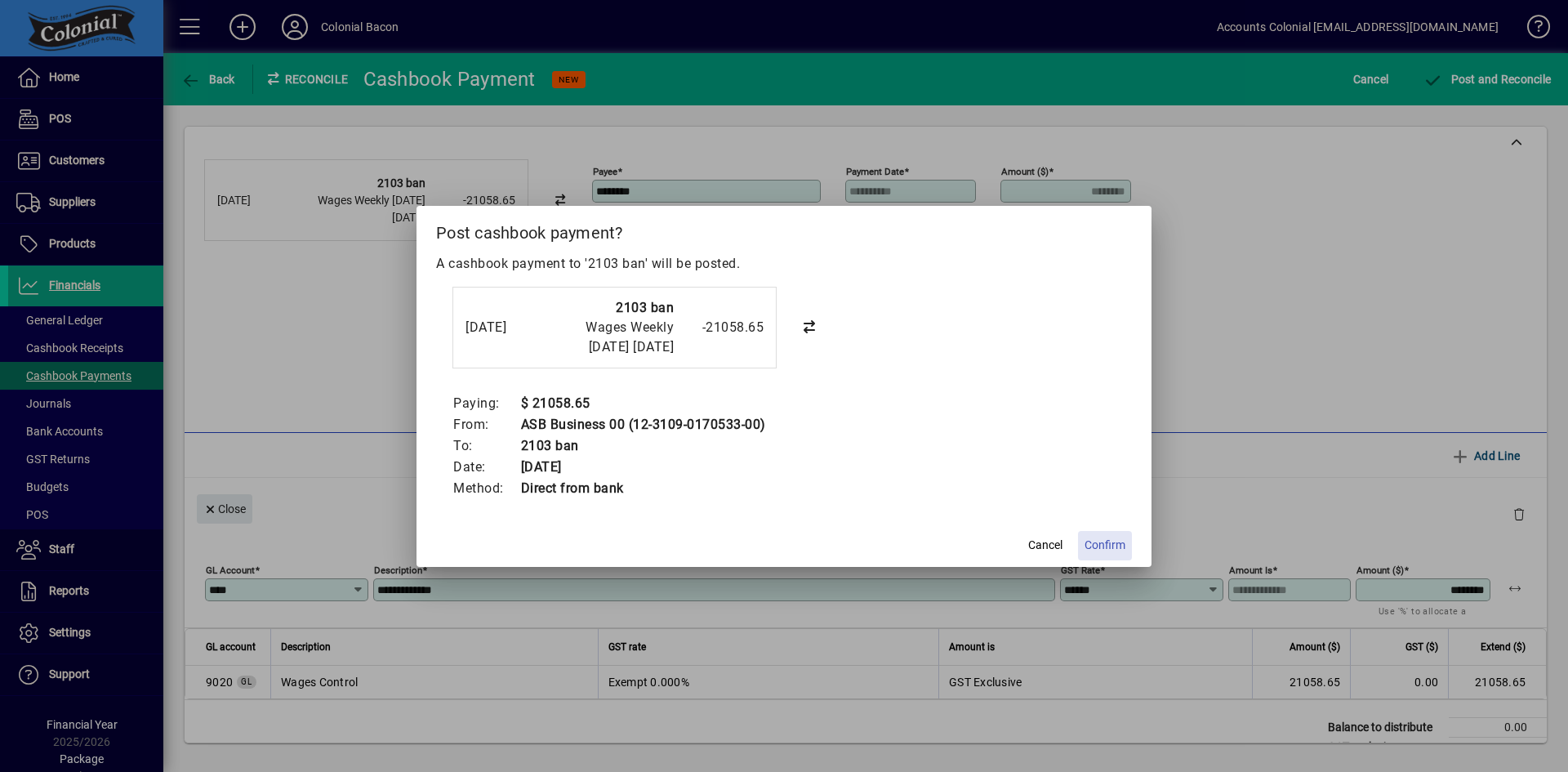
click at [1111, 554] on span "Confirm" at bounding box center [1105, 545] width 41 height 17
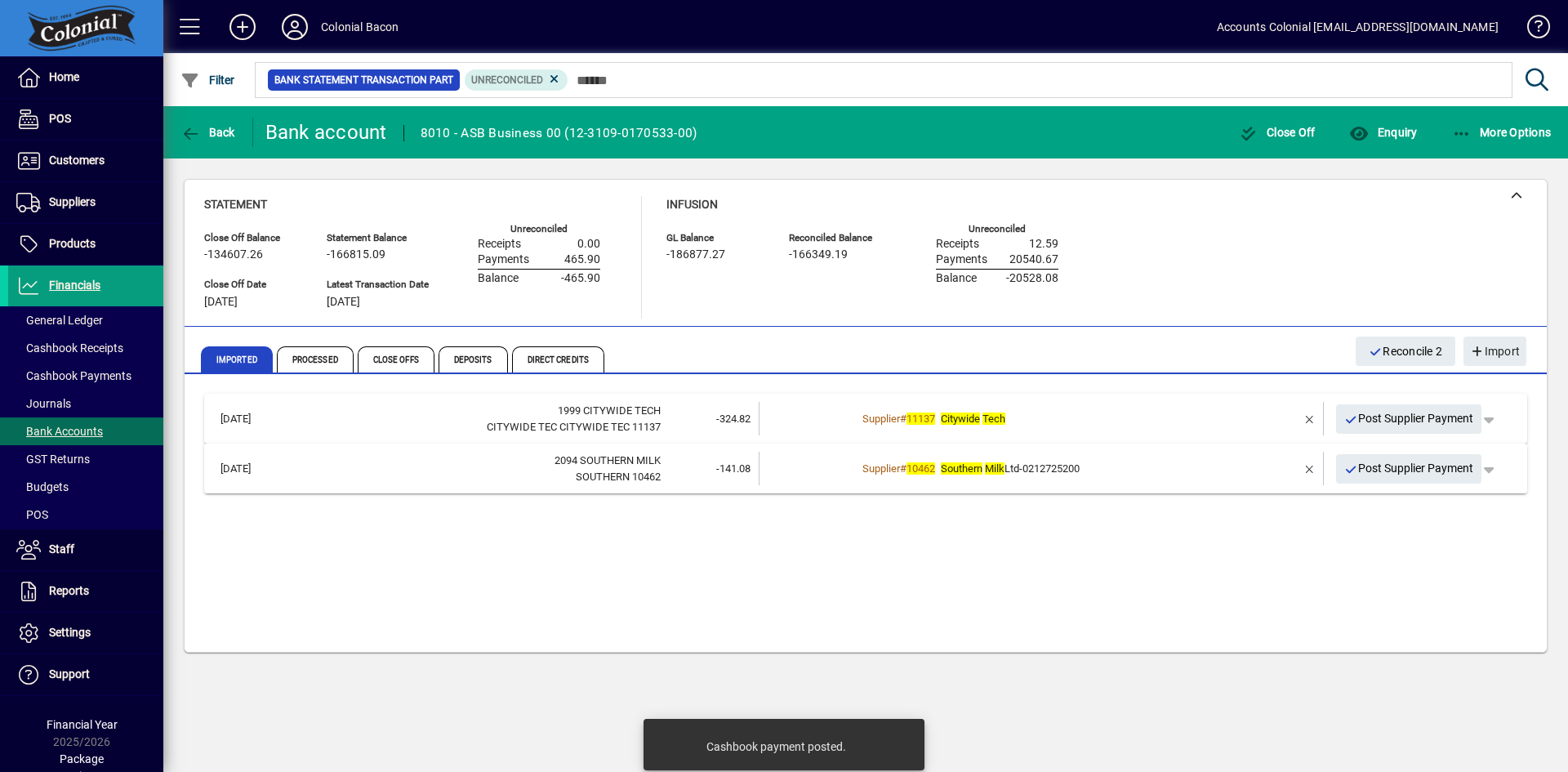
drag, startPoint x: 1138, startPoint y: 478, endPoint x: 1149, endPoint y: 486, distance: 13.6
click at [1138, 478] on td "Supplier # 10462 Southern Milk Ltd-0212725200" at bounding box center [1042, 469] width 371 height 34
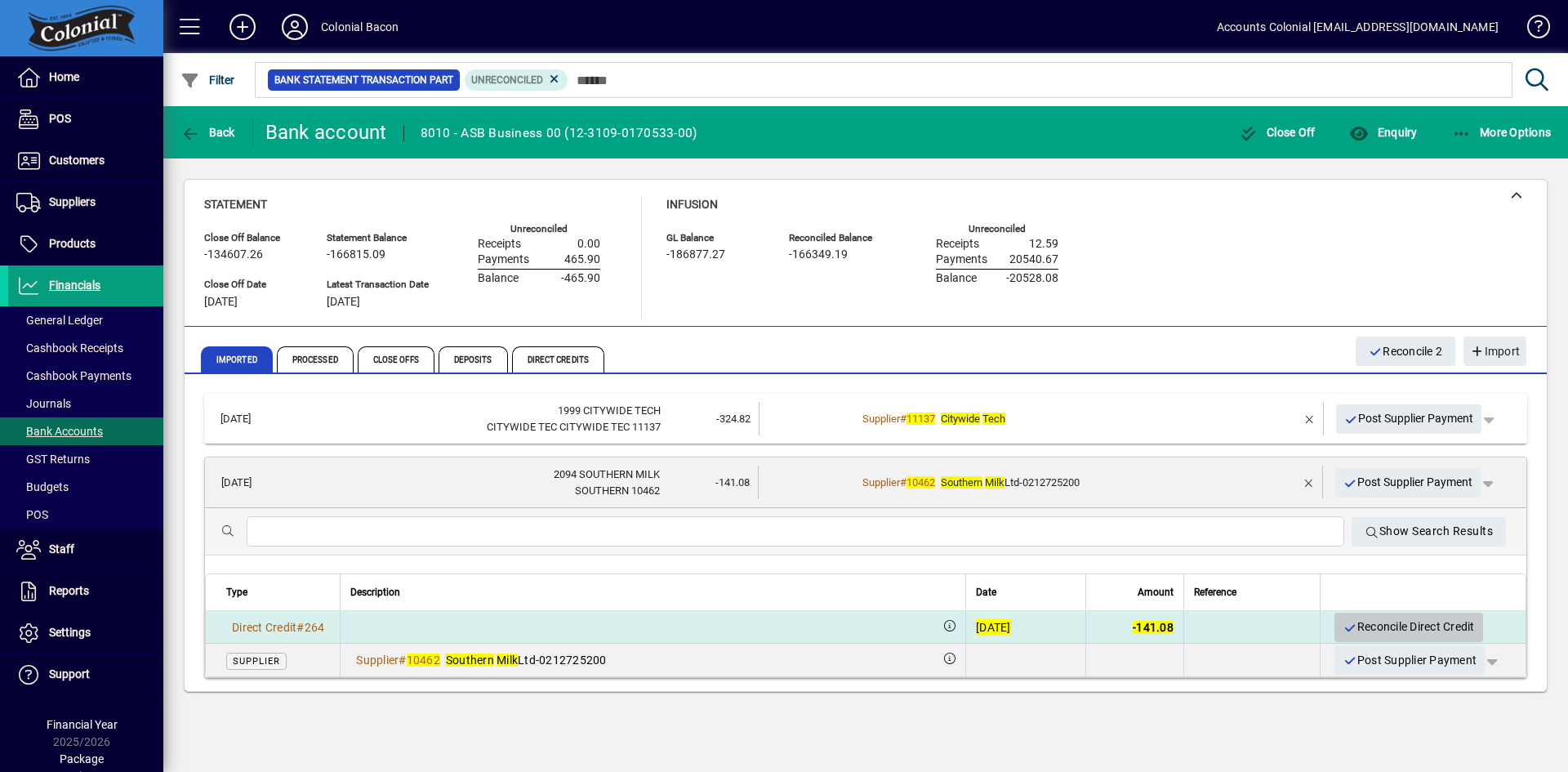
click at [1395, 625] on span "Reconcile Direct Credit" at bounding box center [1408, 627] width 132 height 27
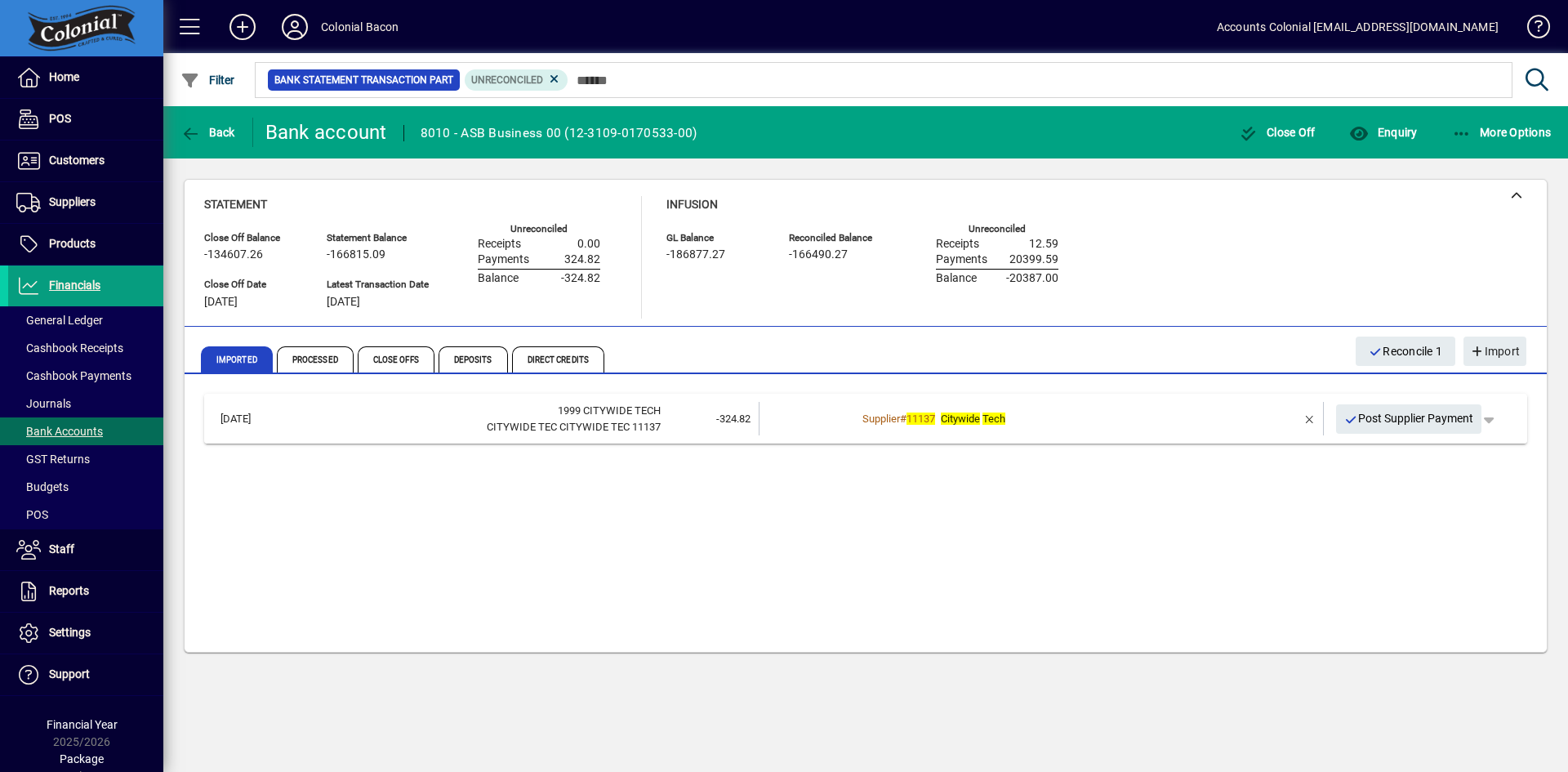
click at [1185, 429] on td "Supplier # 11137 Citywide Tech" at bounding box center [1042, 419] width 371 height 34
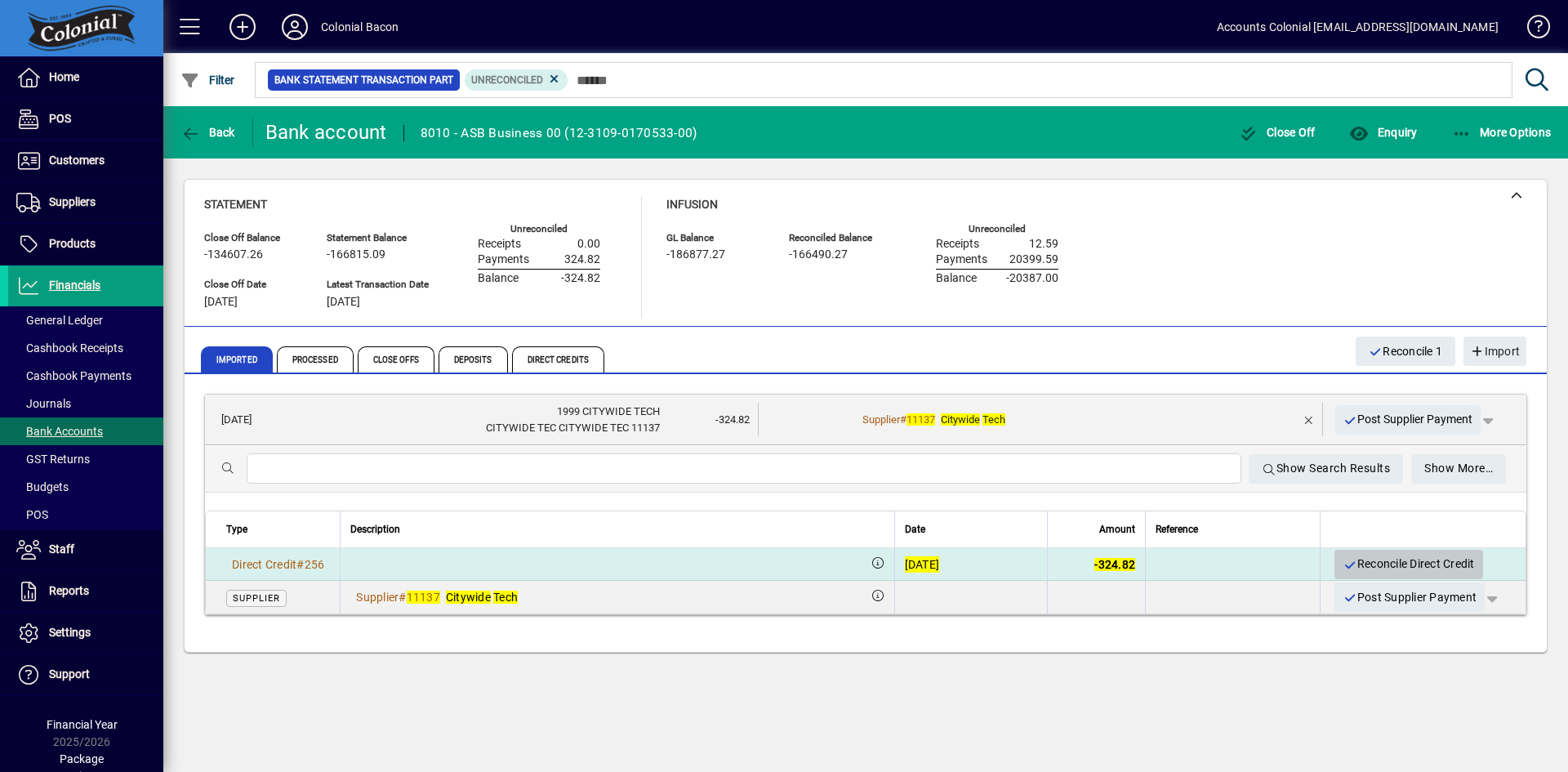
click at [1369, 563] on span "Reconcile Direct Credit" at bounding box center [1408, 564] width 132 height 27
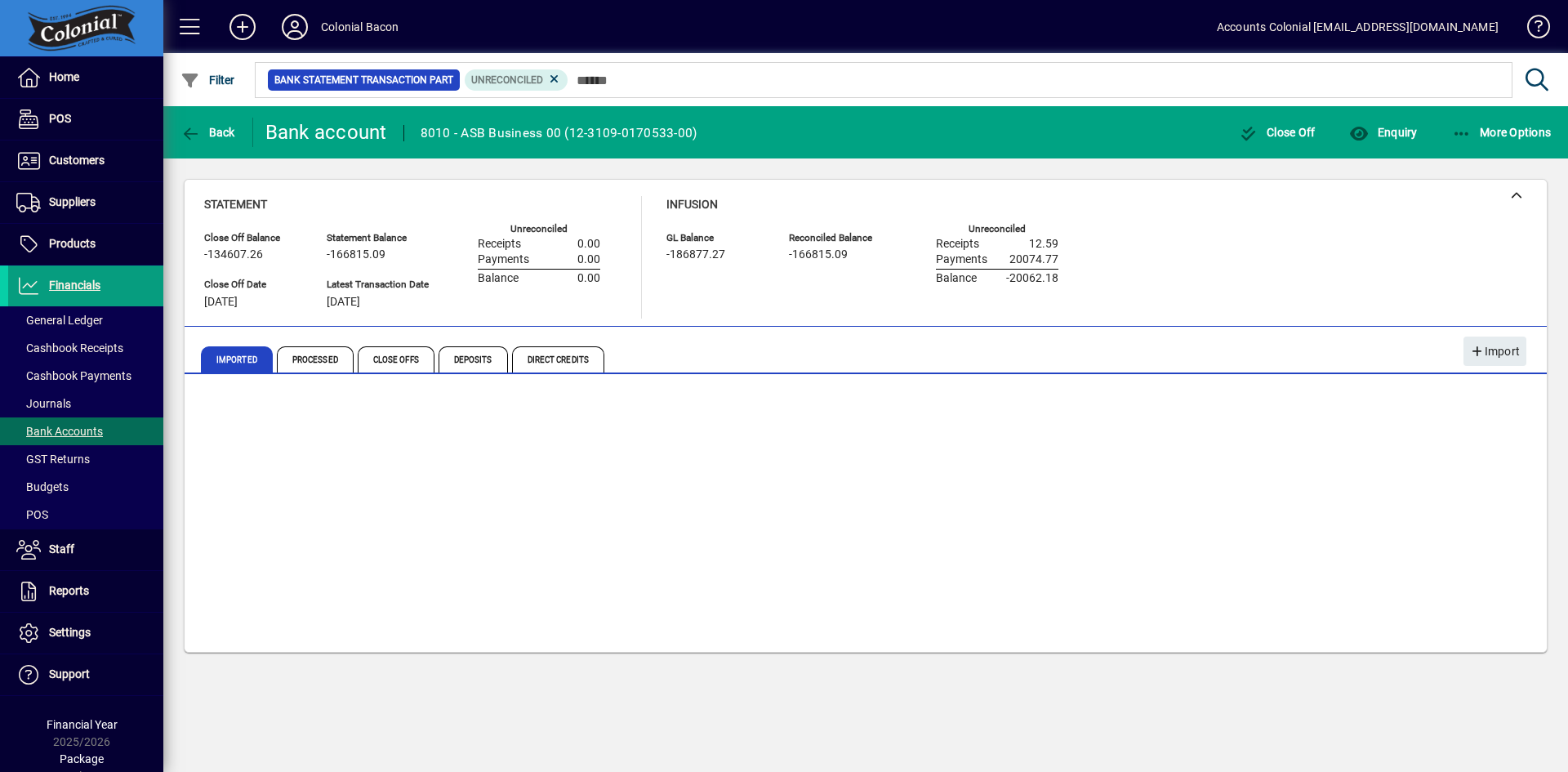
click at [958, 248] on span "Receipts" at bounding box center [957, 244] width 43 height 13
click at [323, 365] on span "Processed" at bounding box center [315, 360] width 77 height 27
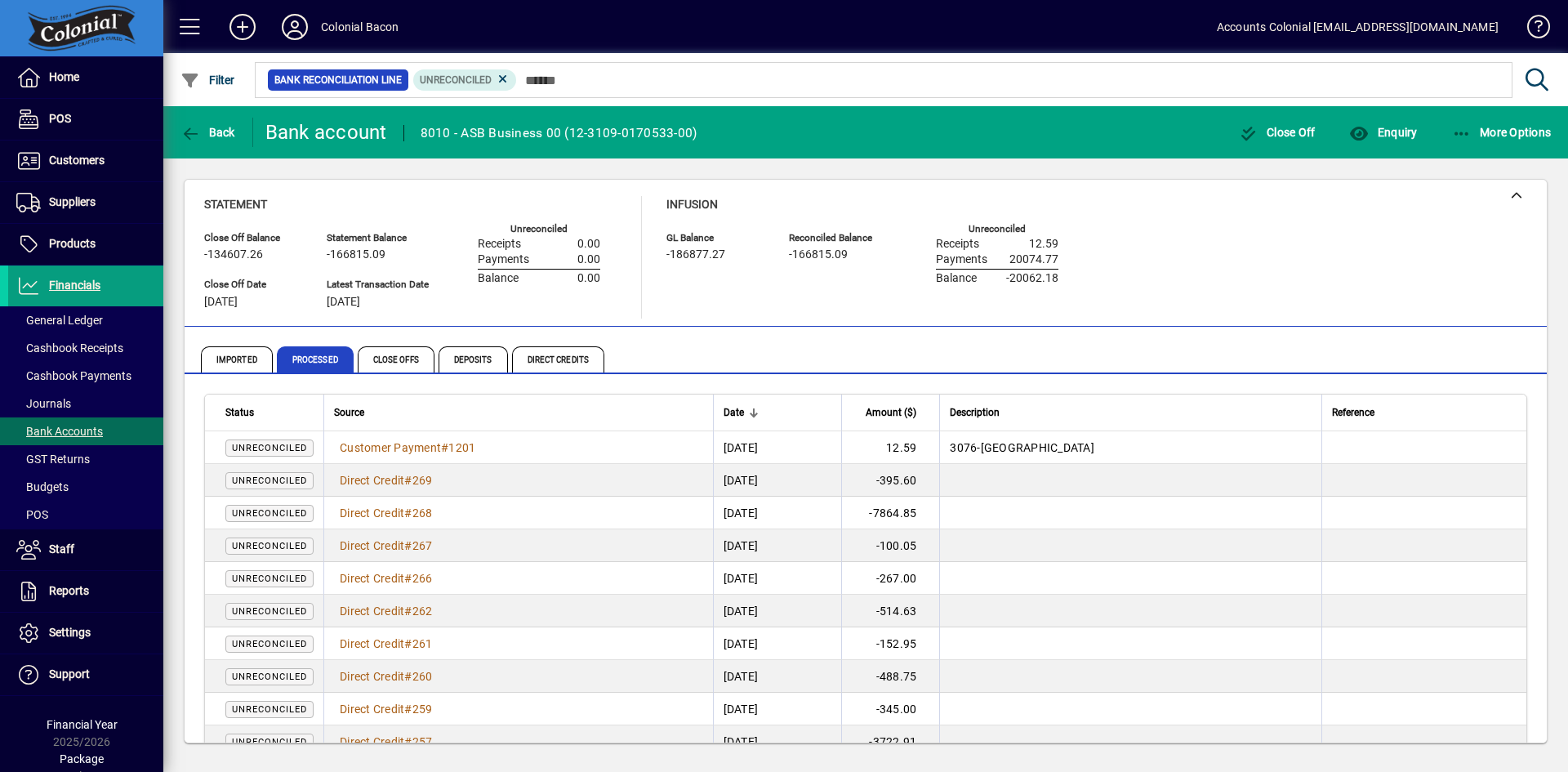
drag, startPoint x: 405, startPoint y: 364, endPoint x: 523, endPoint y: 489, distance: 171.9
click at [523, 489] on mat-card "Close Off Balance -134607.26 Statement Balance -166815.09 GL Balance -186877.27…" at bounding box center [865, 461] width 1364 height 564
click at [533, 489] on td "Direct Credit # 269" at bounding box center [518, 480] width 390 height 33
click at [301, 444] on span "Unreconciled" at bounding box center [269, 448] width 75 height 11
click at [403, 443] on span "Customer Payment" at bounding box center [390, 447] width 102 height 13
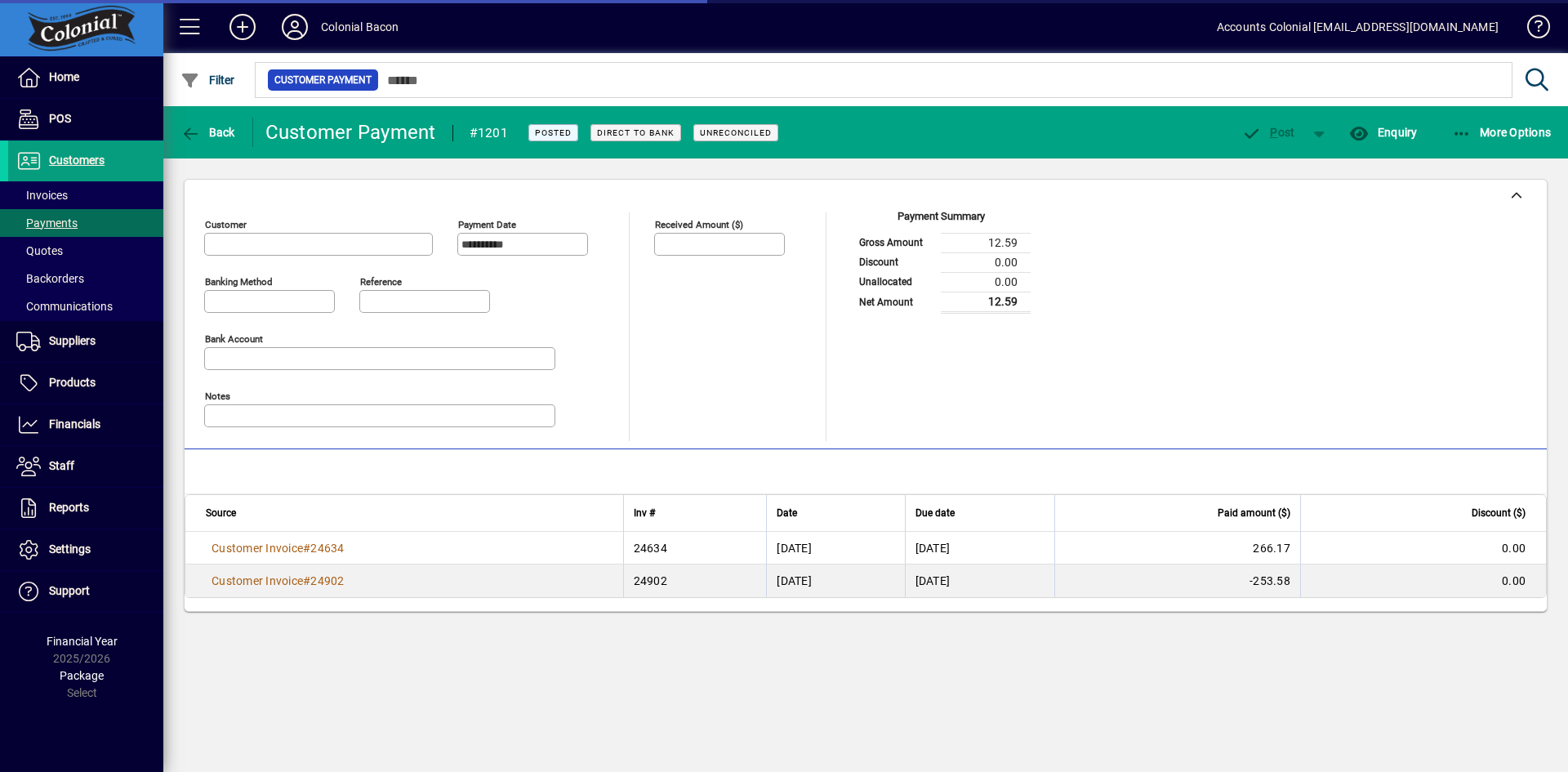
type input "**********"
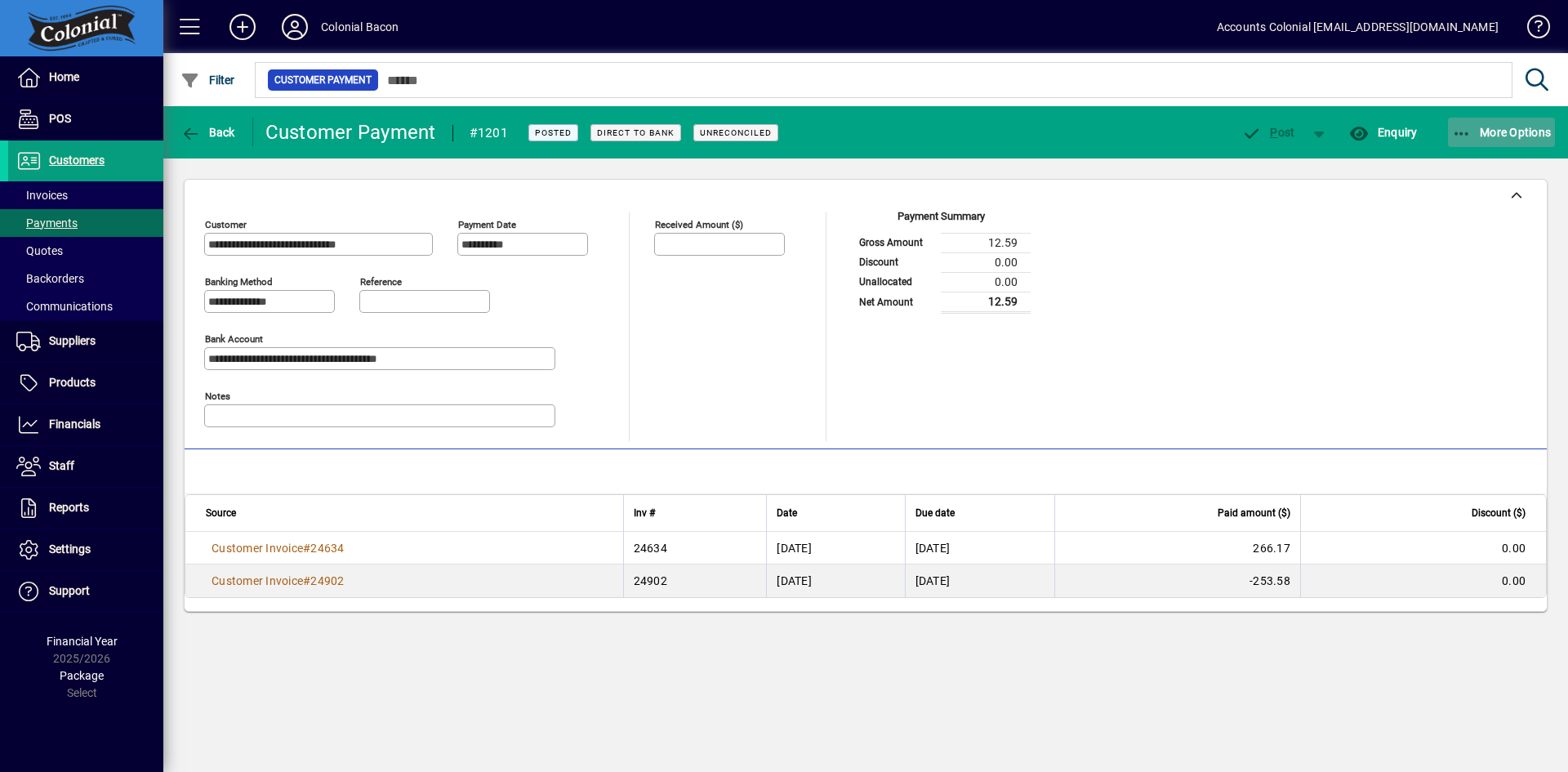
click at [1461, 134] on icon "button" at bounding box center [1462, 134] width 20 height 16
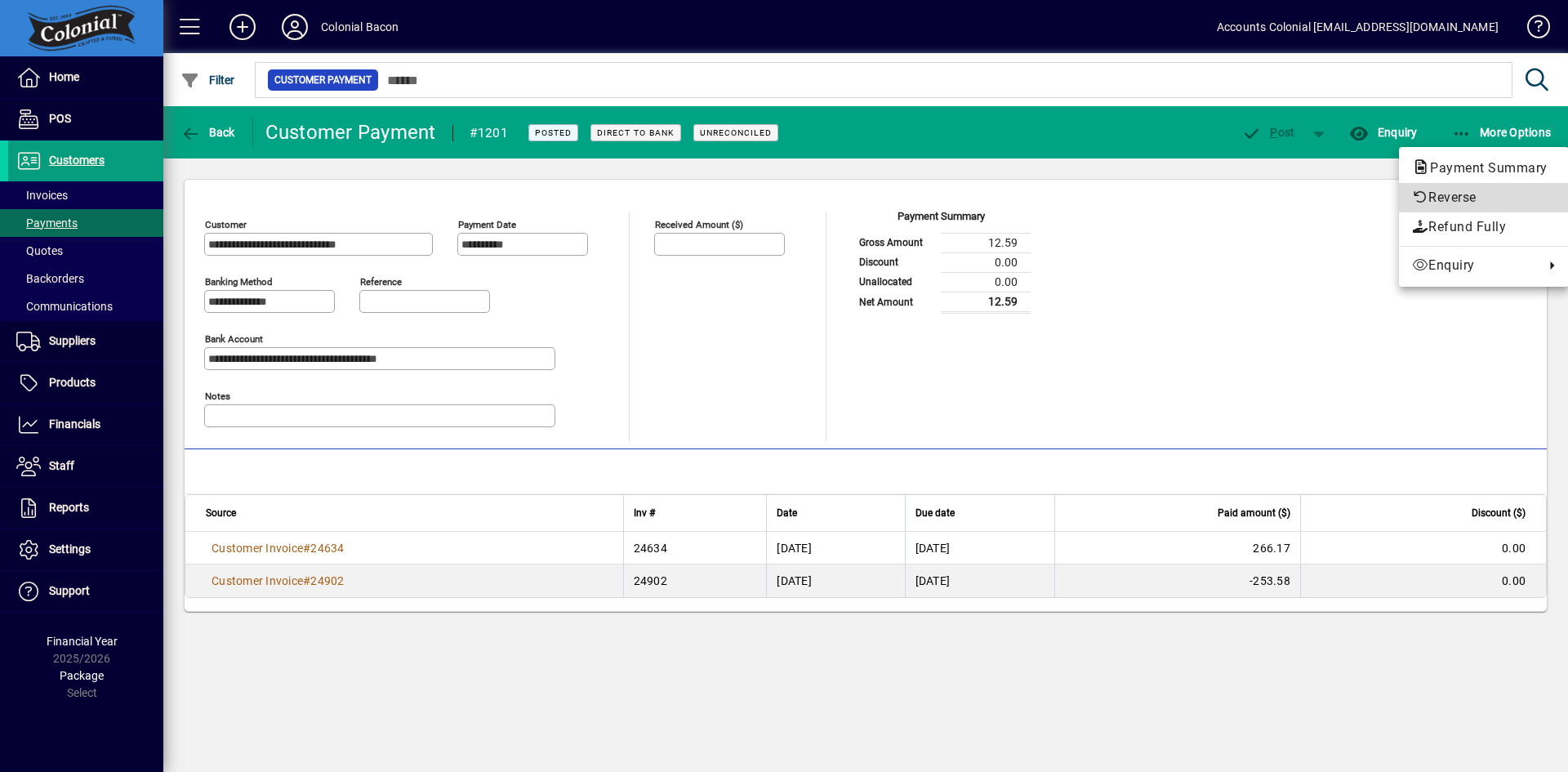
click at [1451, 197] on span "Reverse" at bounding box center [1484, 198] width 144 height 19
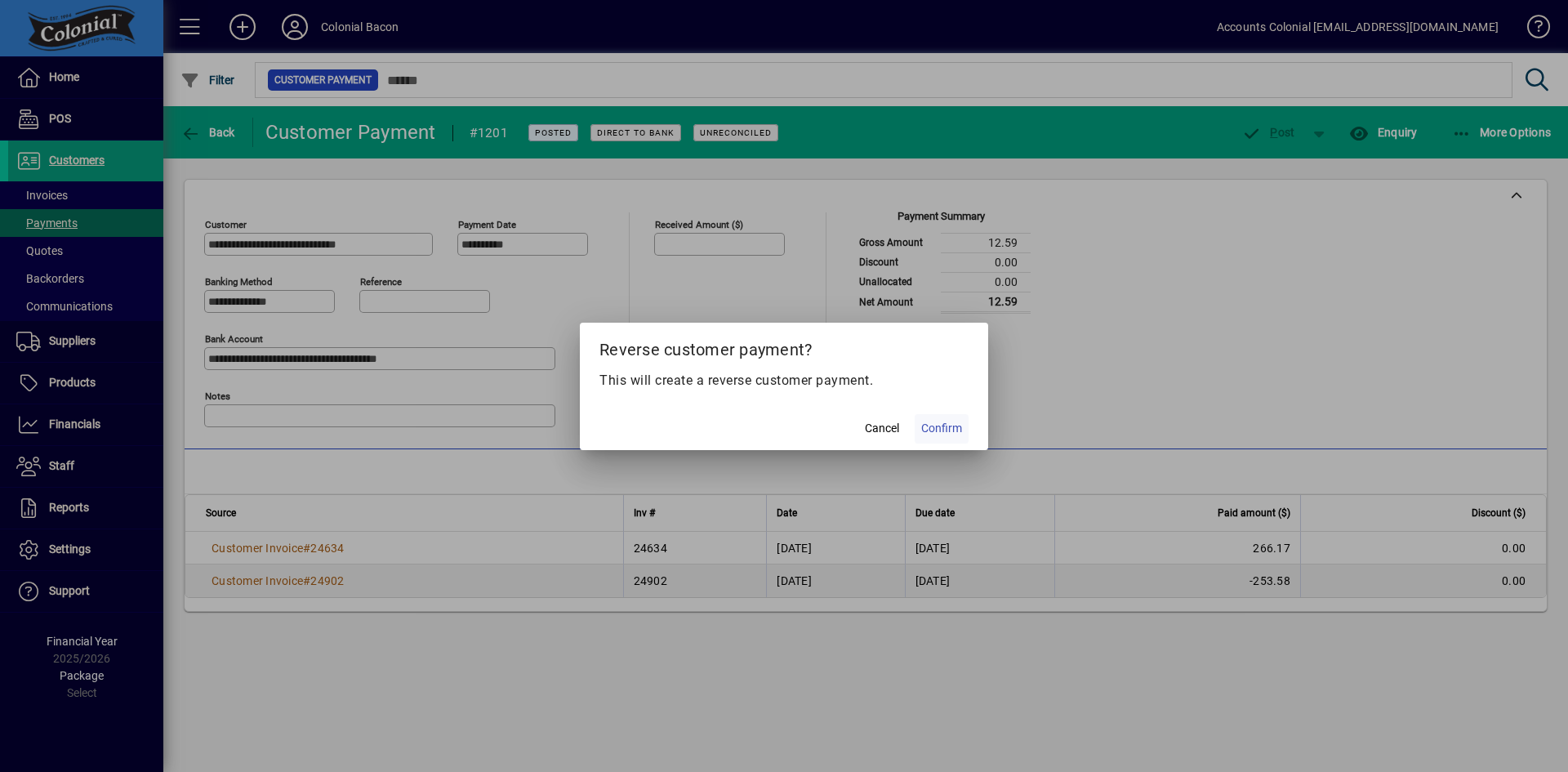
click at [962, 428] on span at bounding box center [941, 429] width 54 height 39
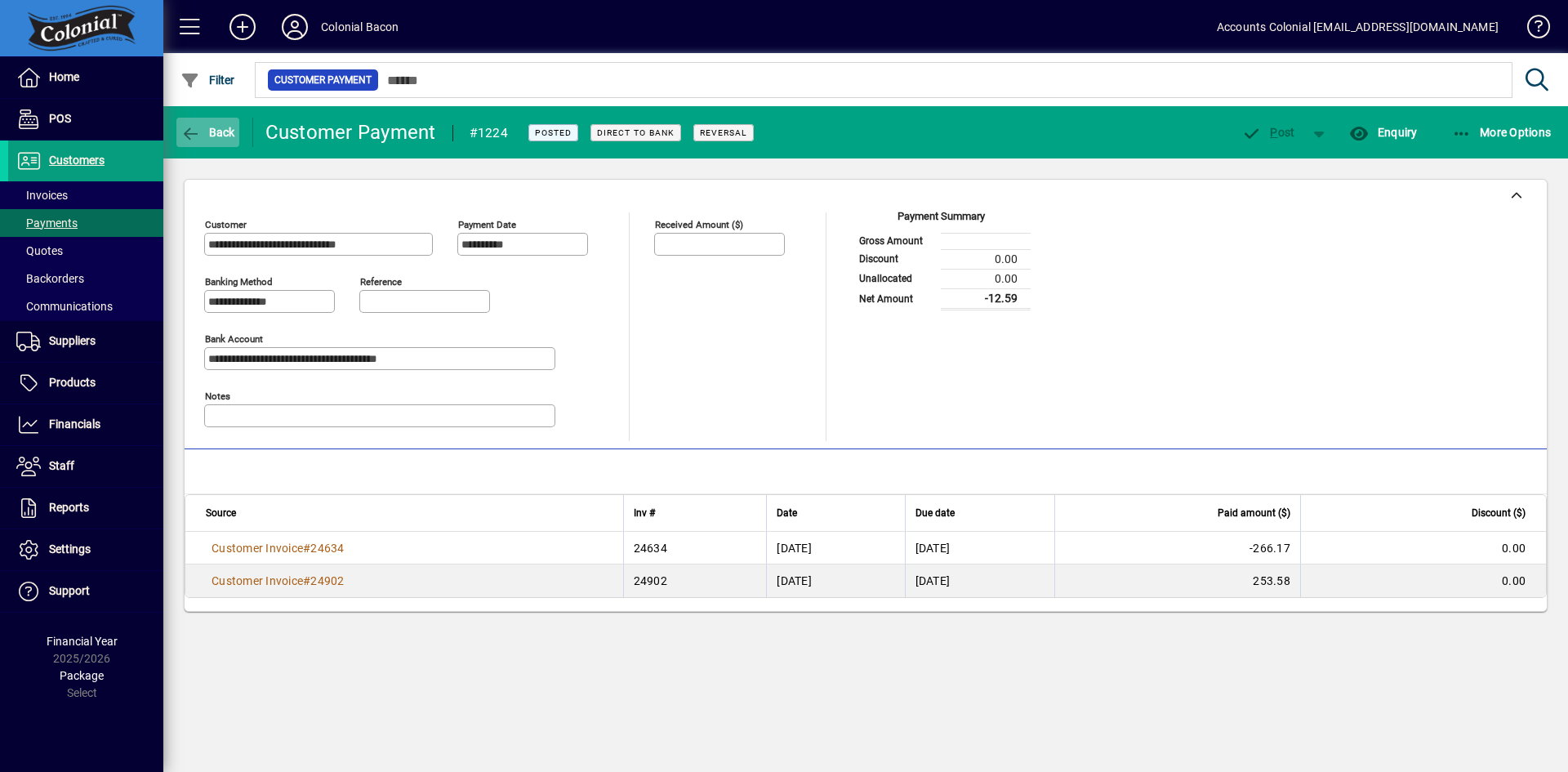
click at [193, 126] on icon "button" at bounding box center [190, 134] width 20 height 16
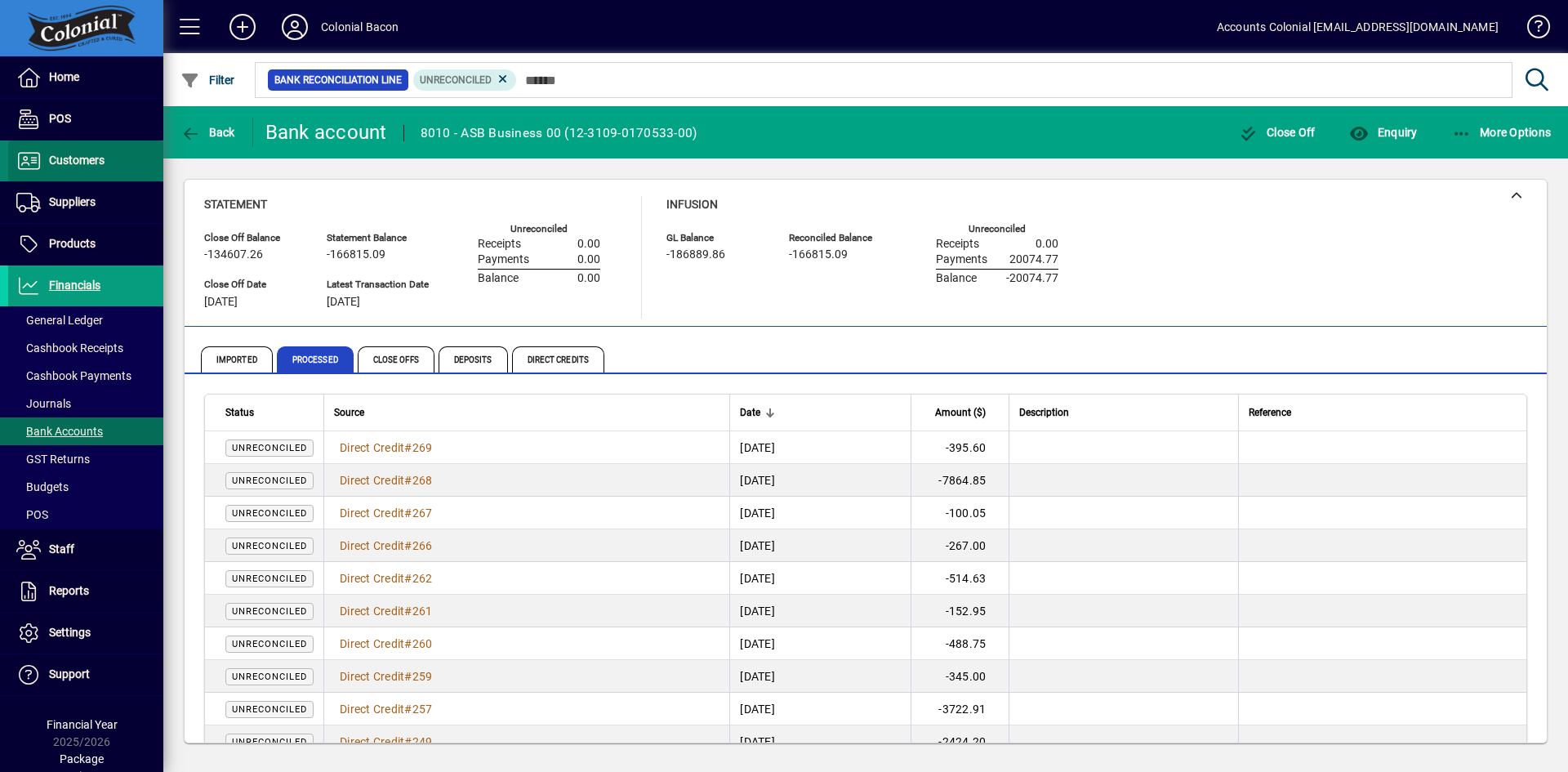
click at [91, 165] on span "Customers" at bounding box center [76, 160] width 56 height 13
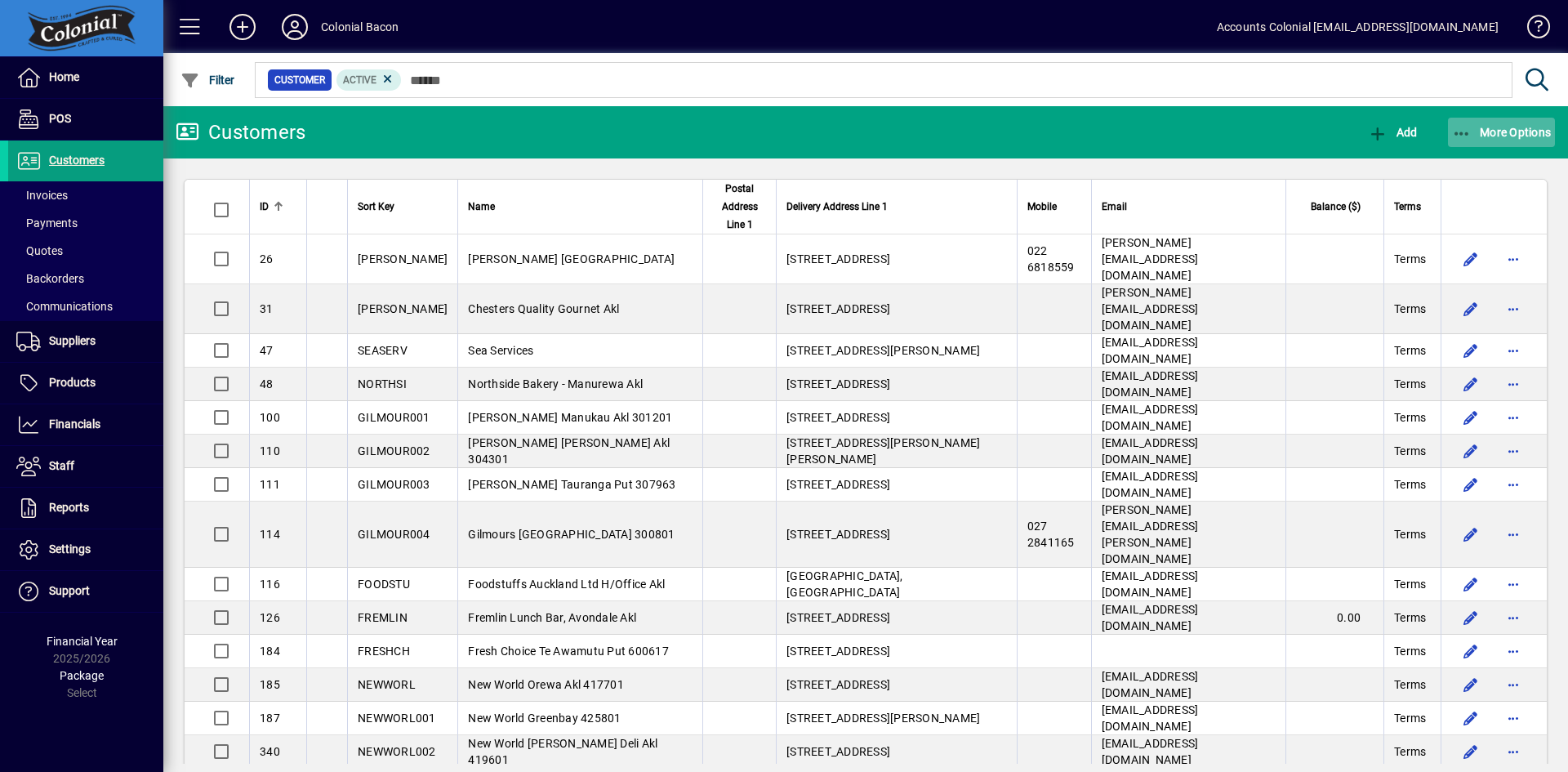
click at [1465, 126] on icon "button" at bounding box center [1462, 134] width 20 height 16
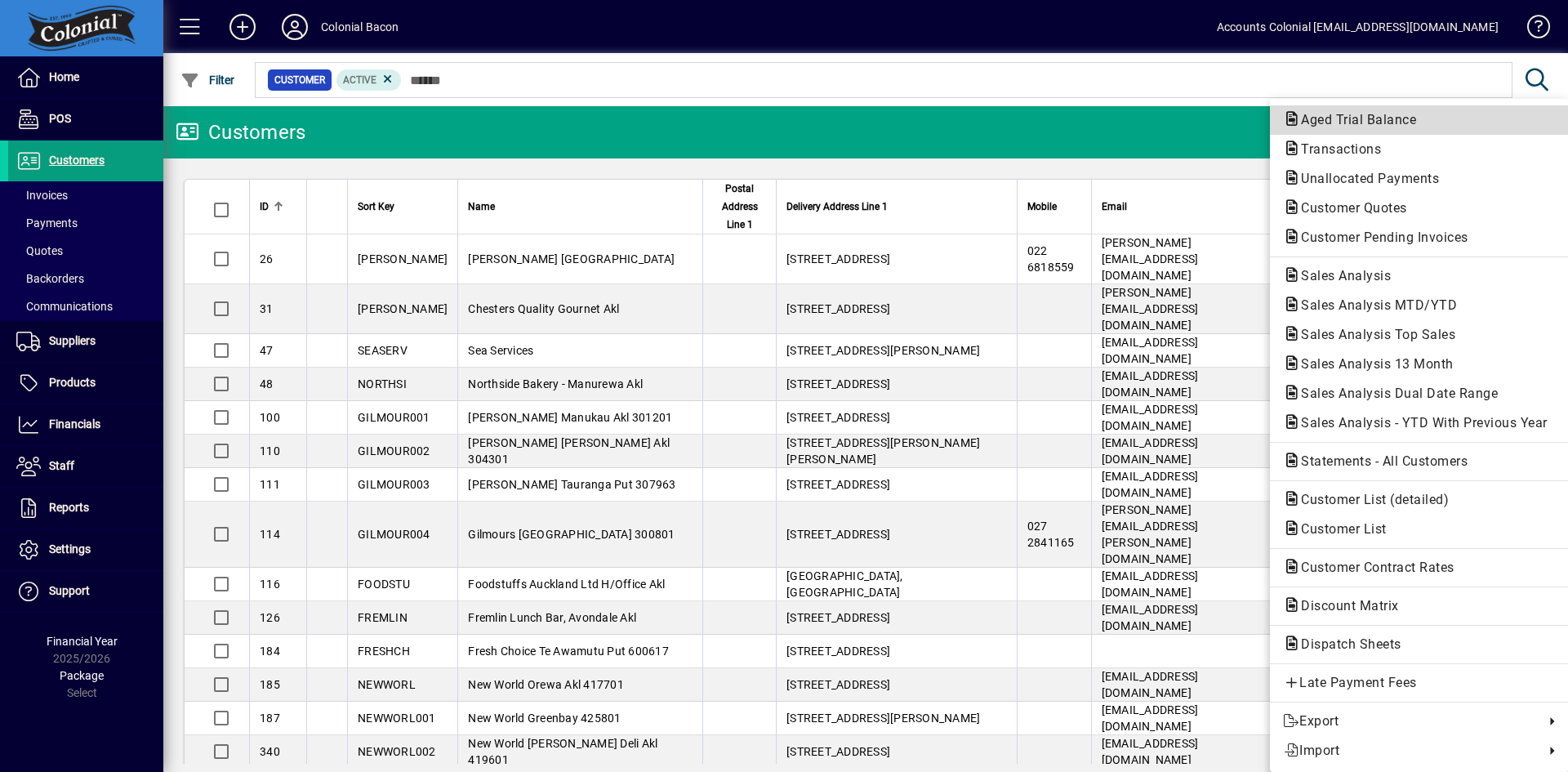
click at [1394, 115] on span "Aged Trial Balance" at bounding box center [1354, 120] width 141 height 16
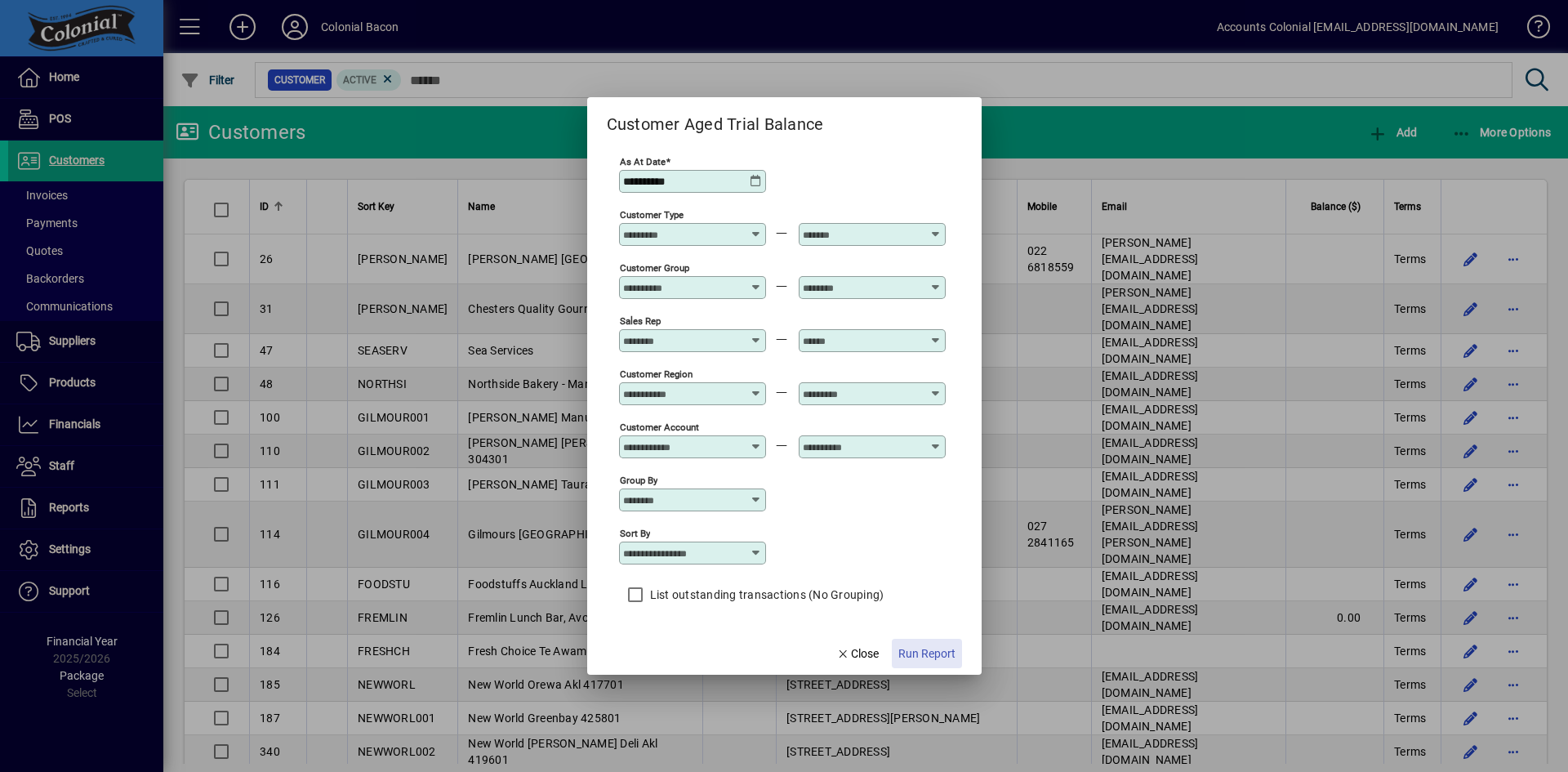
click at [929, 654] on span "Run Report" at bounding box center [926, 654] width 57 height 17
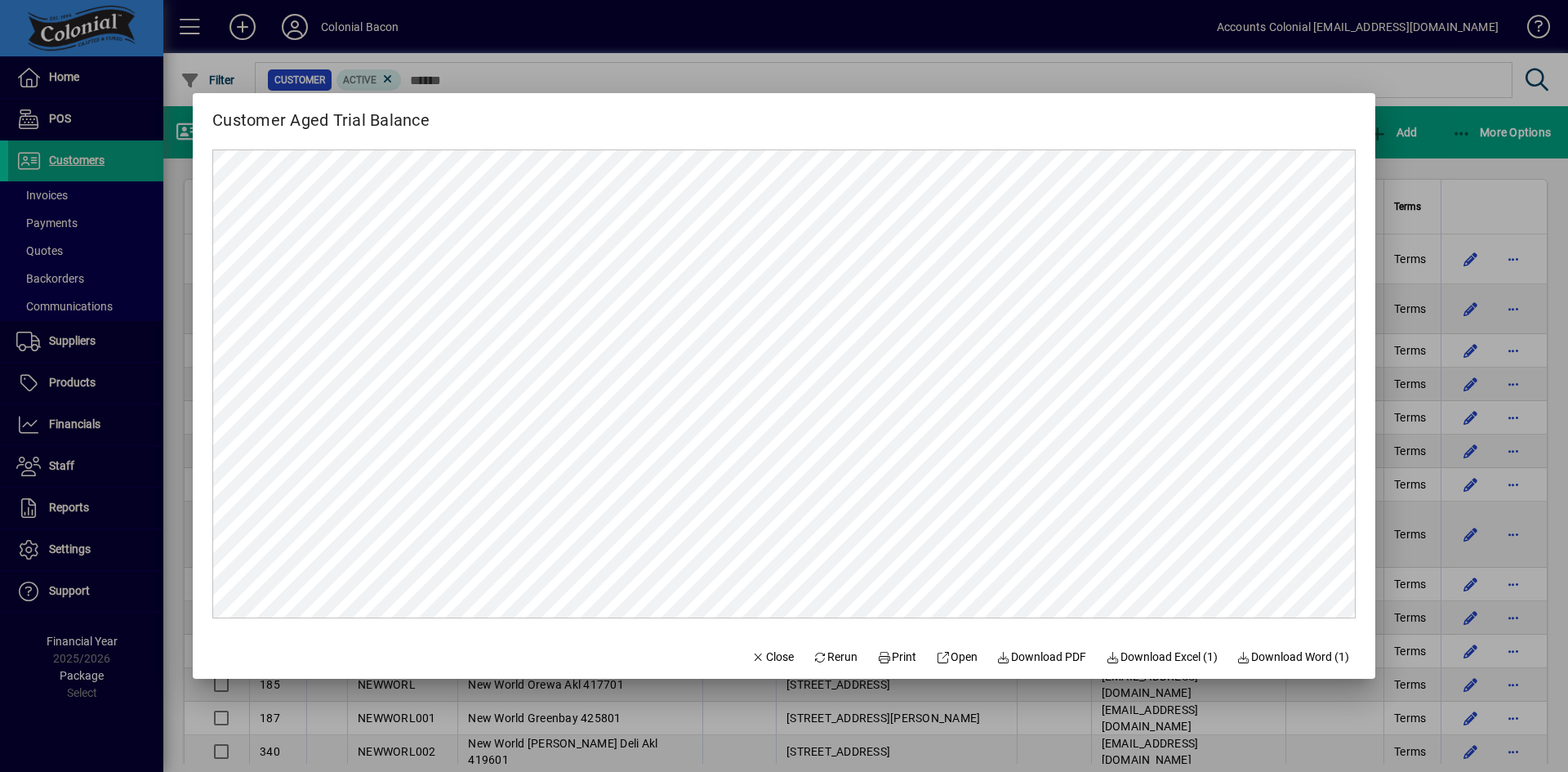
click at [82, 166] on div at bounding box center [784, 386] width 1568 height 772
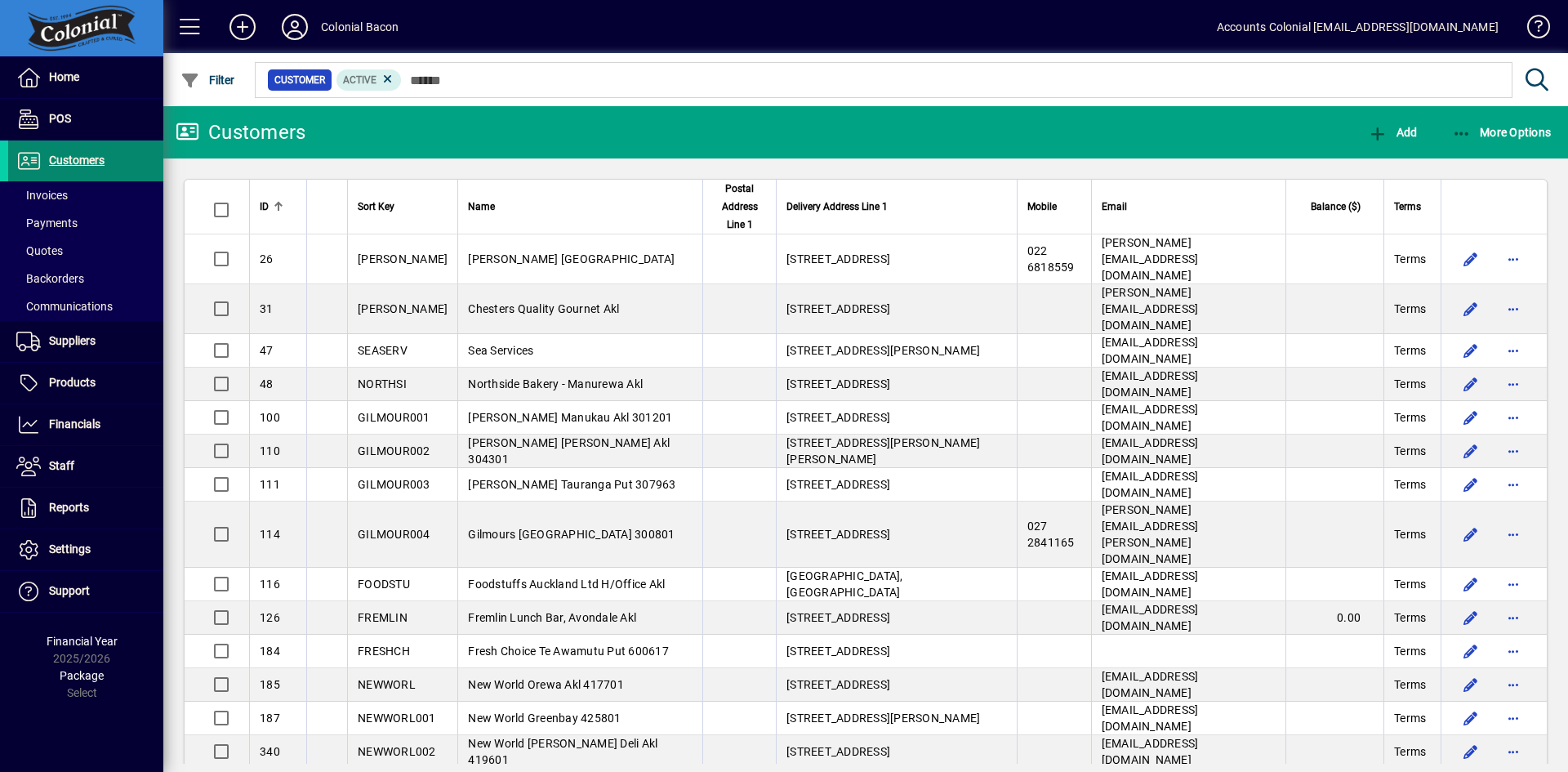
drag, startPoint x: 86, startPoint y: 163, endPoint x: 124, endPoint y: 161, distance: 38.1
click at [87, 163] on span "Customers" at bounding box center [76, 160] width 56 height 13
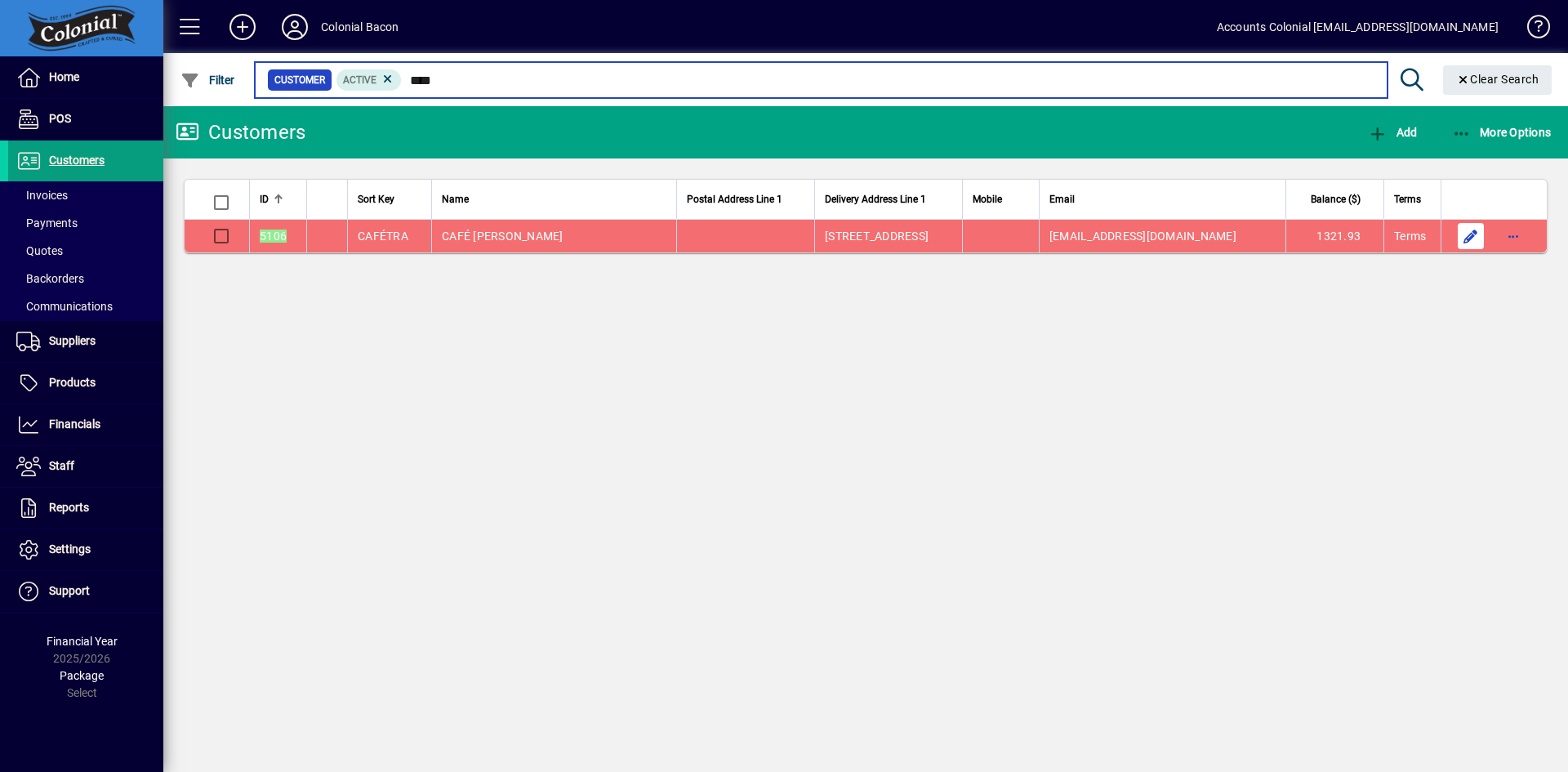
type input "****"
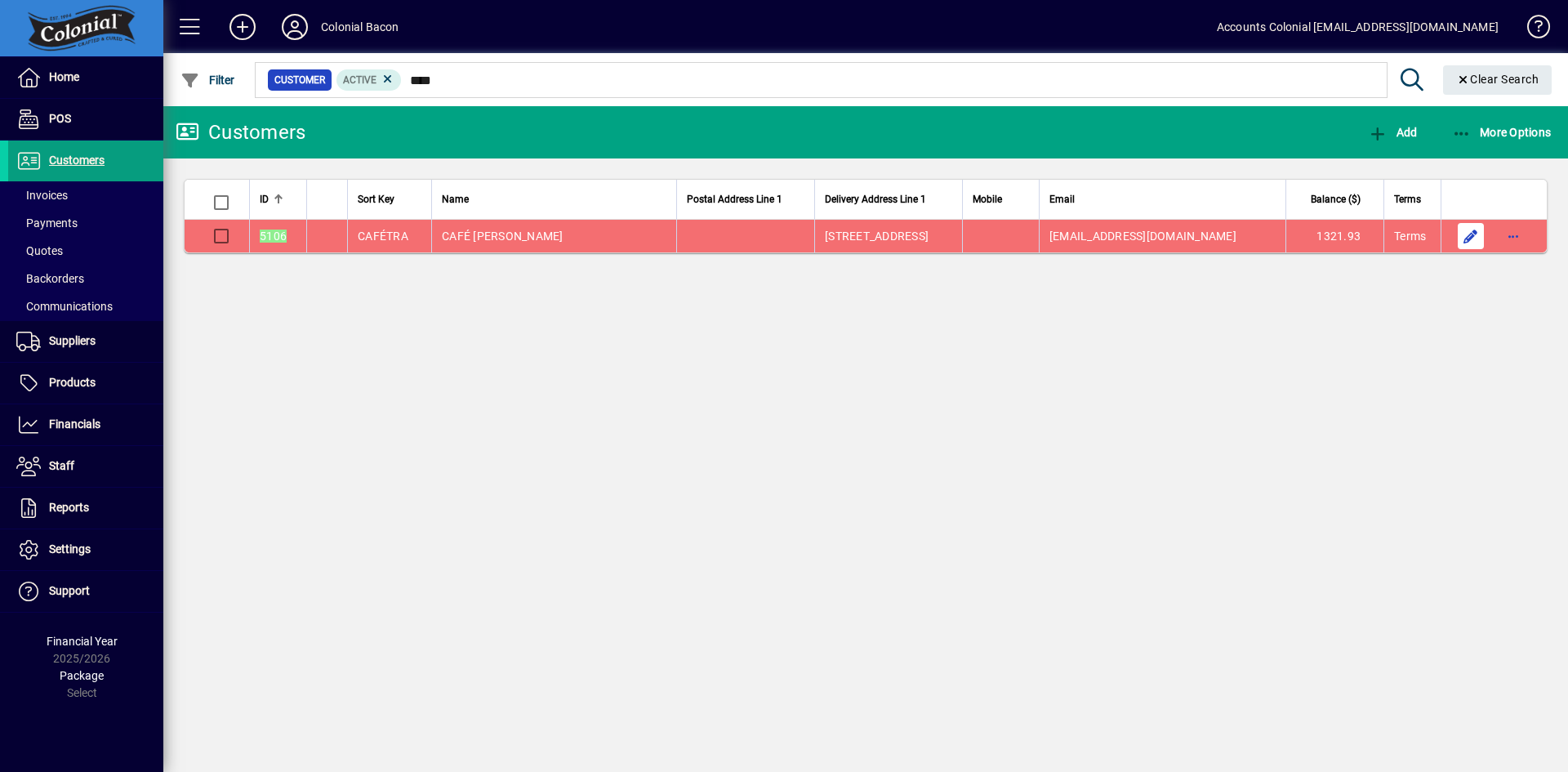
click at [1472, 237] on span "button" at bounding box center [1471, 236] width 39 height 39
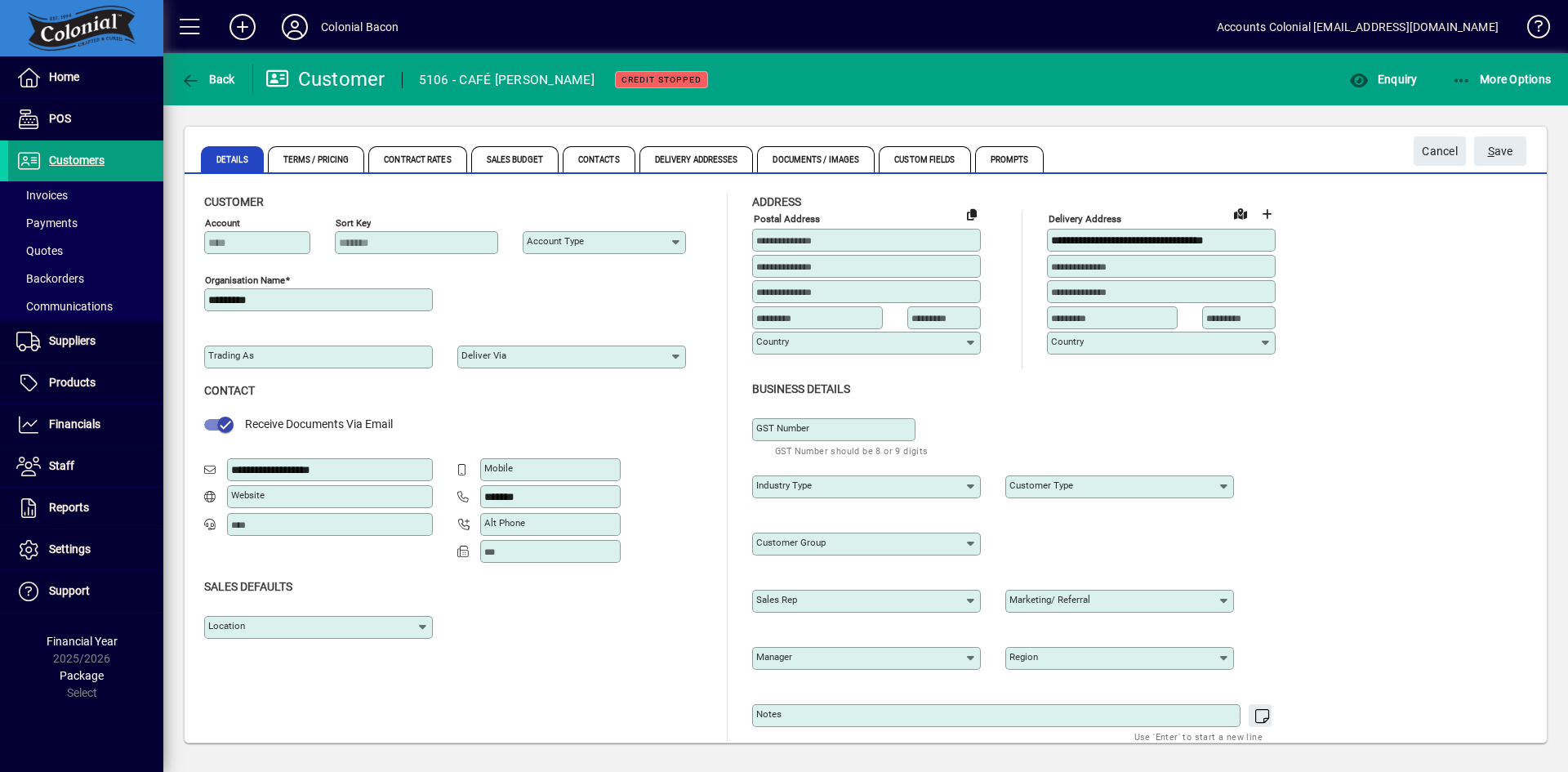
type input "**********"
type input "*******"
type input "**********"
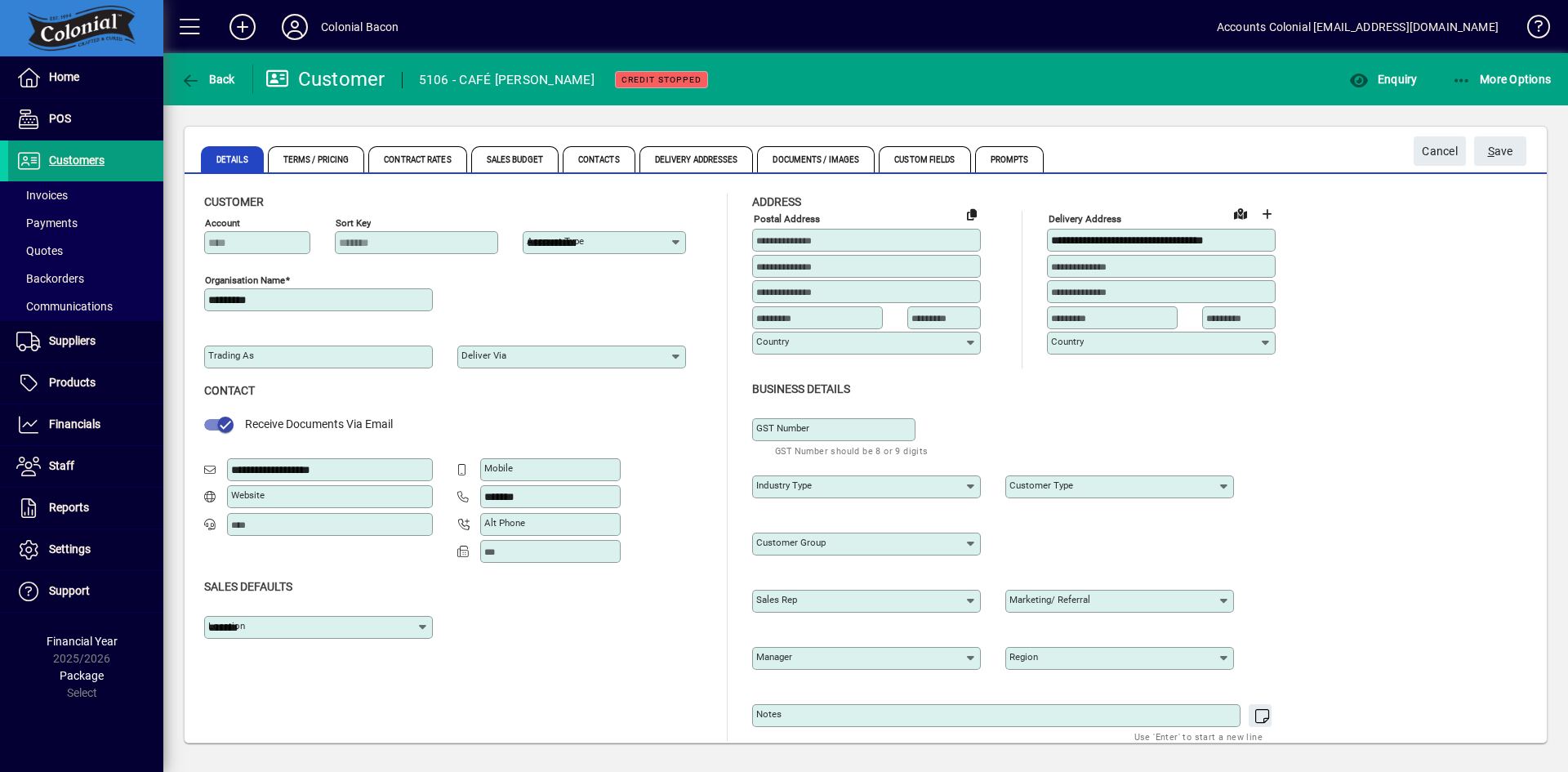
type input "**********"
click at [331, 166] on span "Terms / Pricing" at bounding box center [316, 159] width 97 height 27
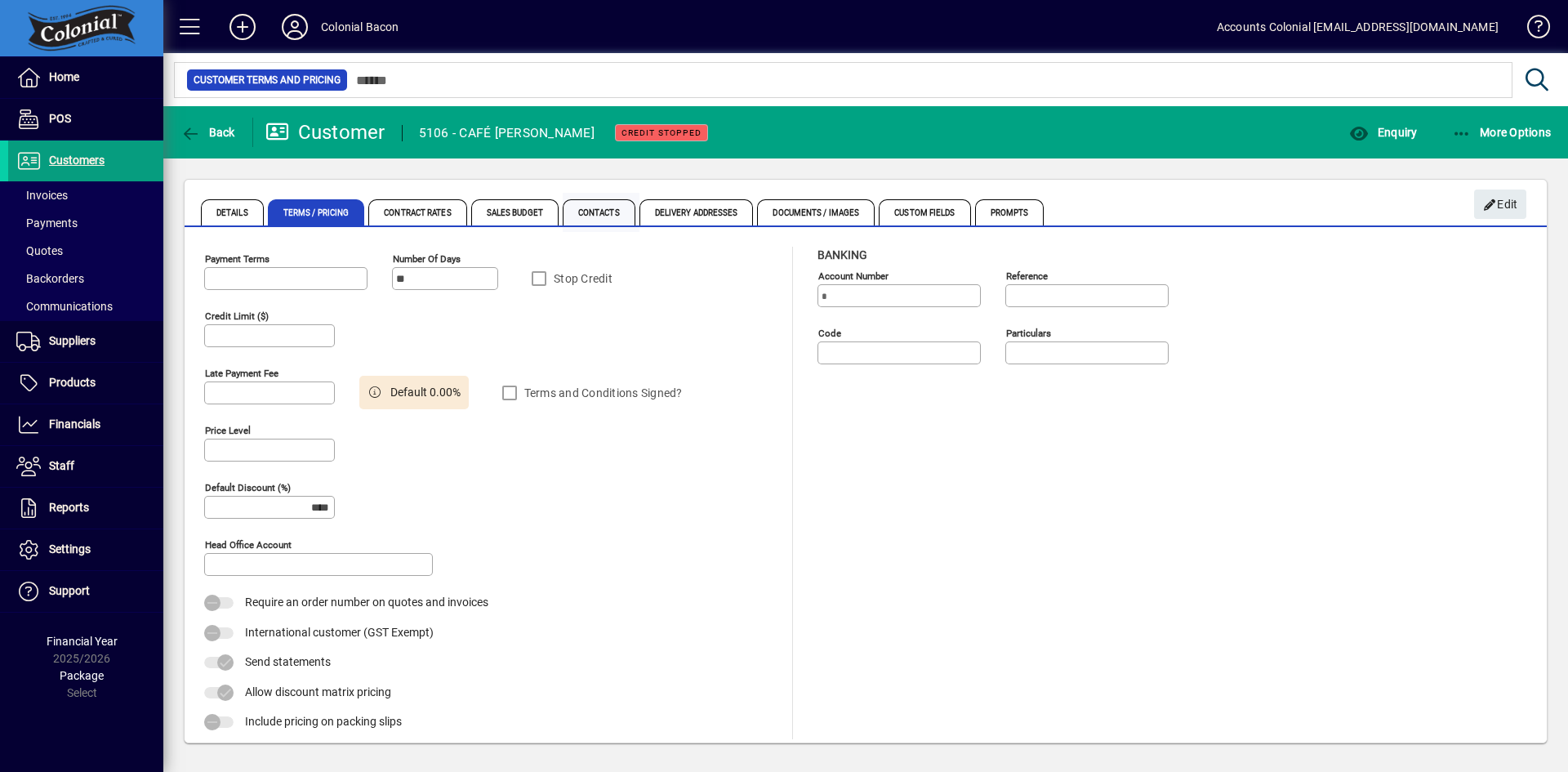
type input "**********"
click at [1498, 204] on span "Edit" at bounding box center [1501, 204] width 35 height 27
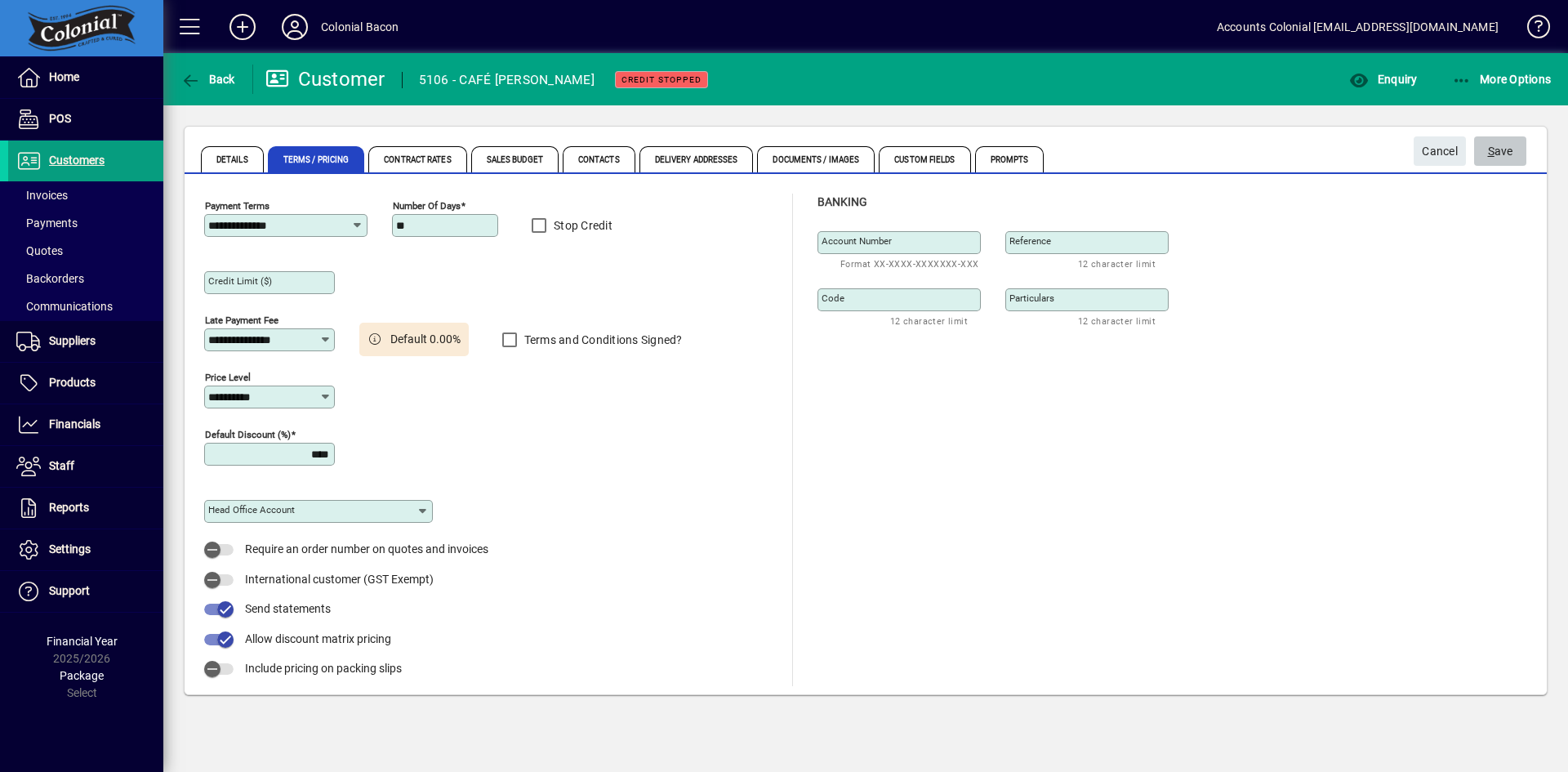
click at [1499, 149] on span "S ave" at bounding box center [1500, 151] width 26 height 27
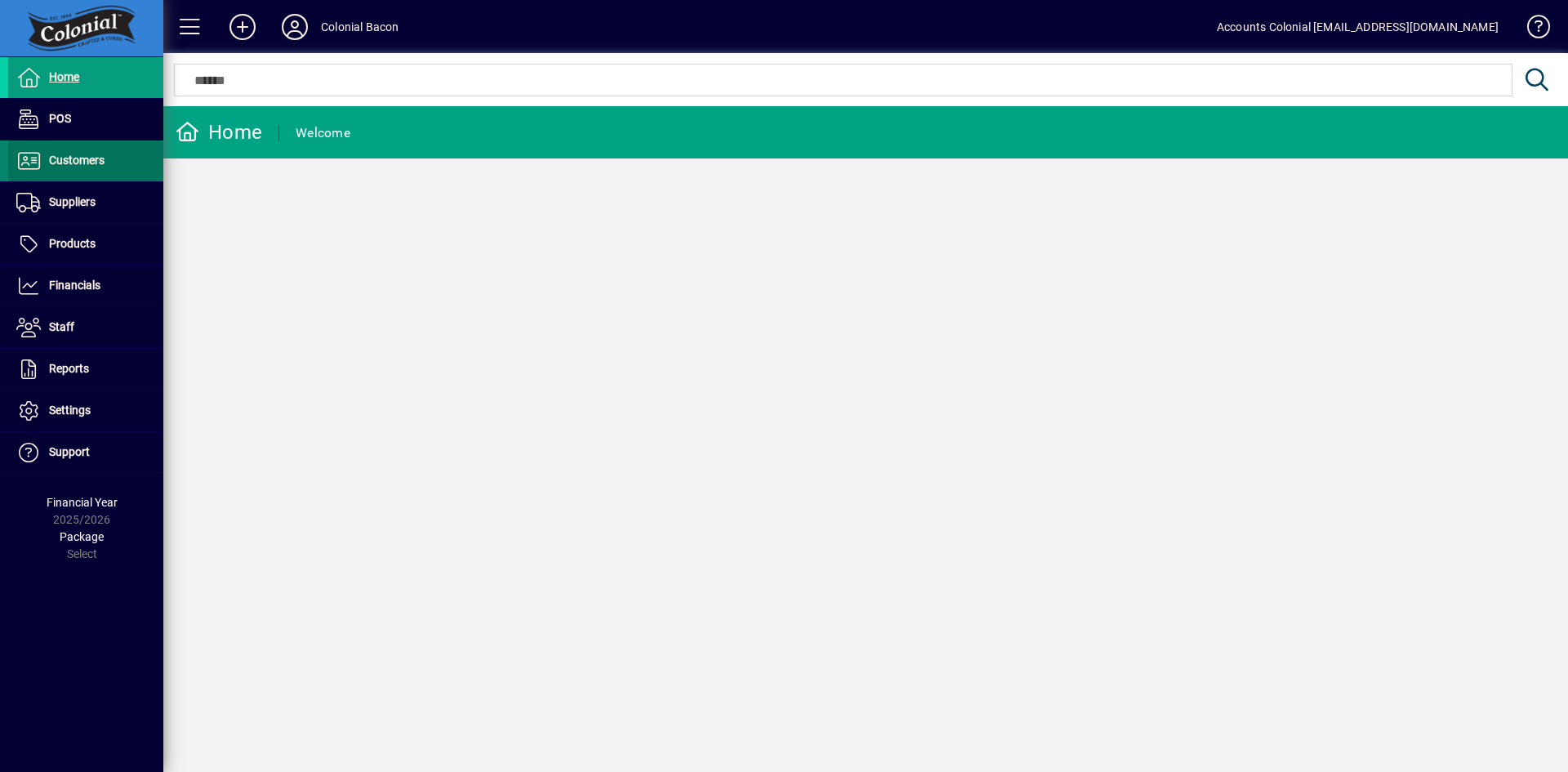
click at [88, 165] on span "Customers" at bounding box center [76, 160] width 56 height 13
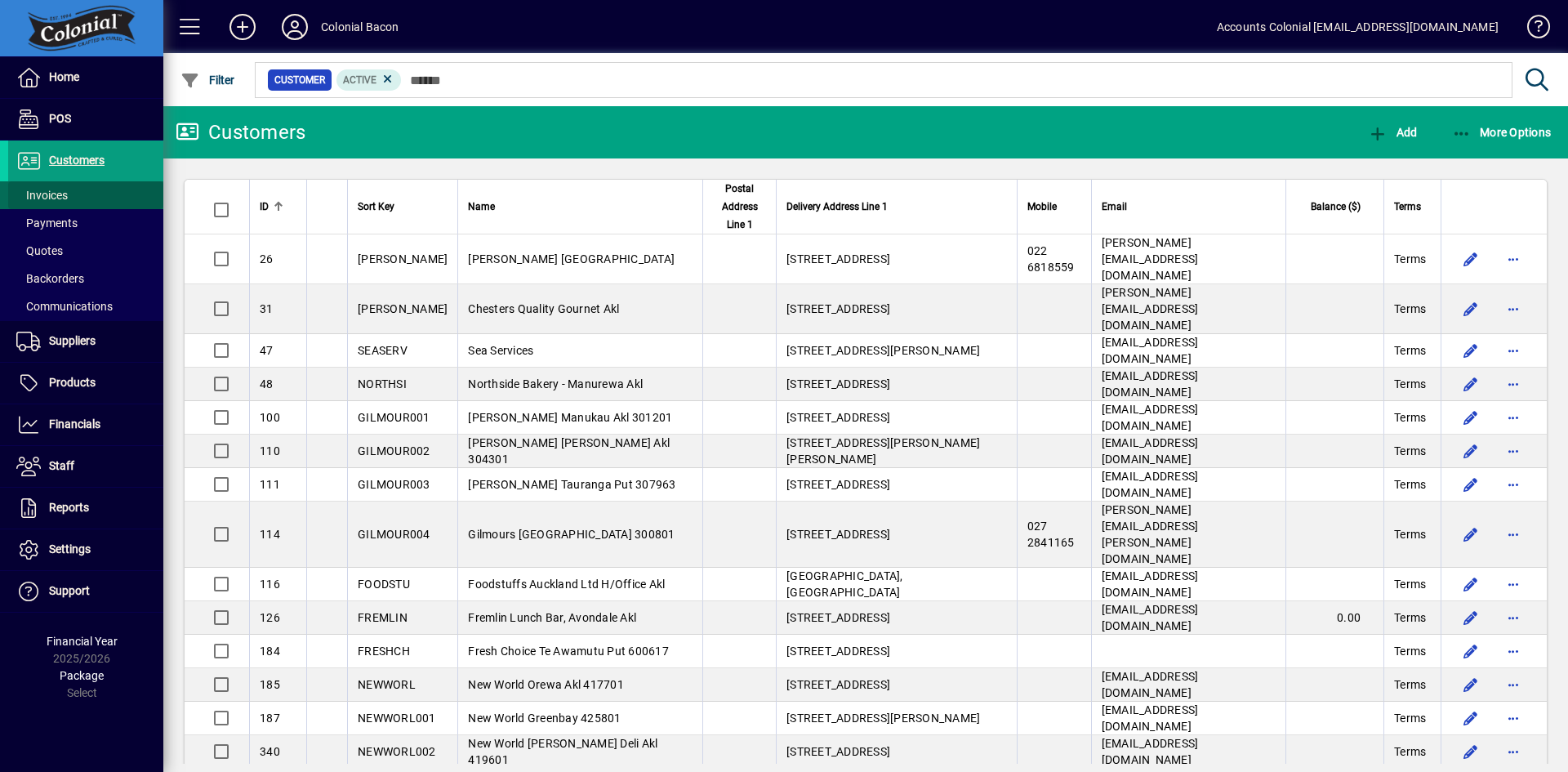
click at [59, 193] on span "Invoices" at bounding box center [42, 195] width 51 height 13
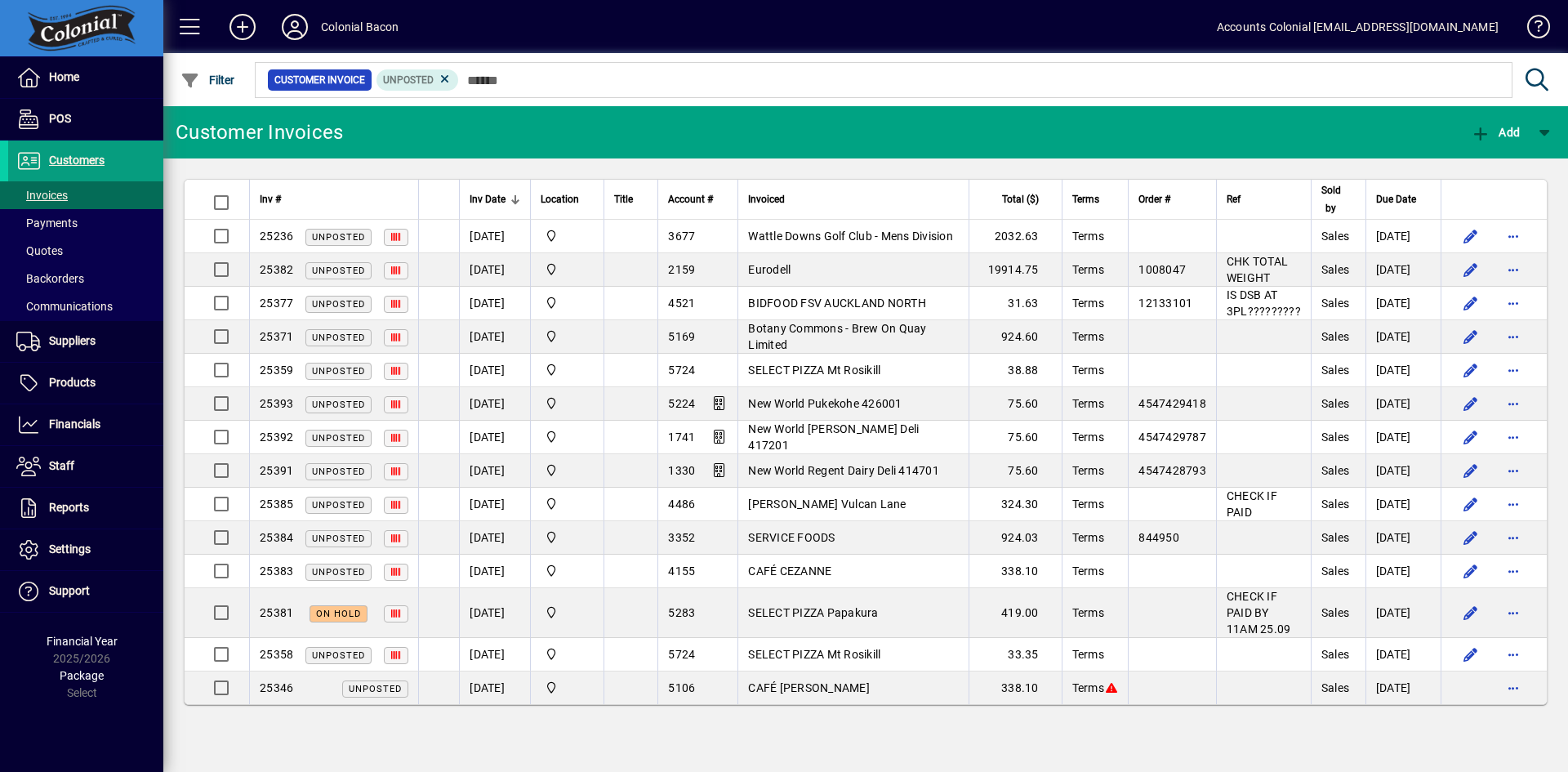
click at [488, 195] on span "Inv Date" at bounding box center [487, 199] width 36 height 18
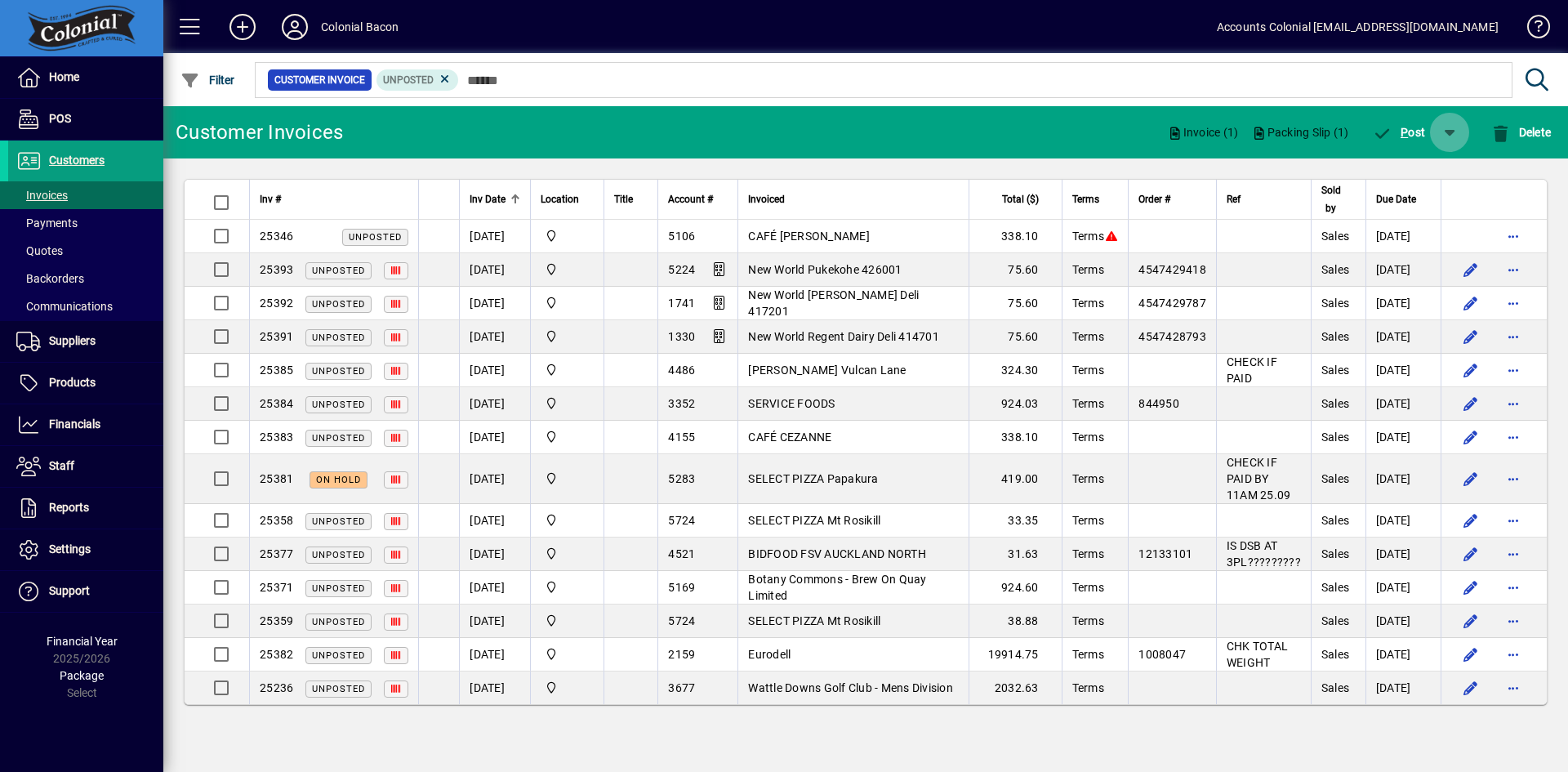
click at [1441, 130] on span "button" at bounding box center [1450, 133] width 39 height 39
click at [1431, 170] on span "P ost & Email" at bounding box center [1403, 174] width 97 height 13
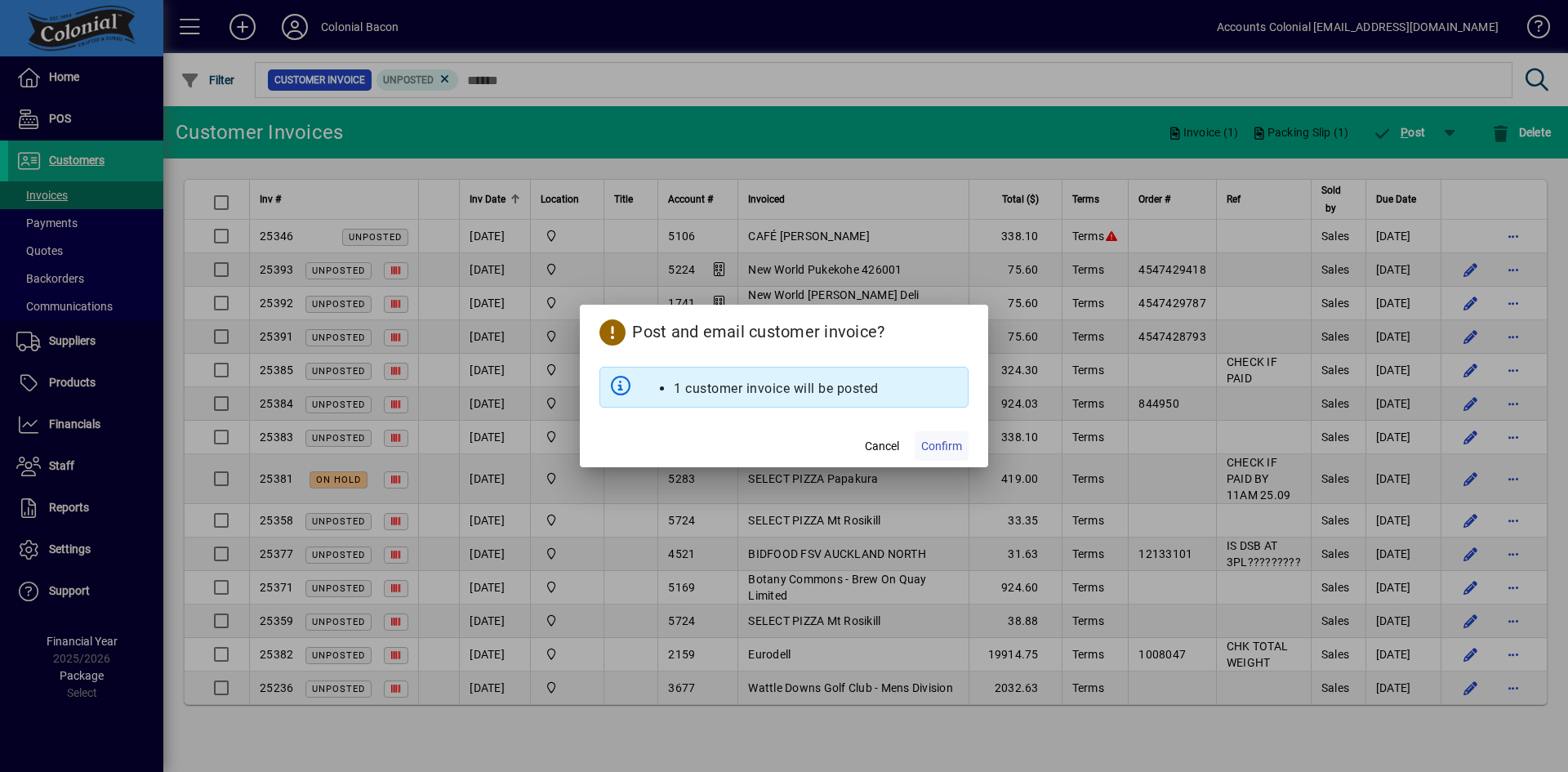
click at [944, 446] on span "Confirm" at bounding box center [941, 446] width 41 height 17
